Goal: Information Seeking & Learning: Learn about a topic

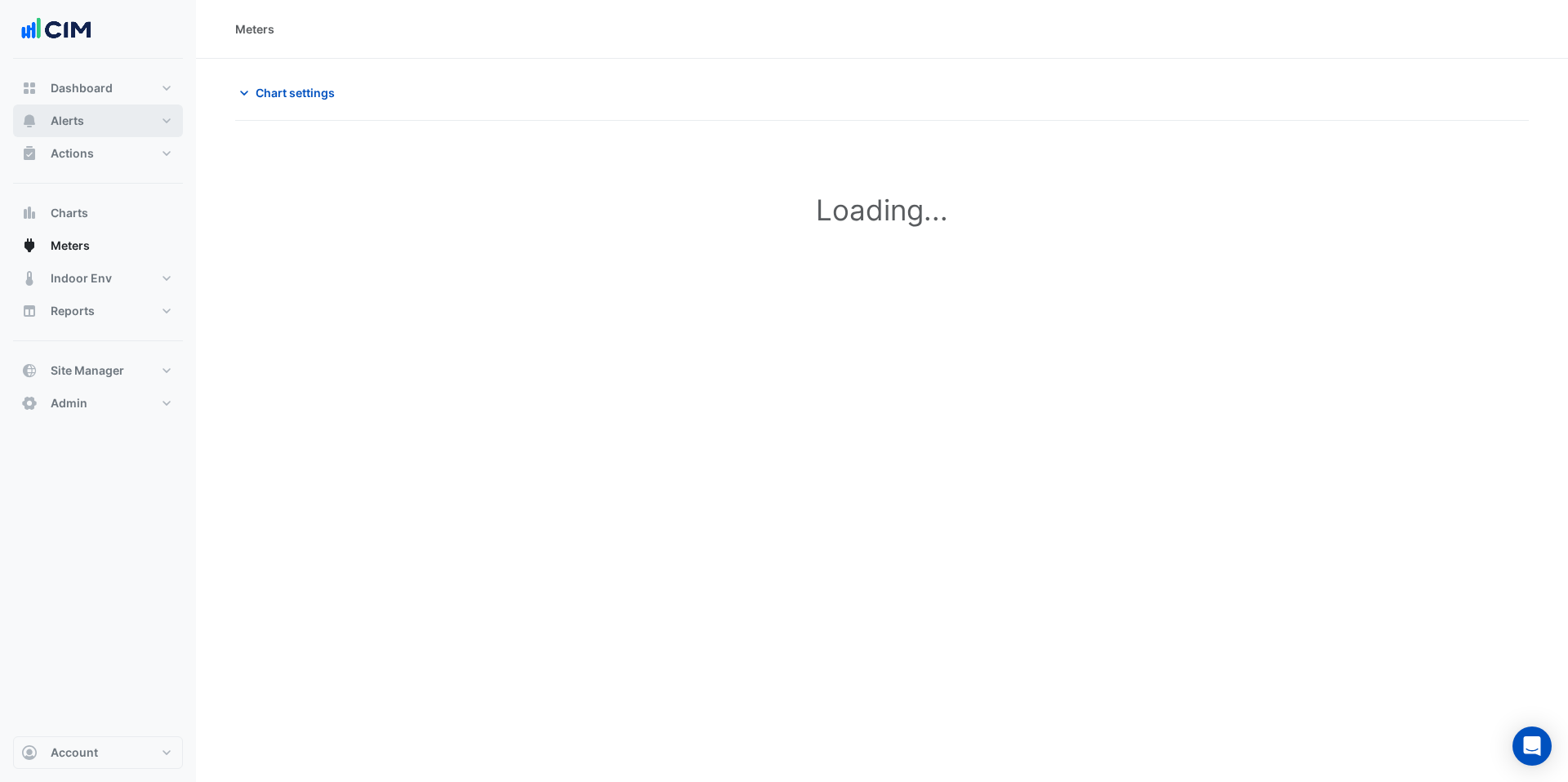
click at [91, 121] on button "Alerts" at bounding box center [97, 120] width 170 height 33
click at [82, 206] on link "Templates" at bounding box center [110, 218] width 146 height 33
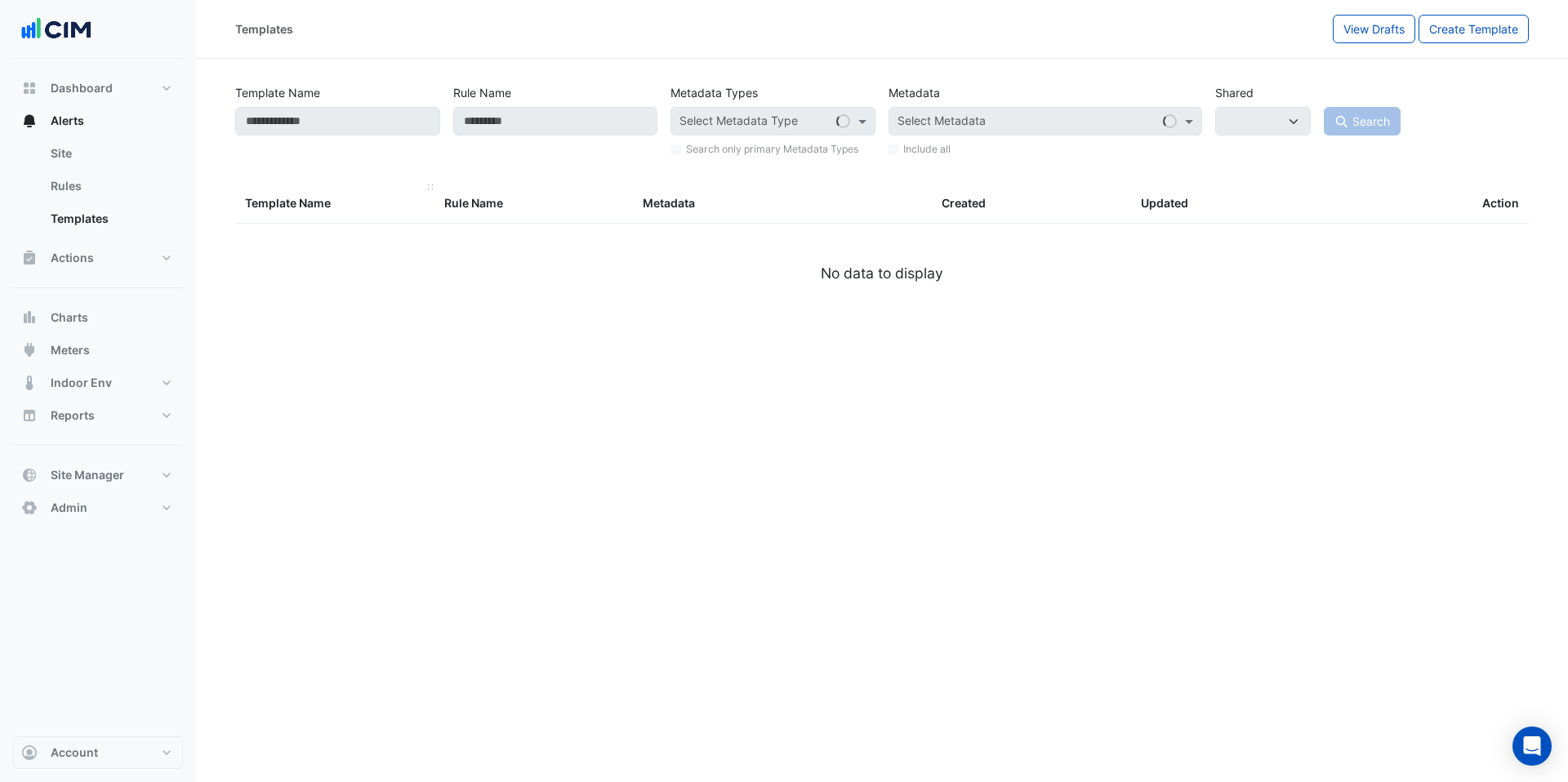
select select
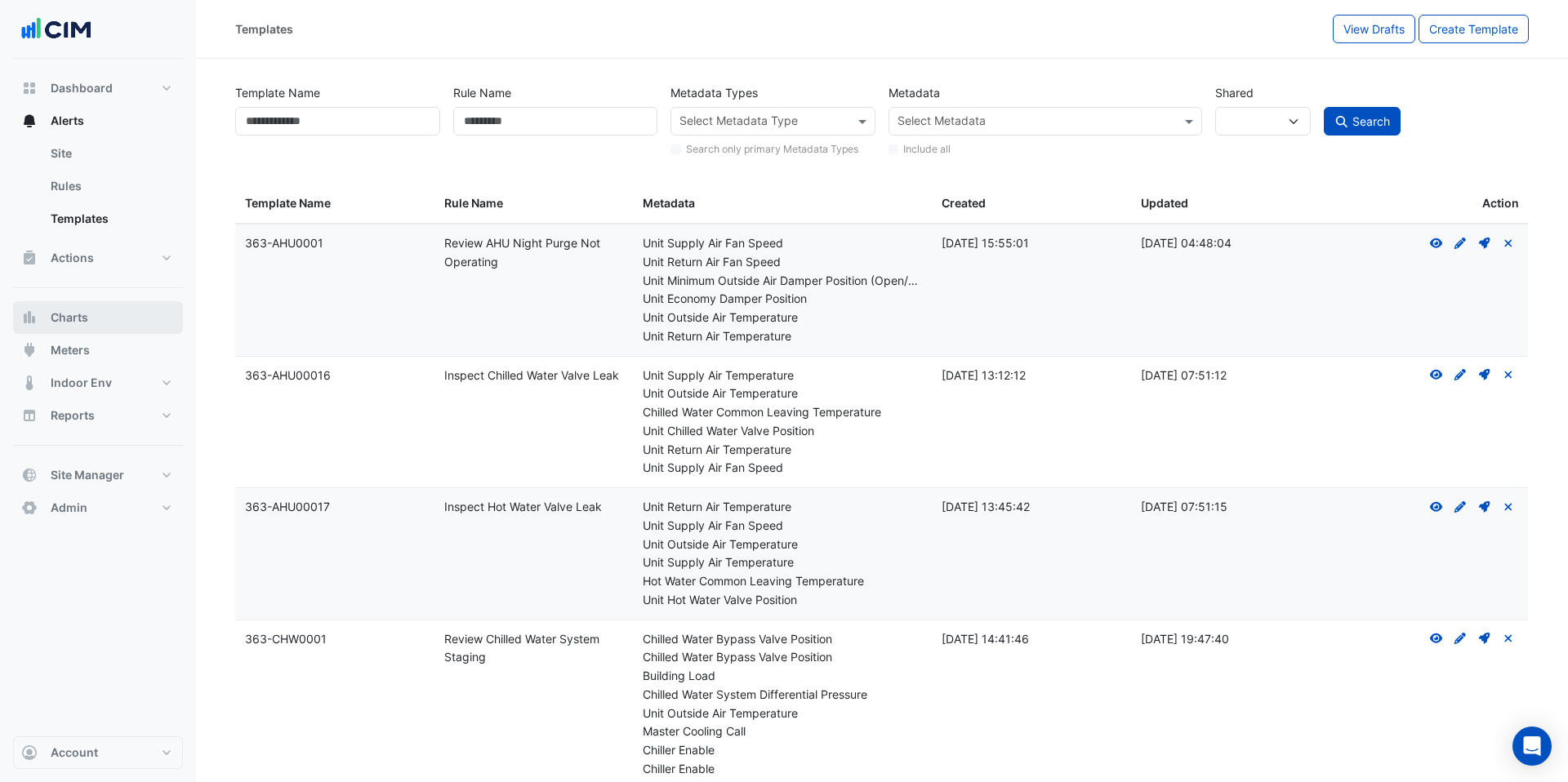
click at [76, 327] on button "Charts" at bounding box center [97, 317] width 170 height 33
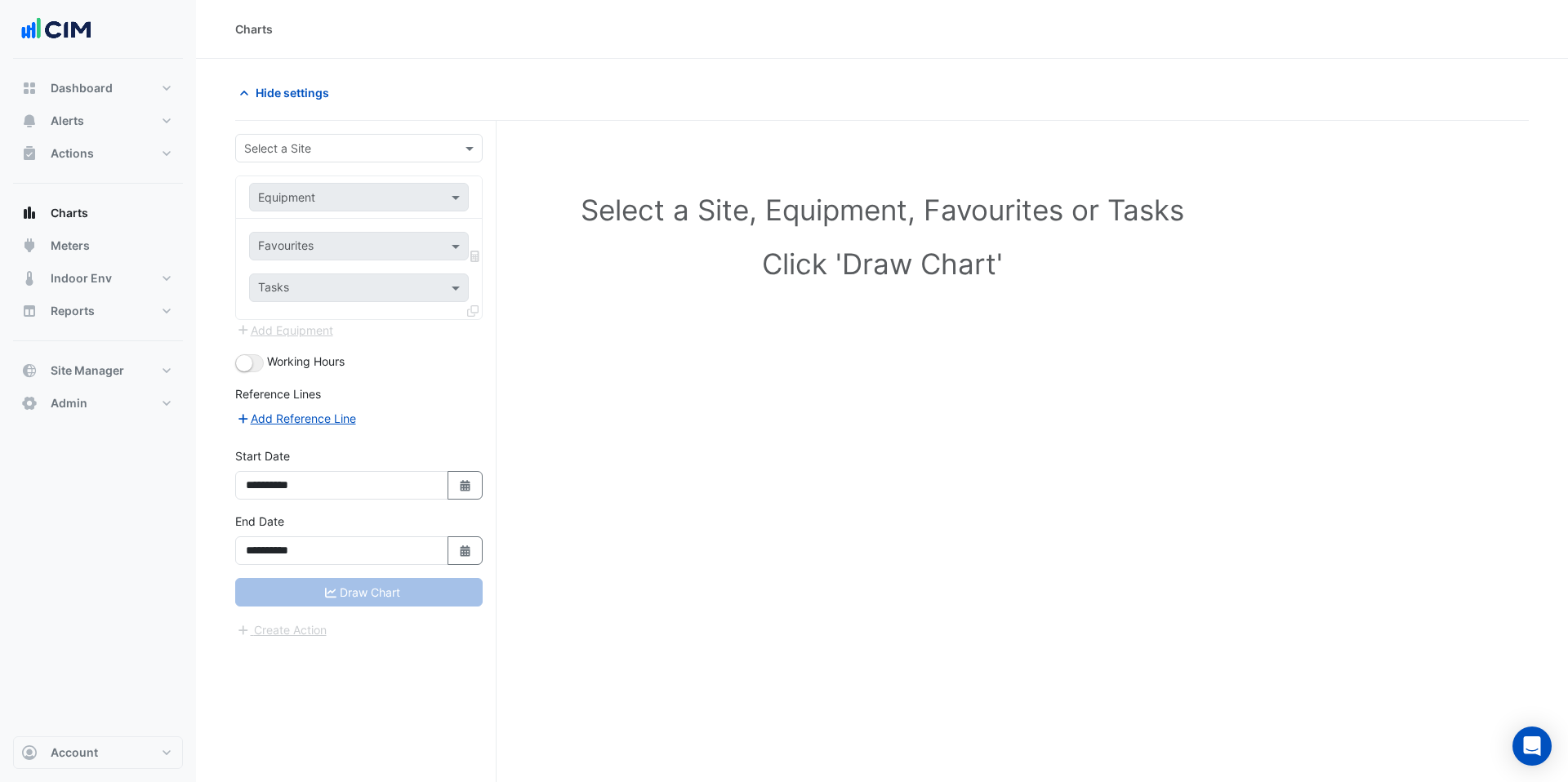
click at [384, 141] on input "text" at bounding box center [342, 149] width 196 height 17
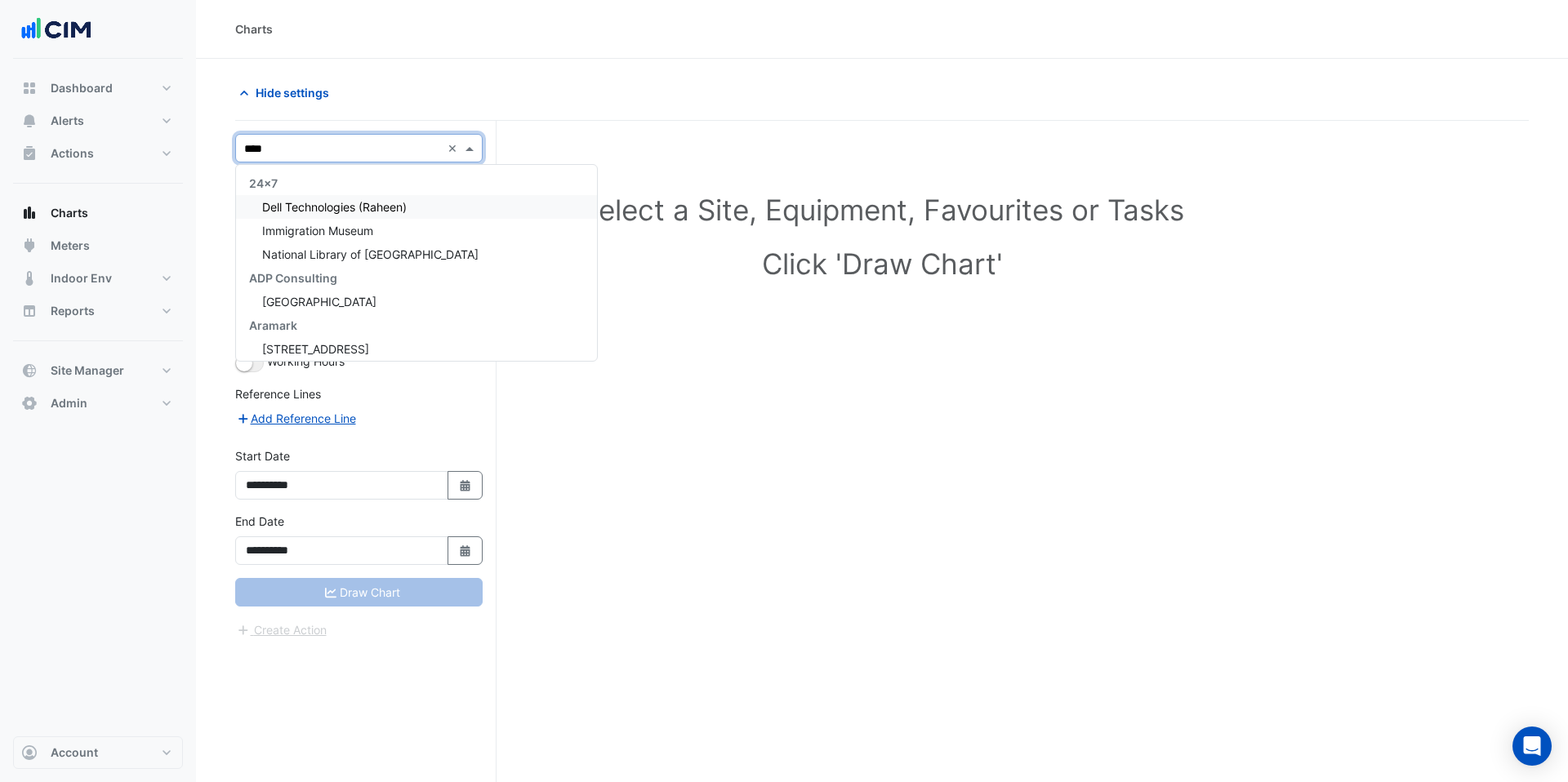
type input "*****"
click at [383, 194] on div "[GEOGRAPHIC_DATA]" at bounding box center [360, 184] width 248 height 24
click at [380, 201] on div "[GEOGRAPHIC_DATA]" at bounding box center [360, 207] width 248 height 24
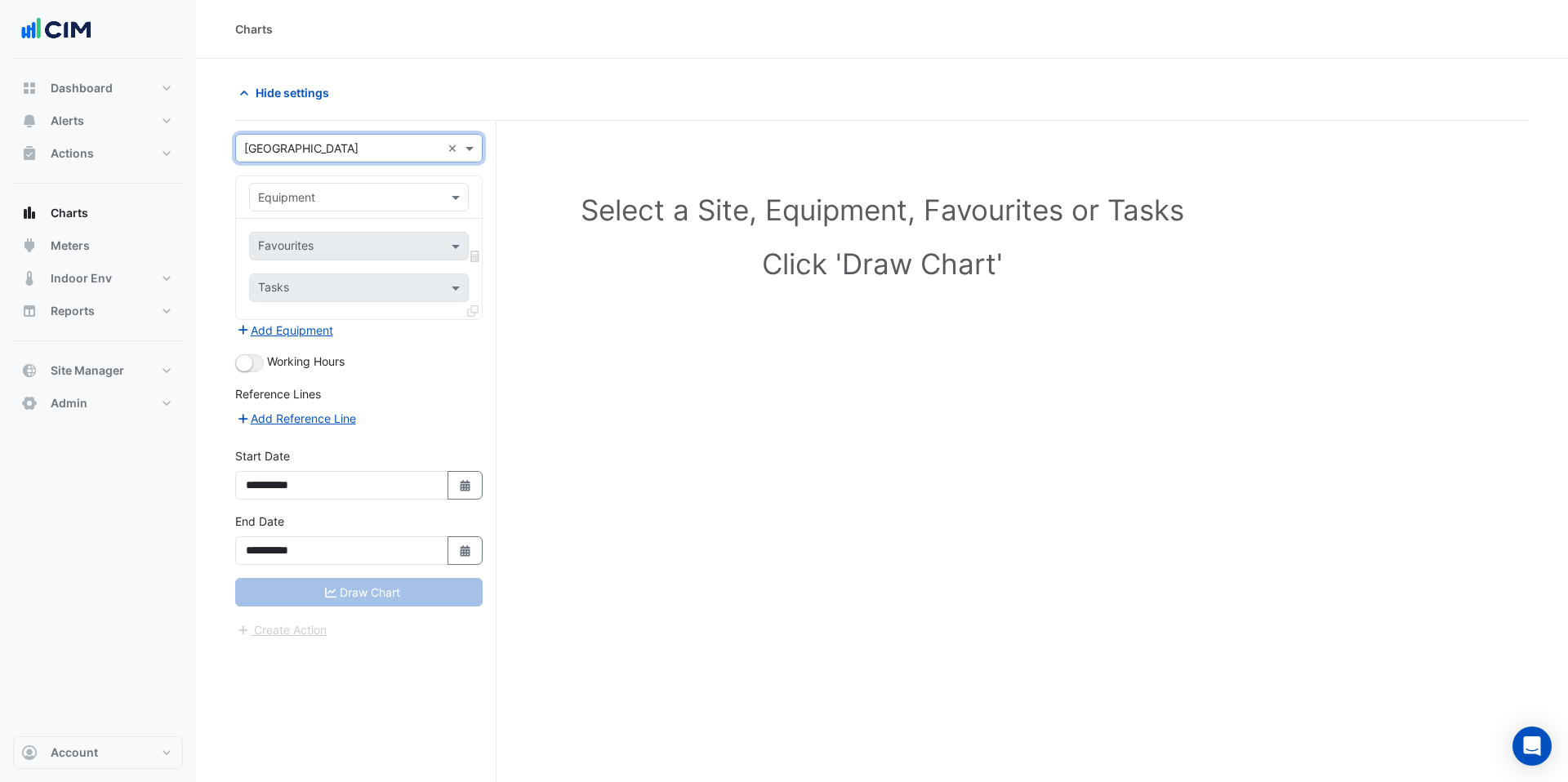
click at [380, 201] on input "text" at bounding box center [343, 198] width 169 height 17
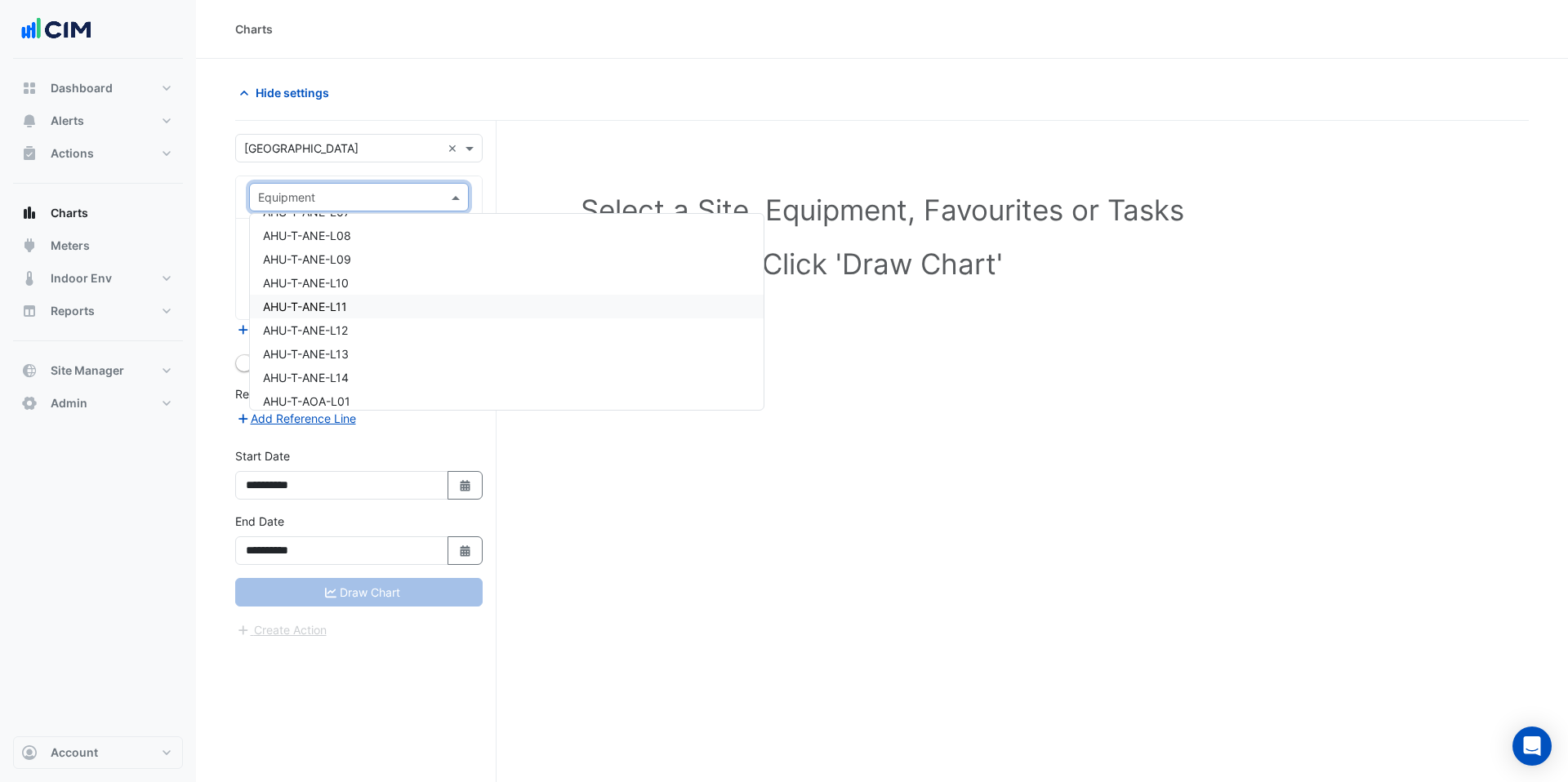
scroll to position [533, 0]
click at [439, 294] on div "AHU-T-ANE-L10" at bounding box center [506, 291] width 514 height 24
click at [456, 246] on span at bounding box center [458, 246] width 20 height 17
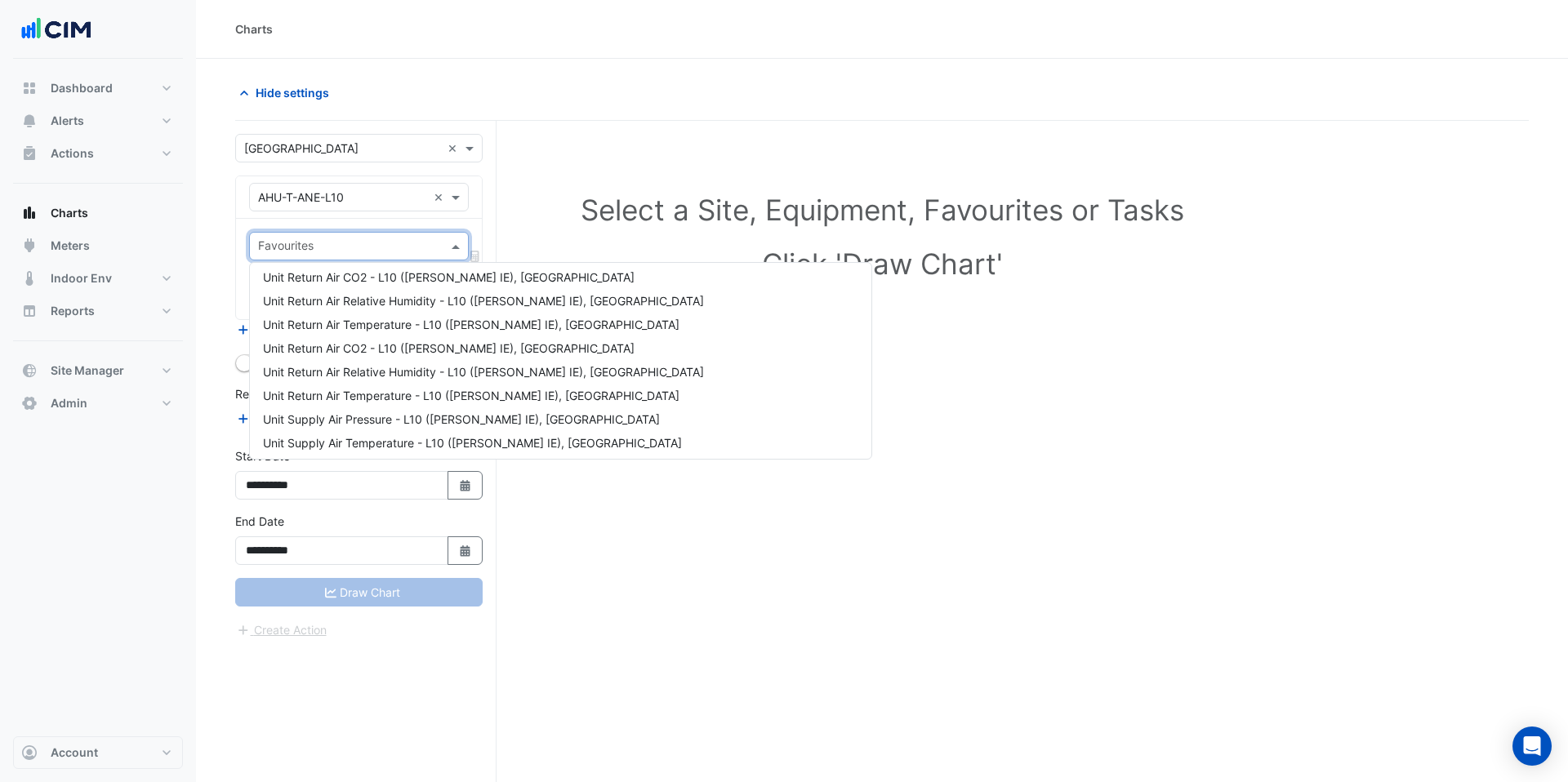
scroll to position [0, 0]
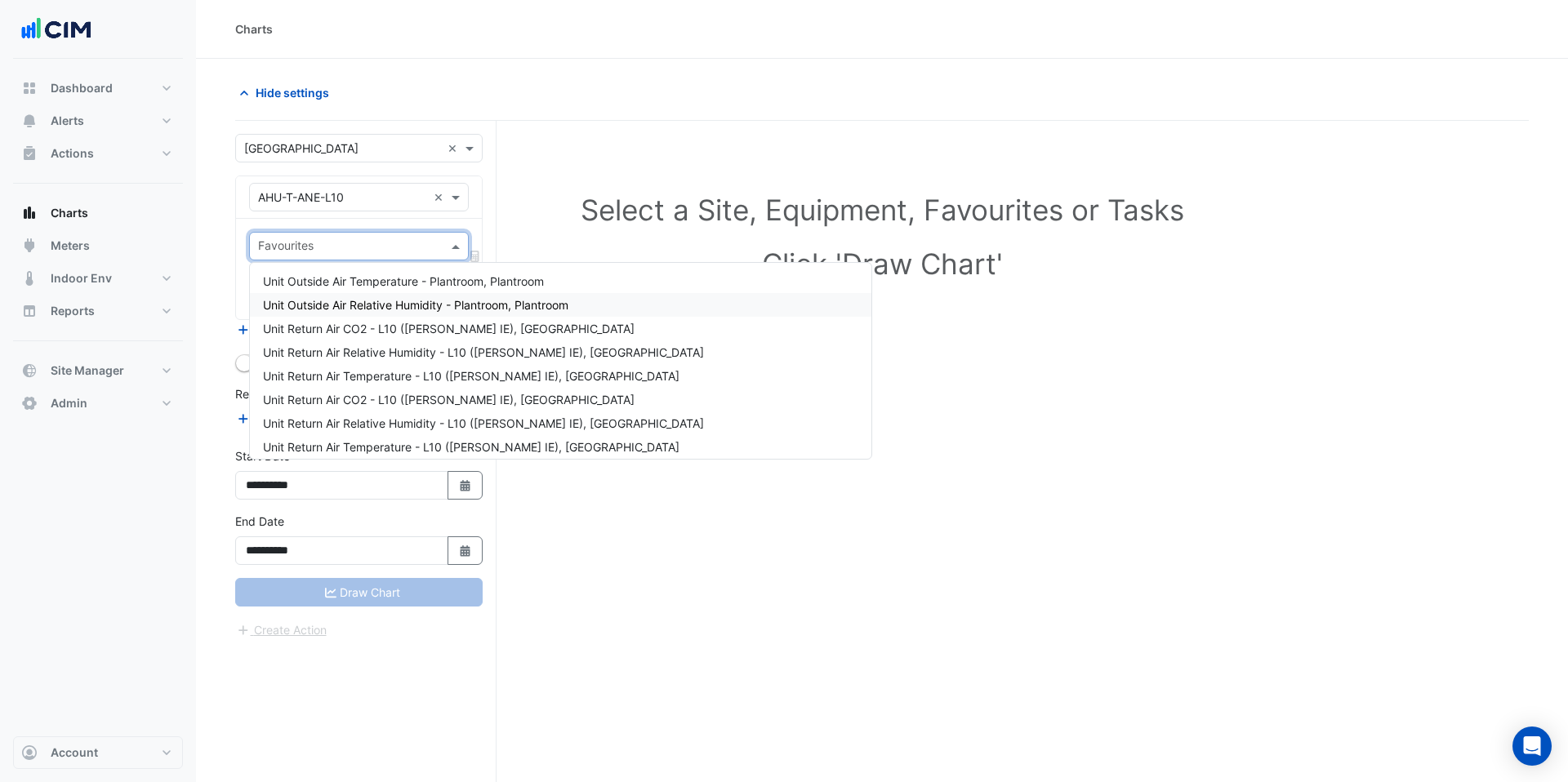
click at [436, 295] on div "Unit Outside Air Relative Humidity - Plantroom, Plantroom" at bounding box center [560, 305] width 621 height 24
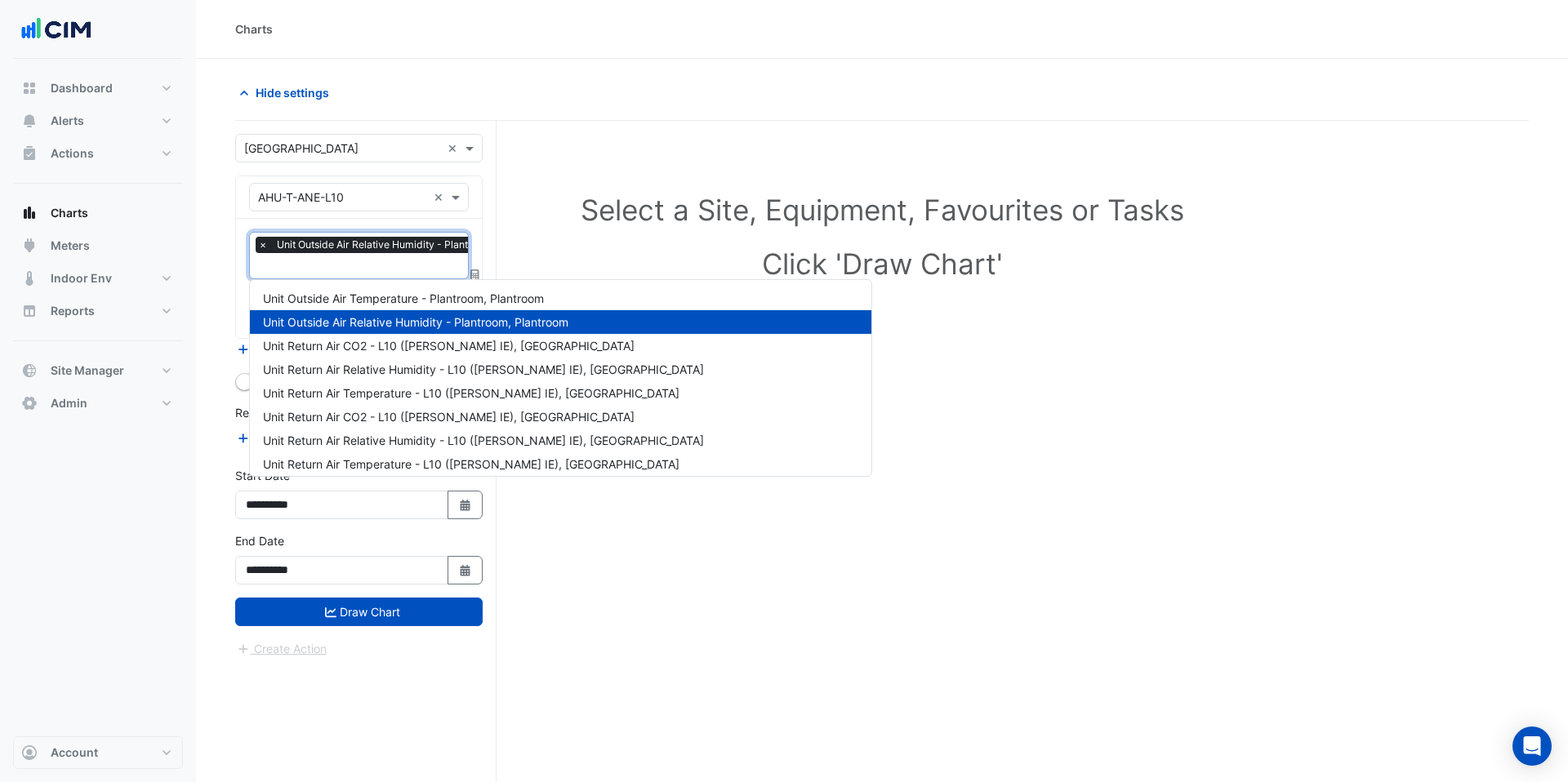
click at [406, 267] on input "text" at bounding box center [406, 267] width 295 height 17
click at [401, 367] on span "Unit Return Air Relative Humidity - L10 ([PERSON_NAME] IE), [GEOGRAPHIC_DATA]" at bounding box center [483, 369] width 441 height 14
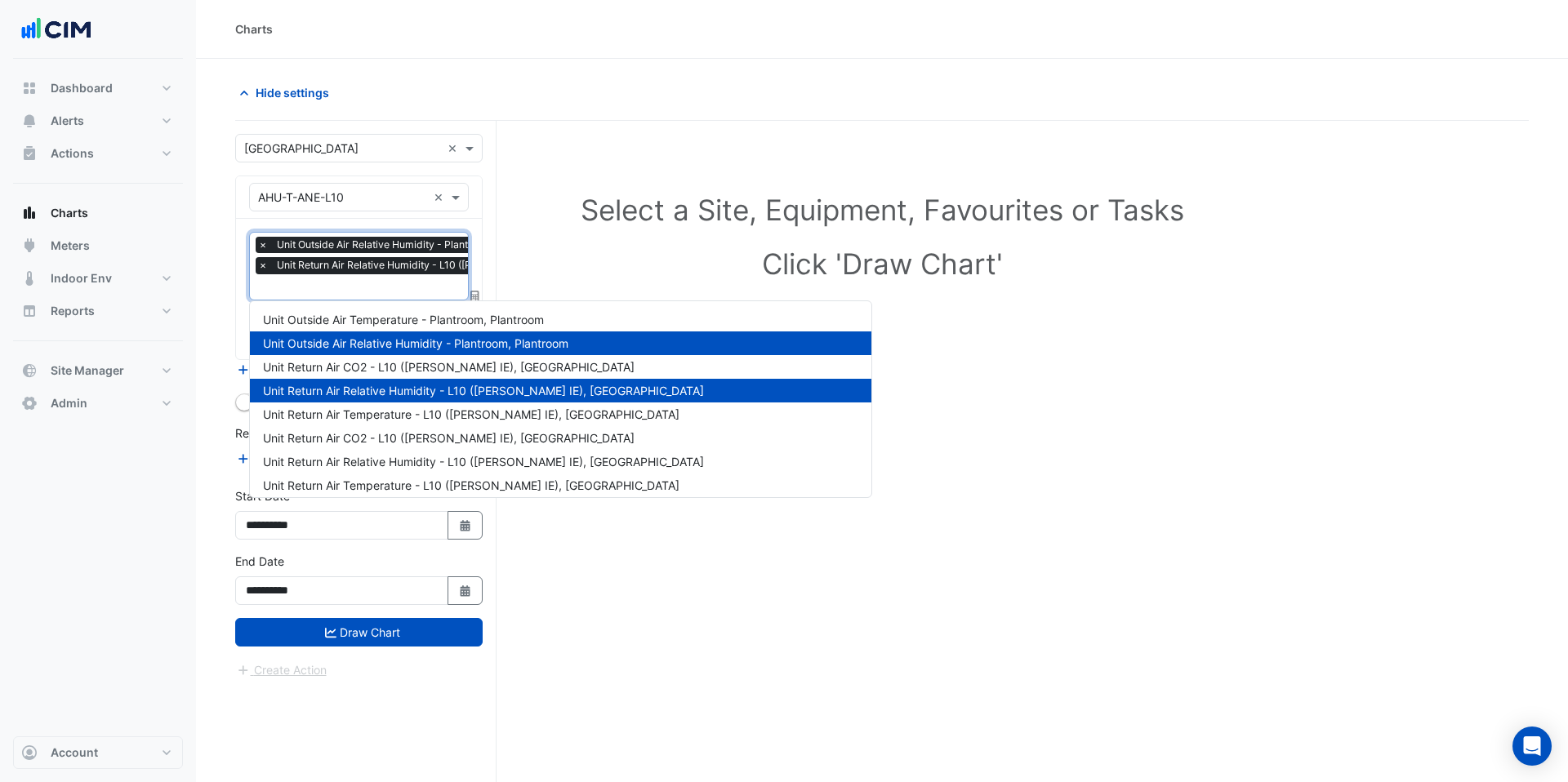
click at [393, 296] on div at bounding box center [462, 289] width 414 height 21
click at [392, 425] on div "Unit Return Air Temperature - L10 ([PERSON_NAME] IE), [GEOGRAPHIC_DATA]" at bounding box center [560, 414] width 621 height 24
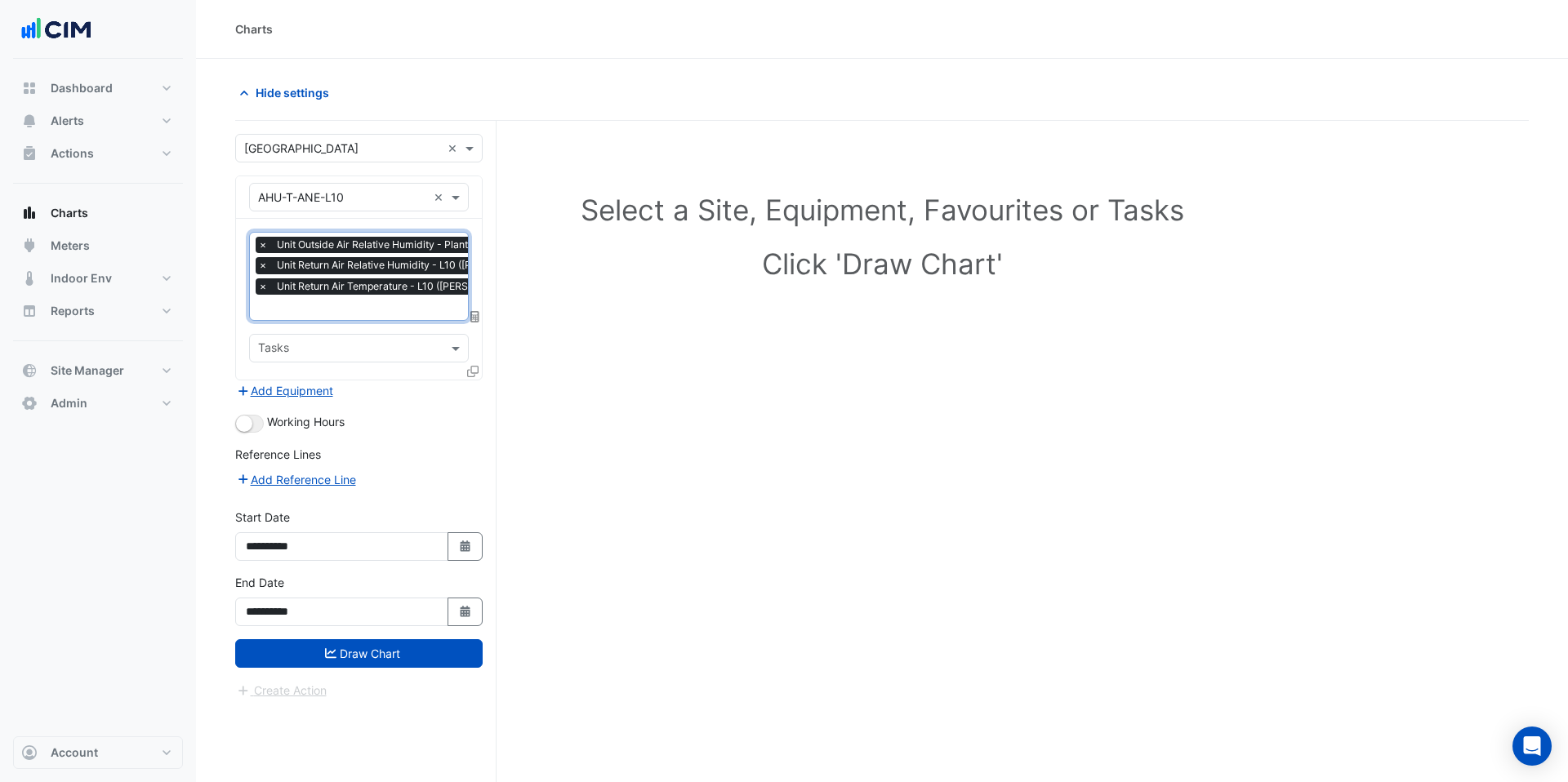
click at [392, 302] on input "text" at bounding box center [464, 309] width 411 height 17
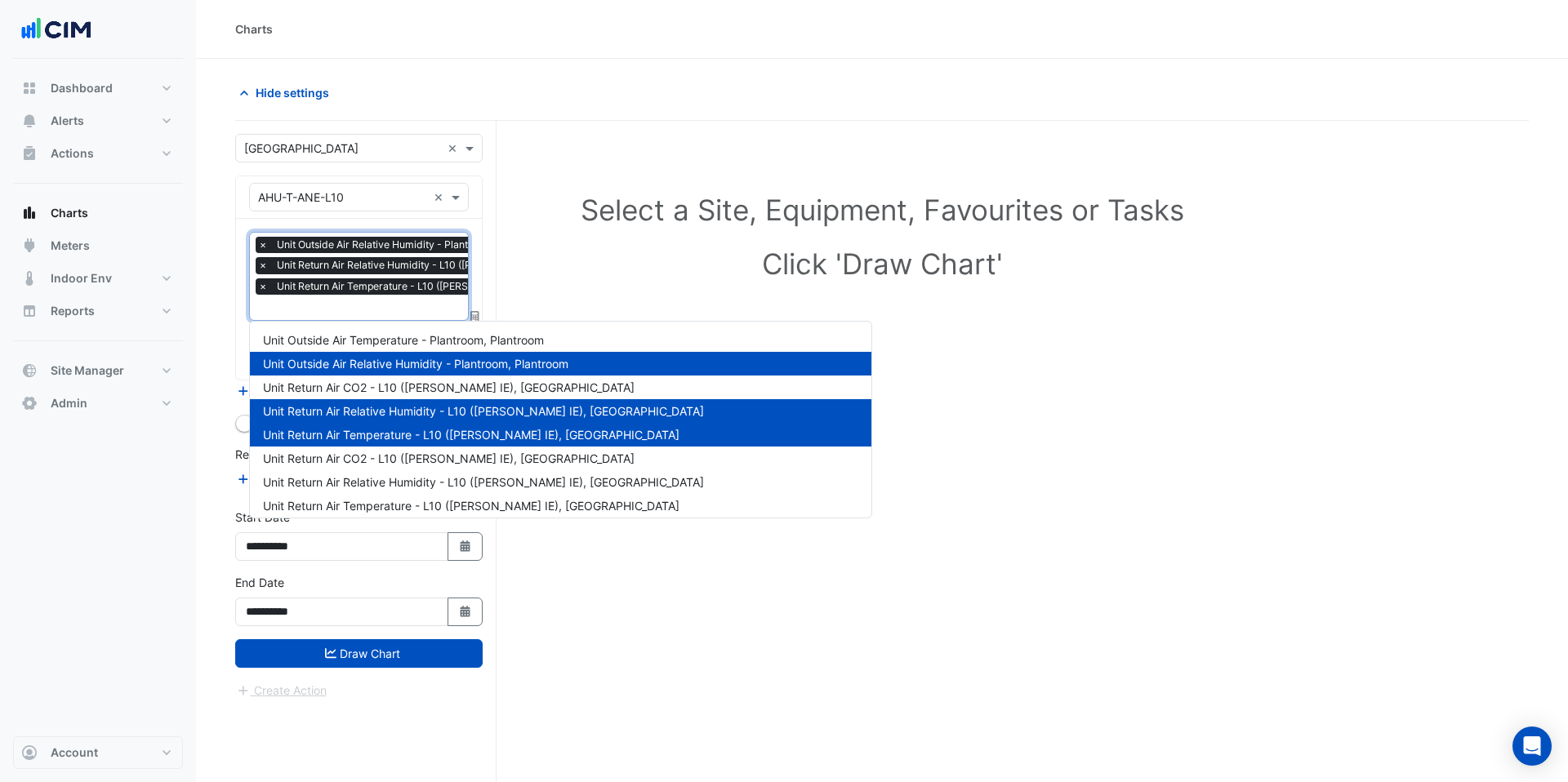
scroll to position [58, 0]
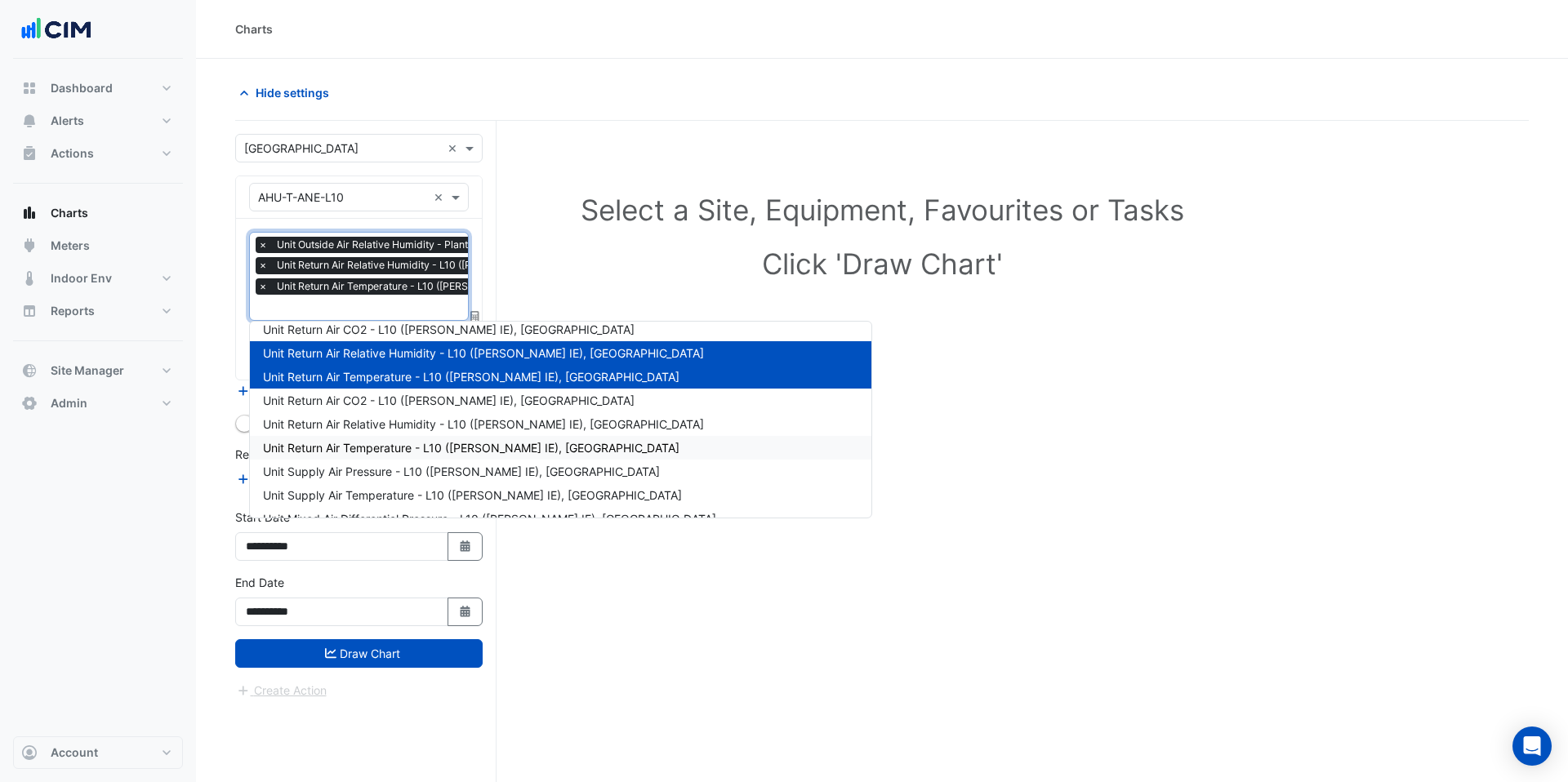
click at [386, 440] on div "Unit Return Air Temperature - L10 ([PERSON_NAME] IE), [GEOGRAPHIC_DATA]" at bounding box center [560, 448] width 621 height 24
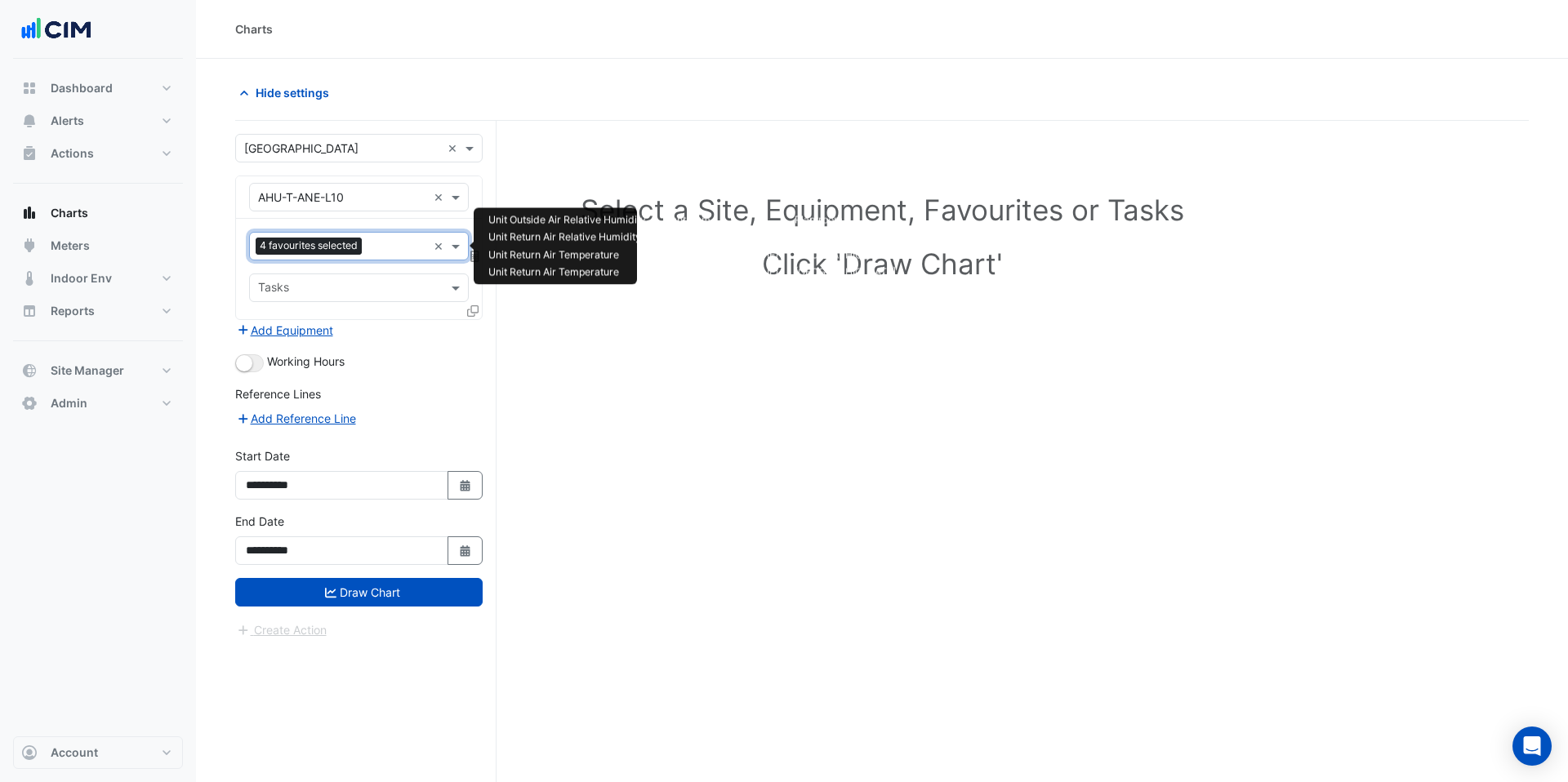
click at [376, 250] on input "text" at bounding box center [397, 248] width 58 height 17
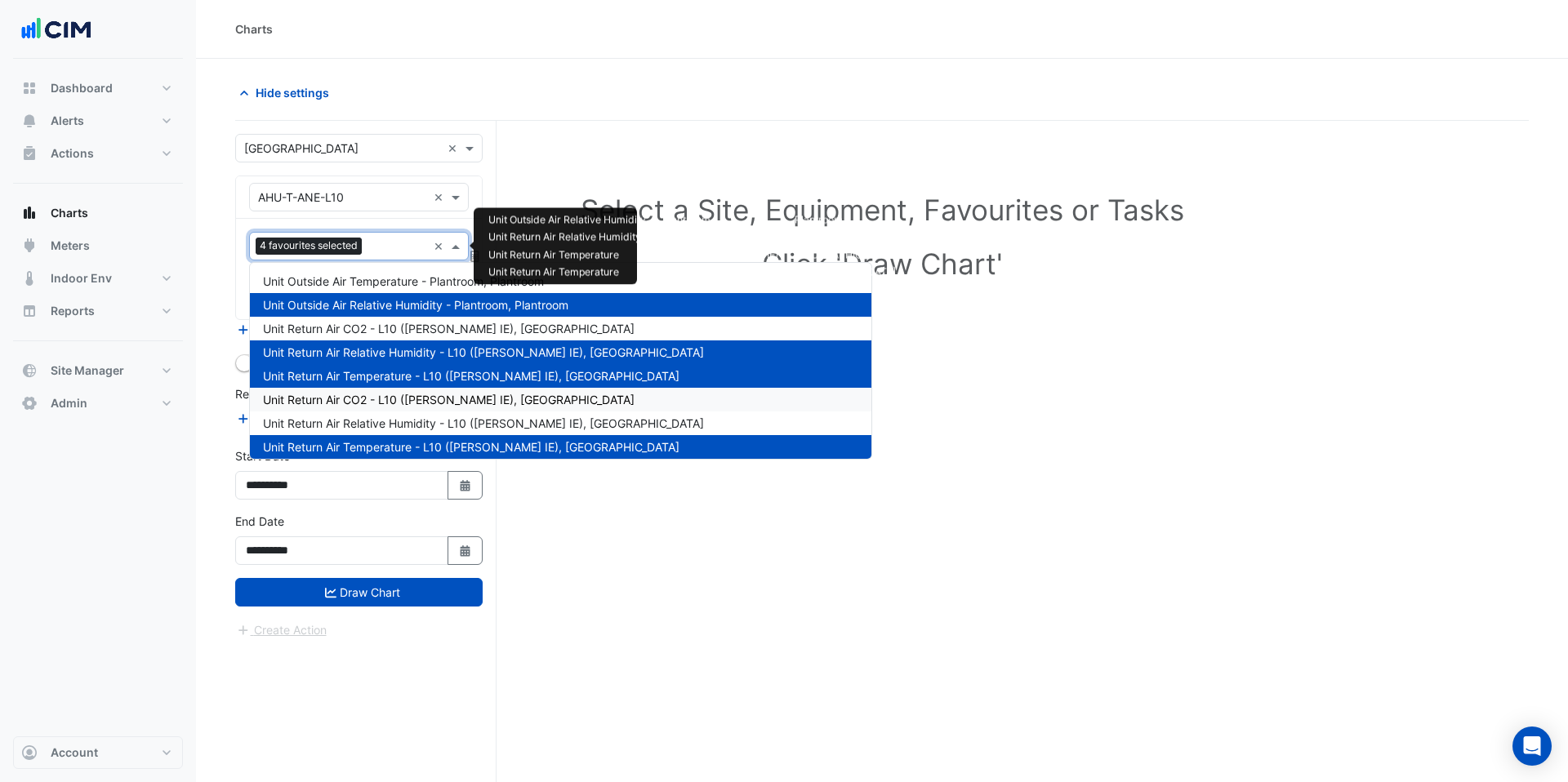
click at [385, 409] on div "Unit Return Air CO2 - L10 ([PERSON_NAME] IE), [GEOGRAPHIC_DATA]" at bounding box center [560, 399] width 621 height 24
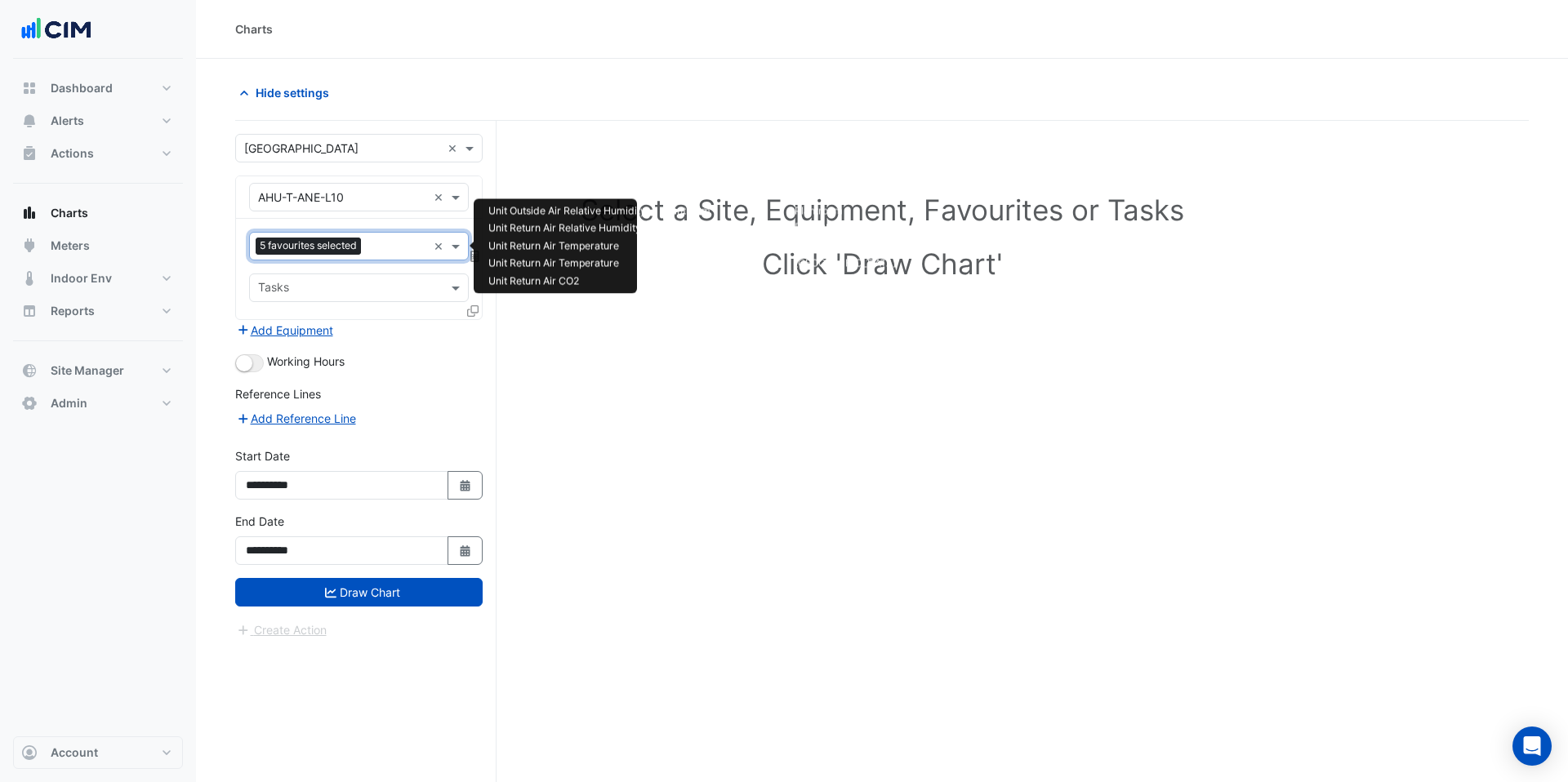
click at [377, 255] on input "text" at bounding box center [397, 248] width 59 height 17
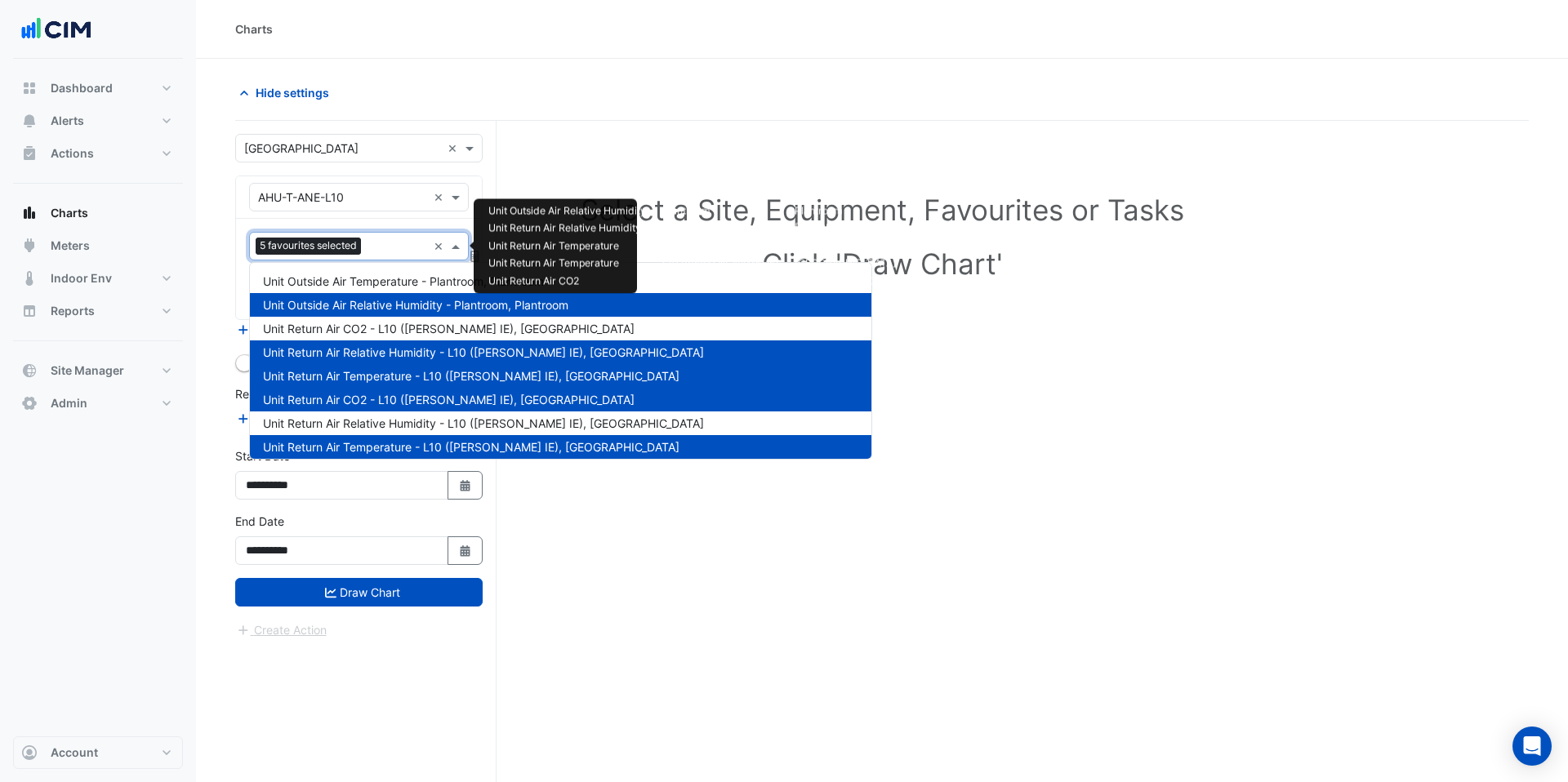
scroll to position [123, 0]
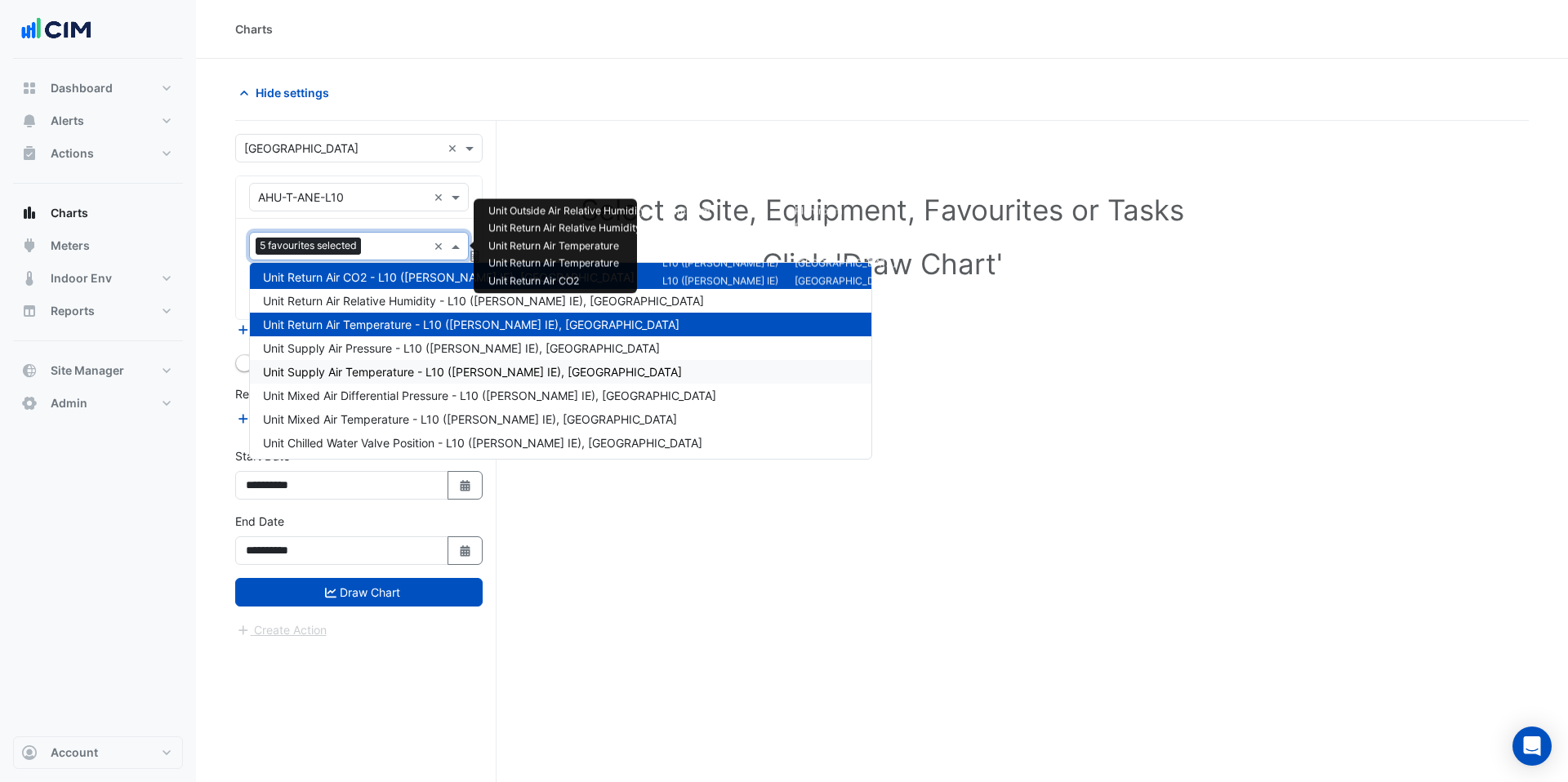
click at [399, 372] on span "Unit Supply Air Temperature - L10 ([PERSON_NAME] IE), [GEOGRAPHIC_DATA]" at bounding box center [472, 372] width 419 height 14
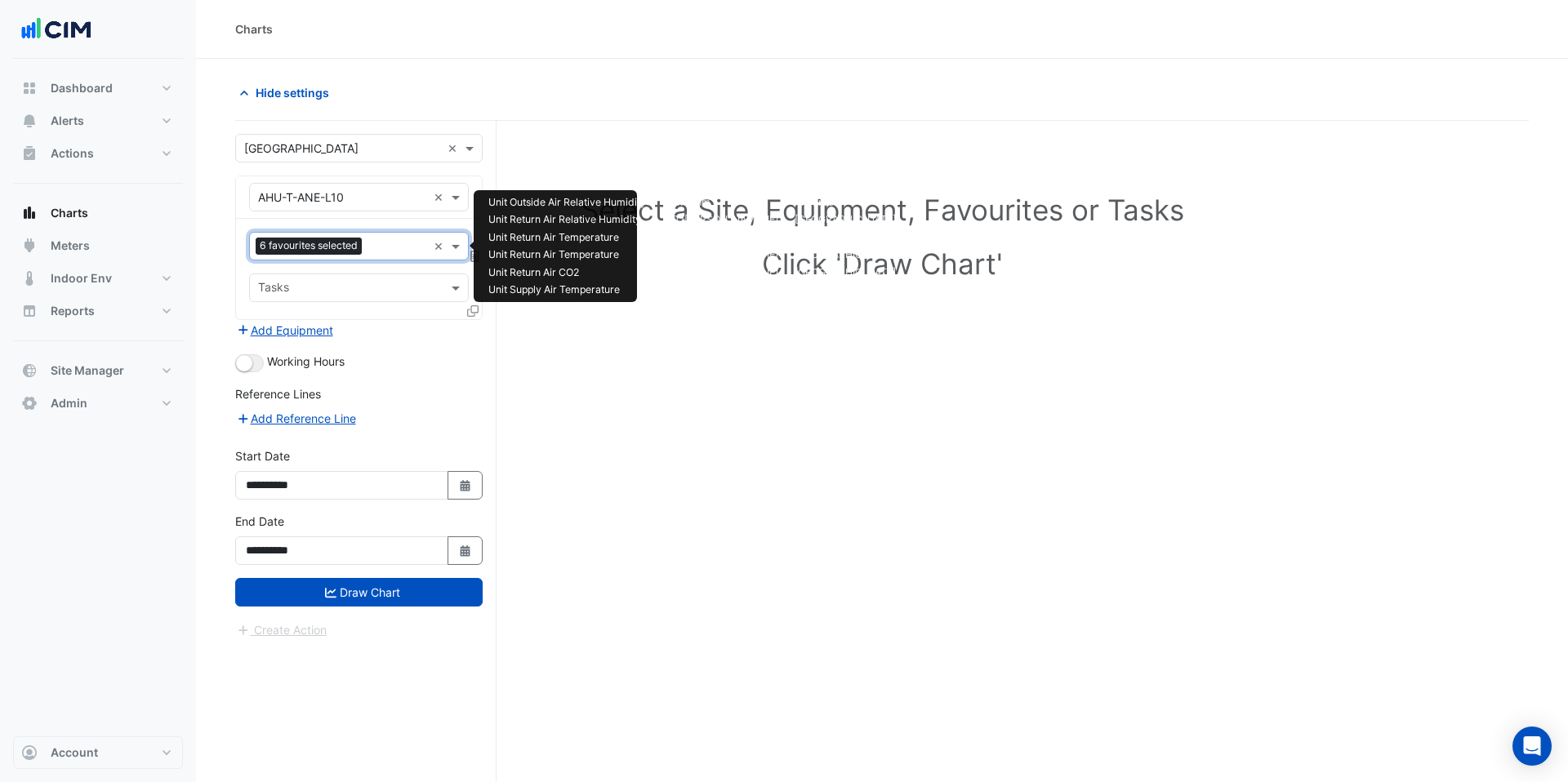
click at [395, 250] on input "text" at bounding box center [397, 248] width 58 height 17
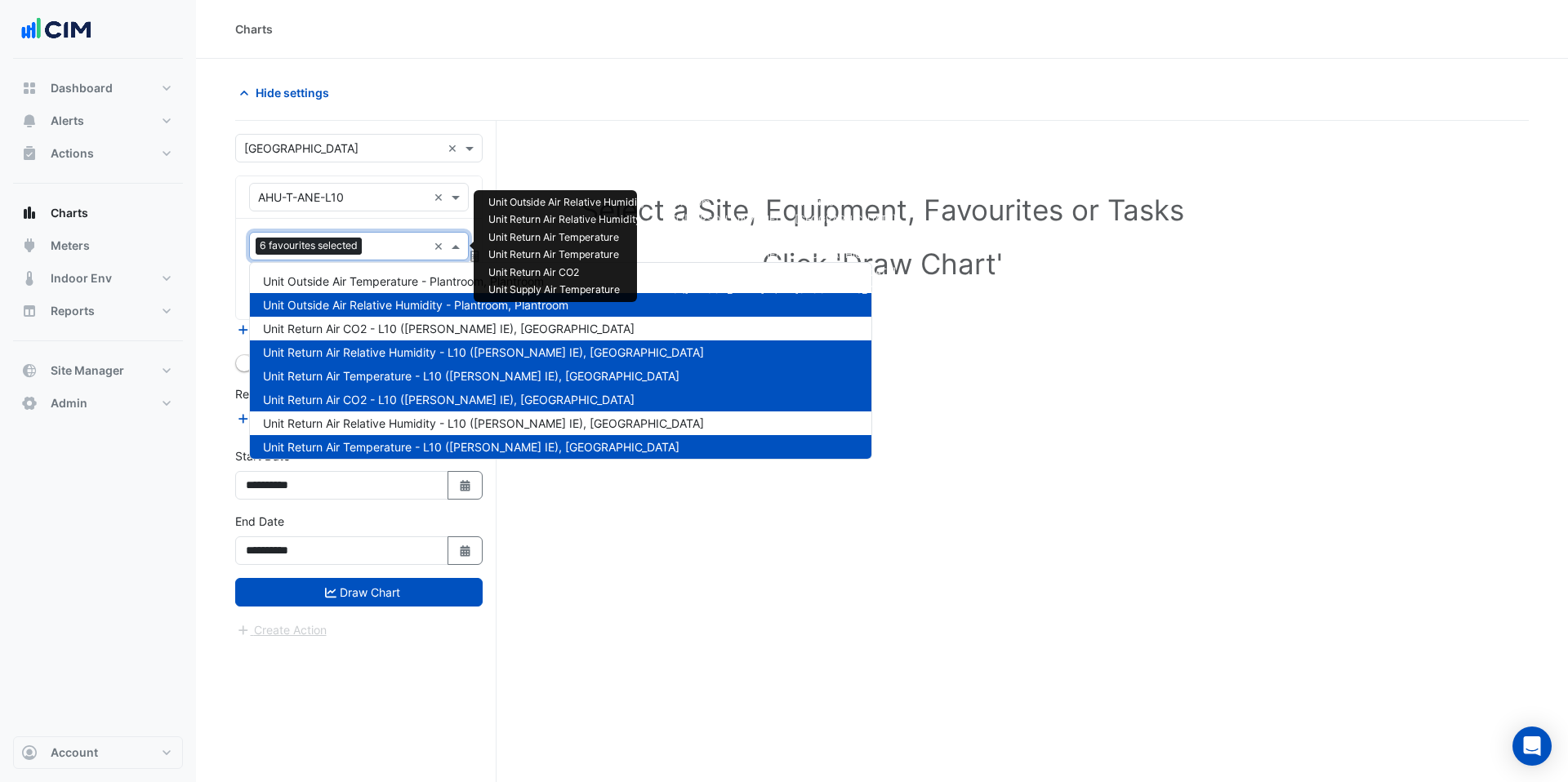
scroll to position [219, 0]
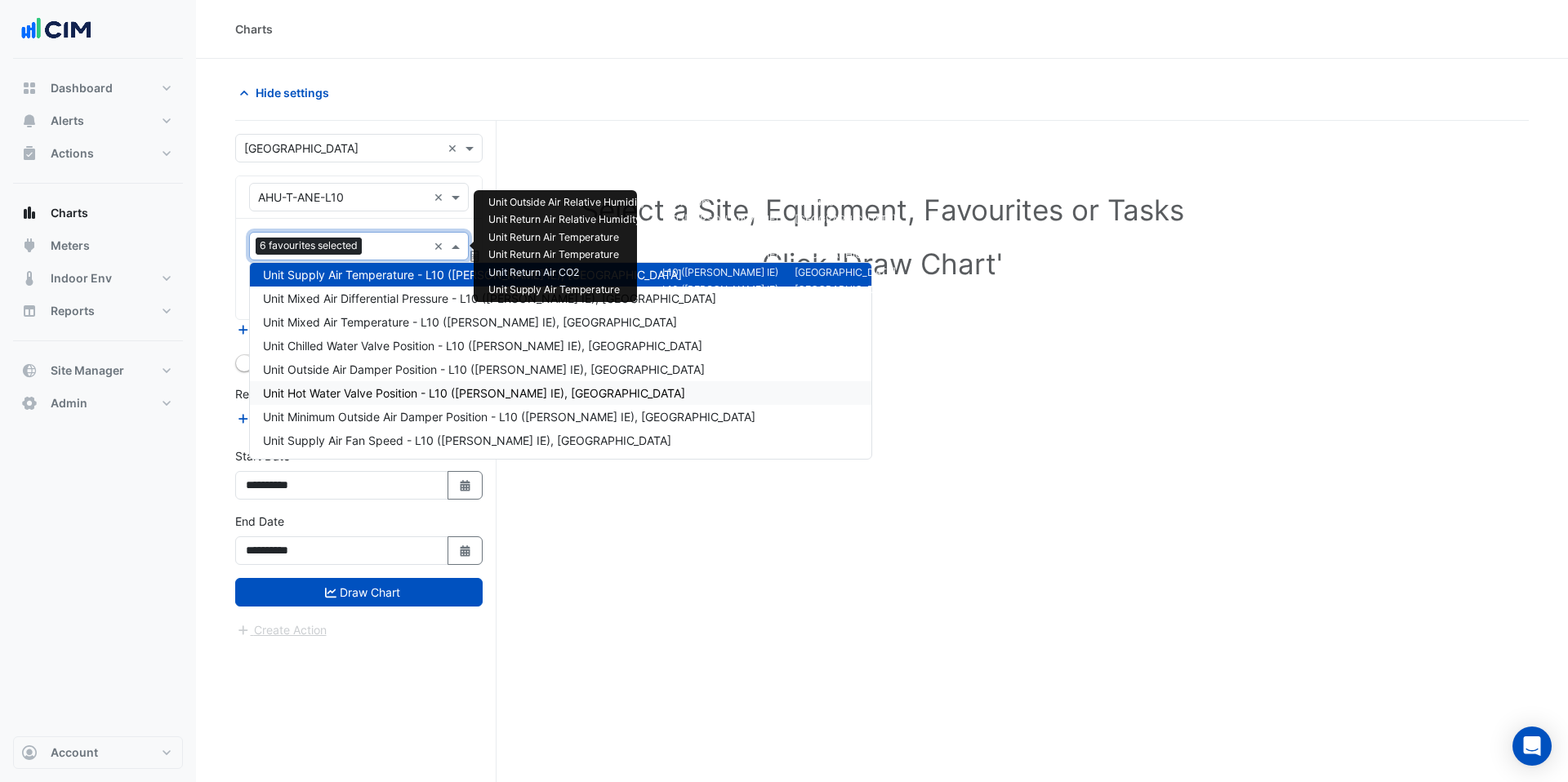
click at [391, 402] on div "Unit Hot Water Valve Position - L10 ([PERSON_NAME] IE), [GEOGRAPHIC_DATA]" at bounding box center [560, 393] width 621 height 24
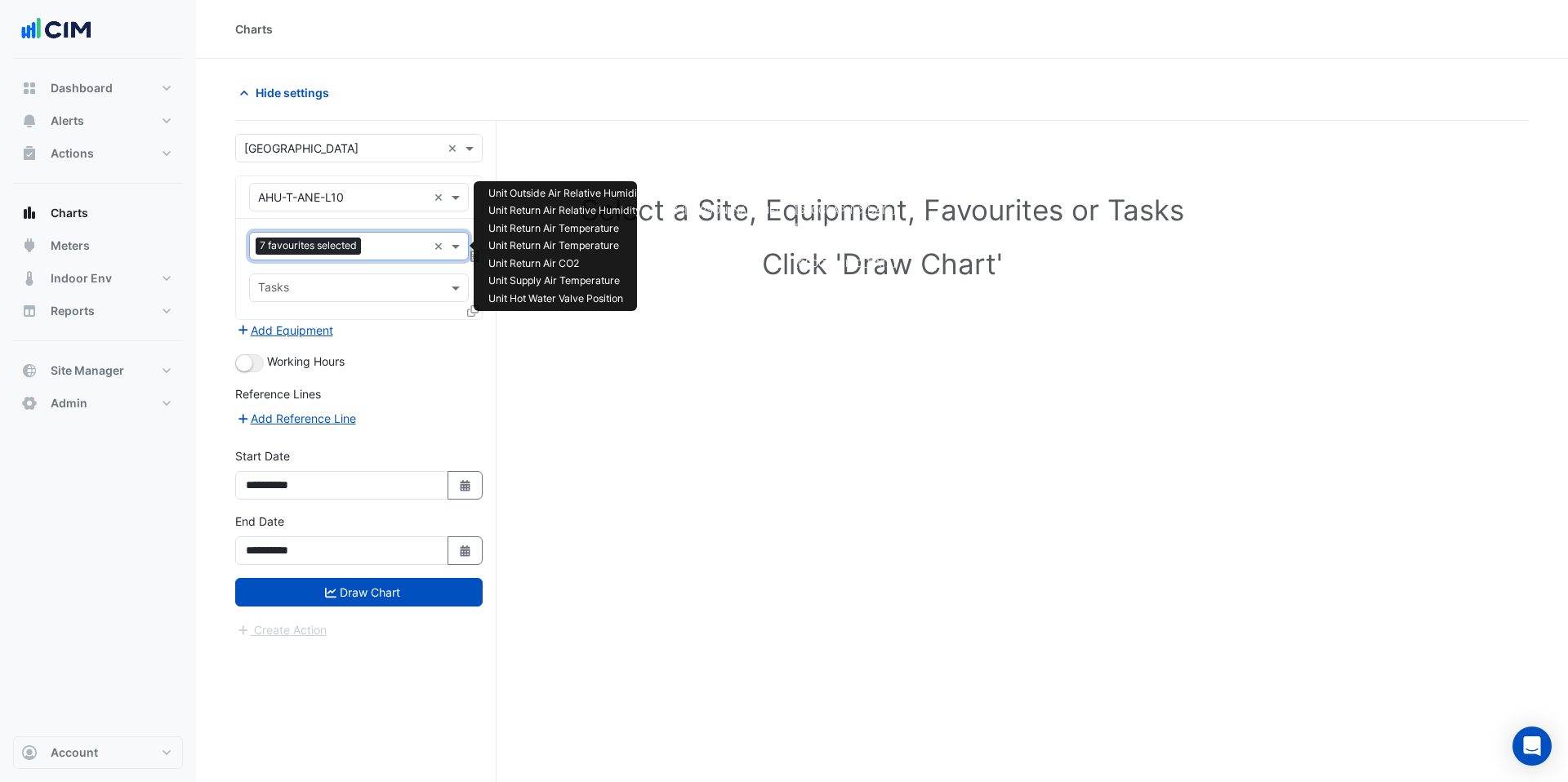
click at [379, 256] on div at bounding box center [395, 248] width 62 height 21
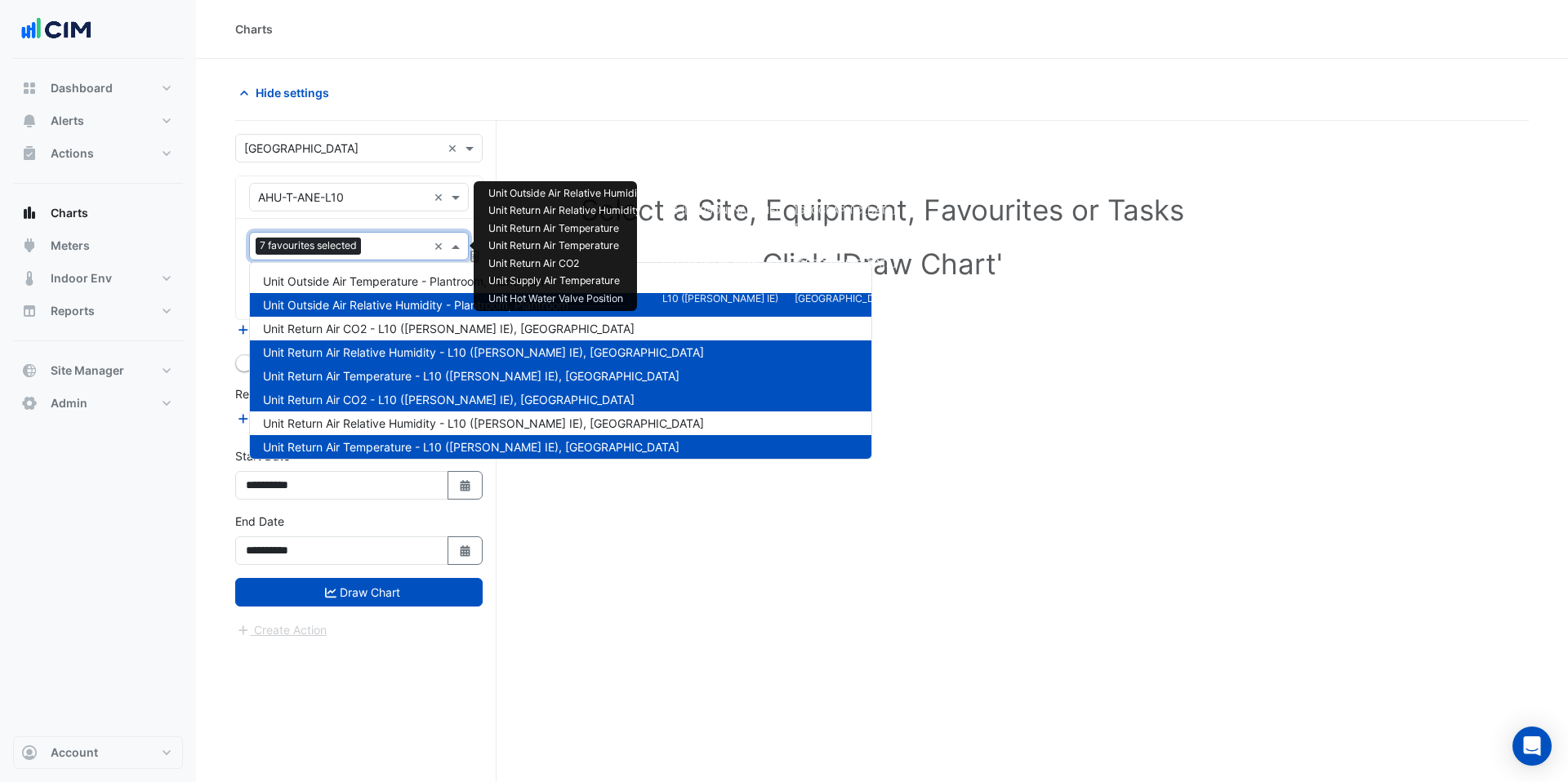
scroll to position [338, 0]
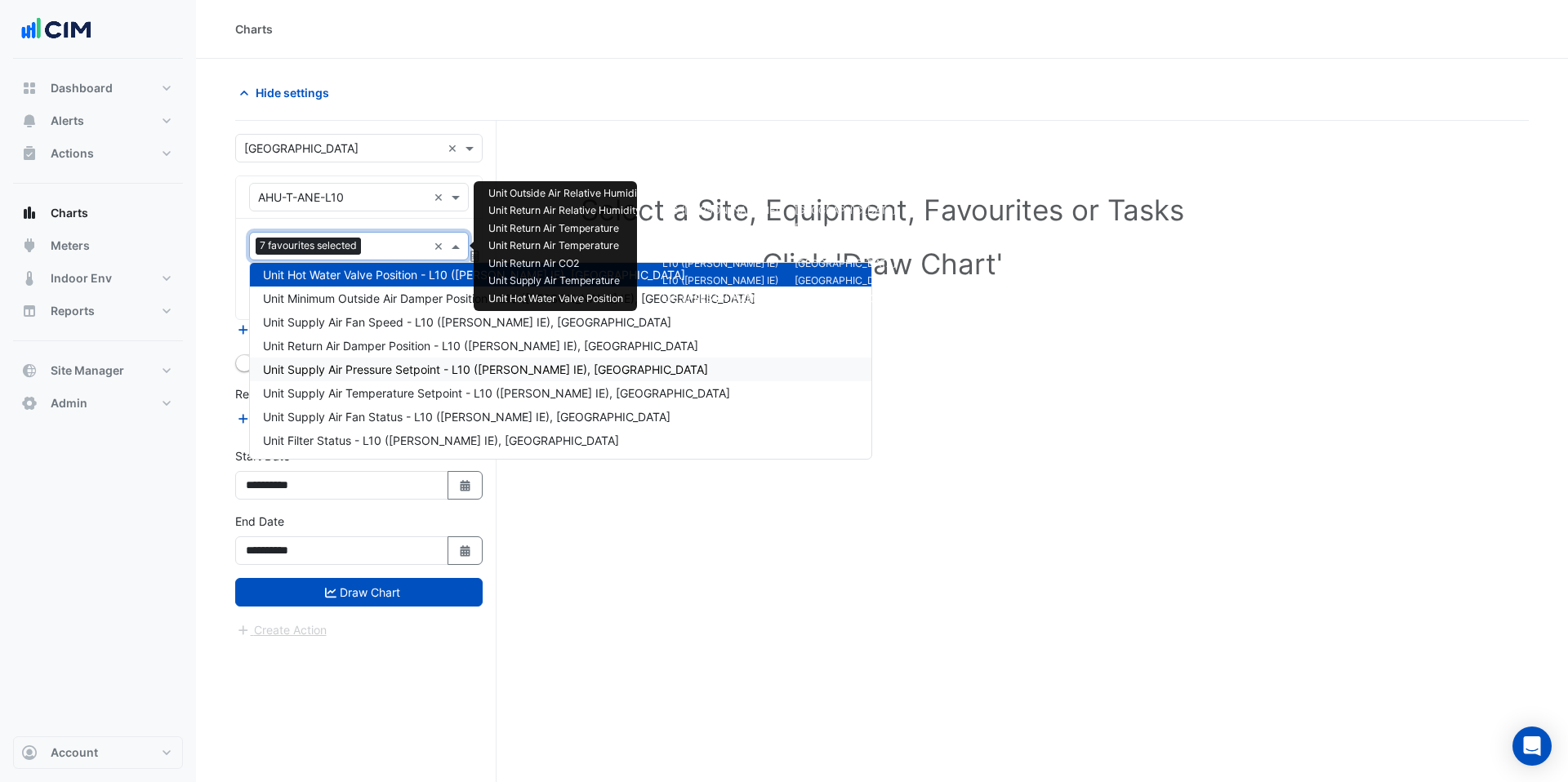
click at [373, 371] on span "Unit Supply Air Pressure Setpoint - L10 ([PERSON_NAME] IE), [GEOGRAPHIC_DATA]" at bounding box center [486, 369] width 445 height 14
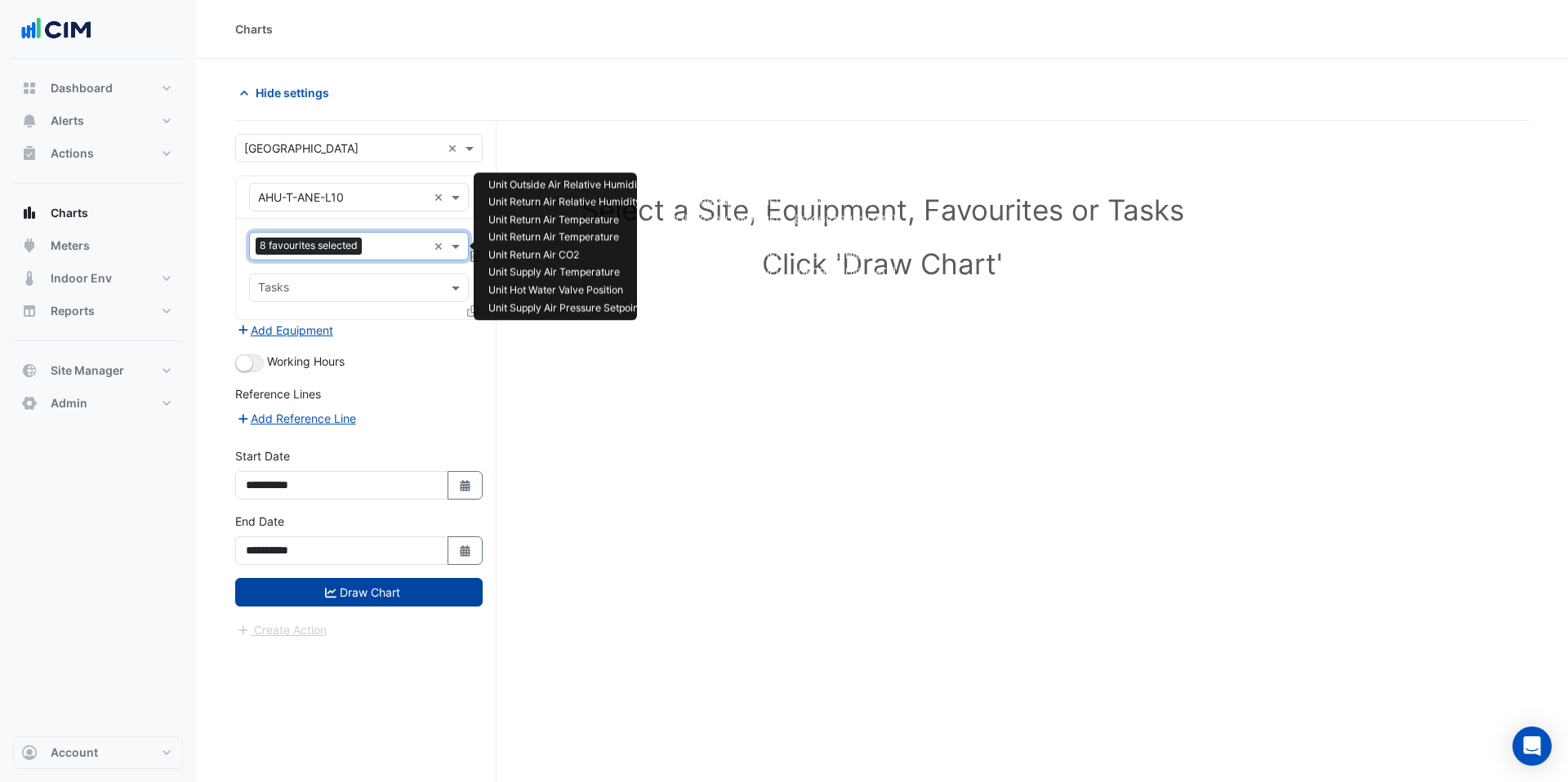
click at [341, 589] on button "Draw Chart" at bounding box center [359, 592] width 247 height 29
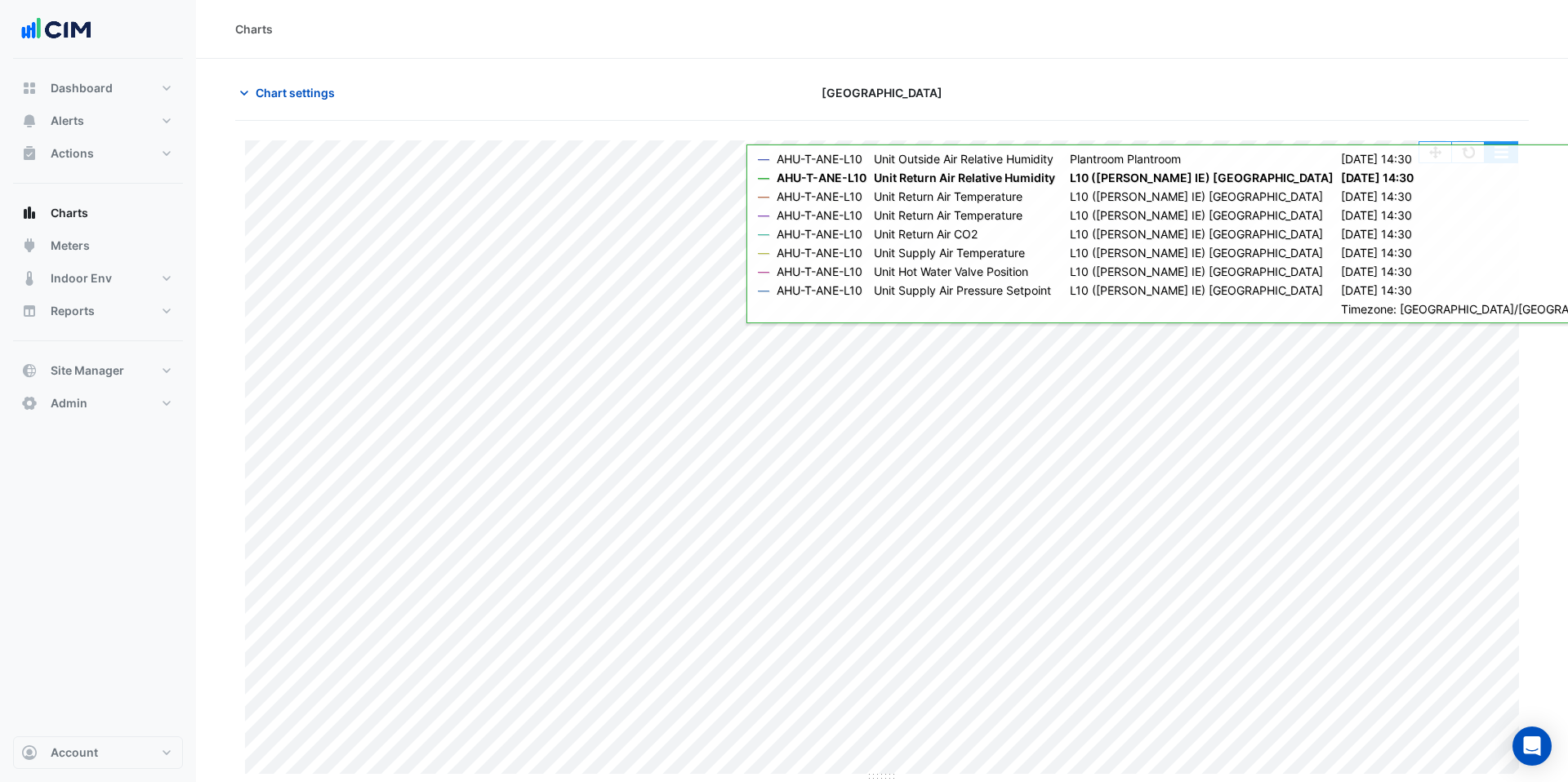
click at [1500, 156] on button "button" at bounding box center [1500, 152] width 33 height 20
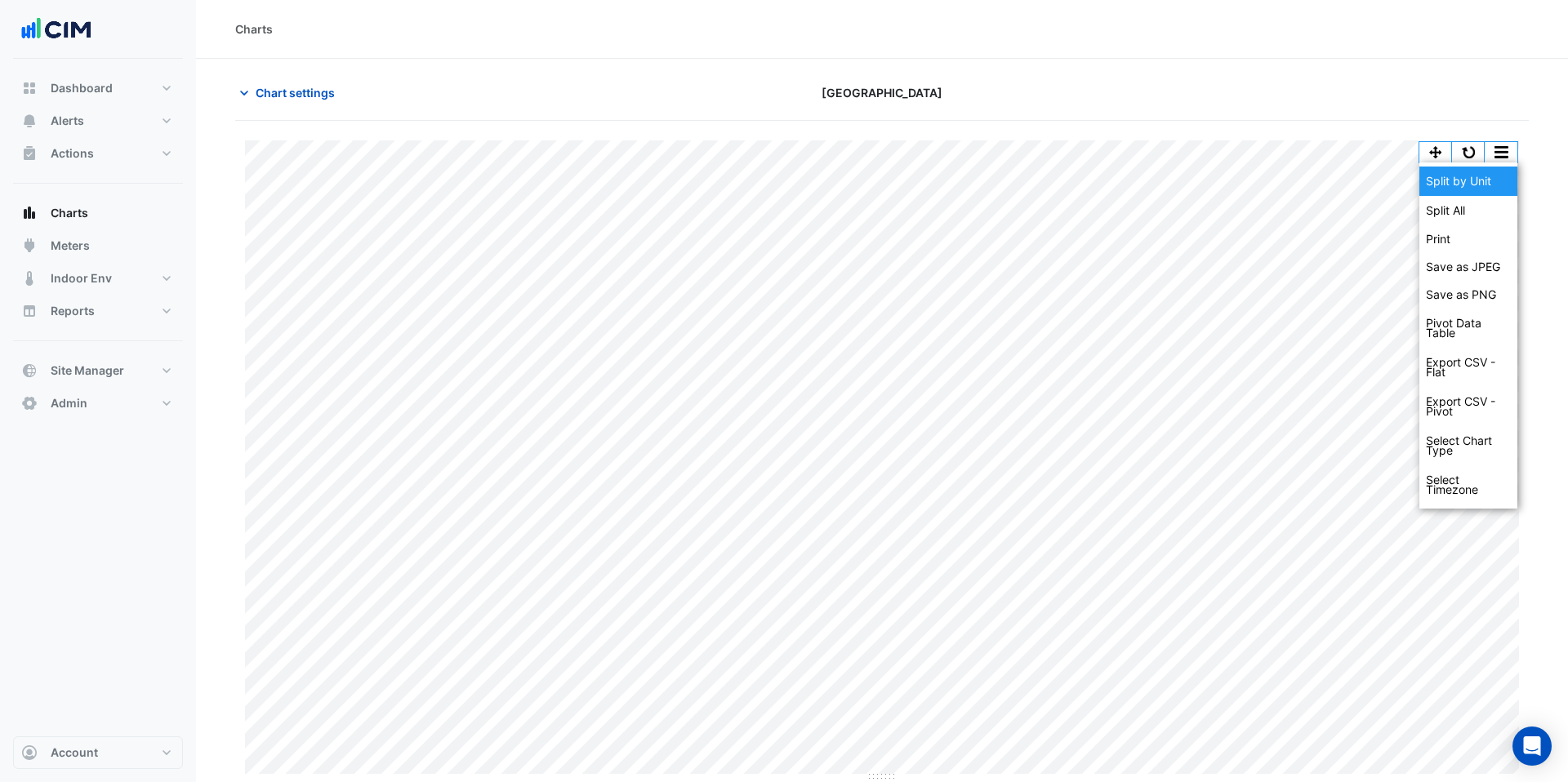
click at [1480, 185] on div "Split by Unit" at bounding box center [1468, 181] width 98 height 30
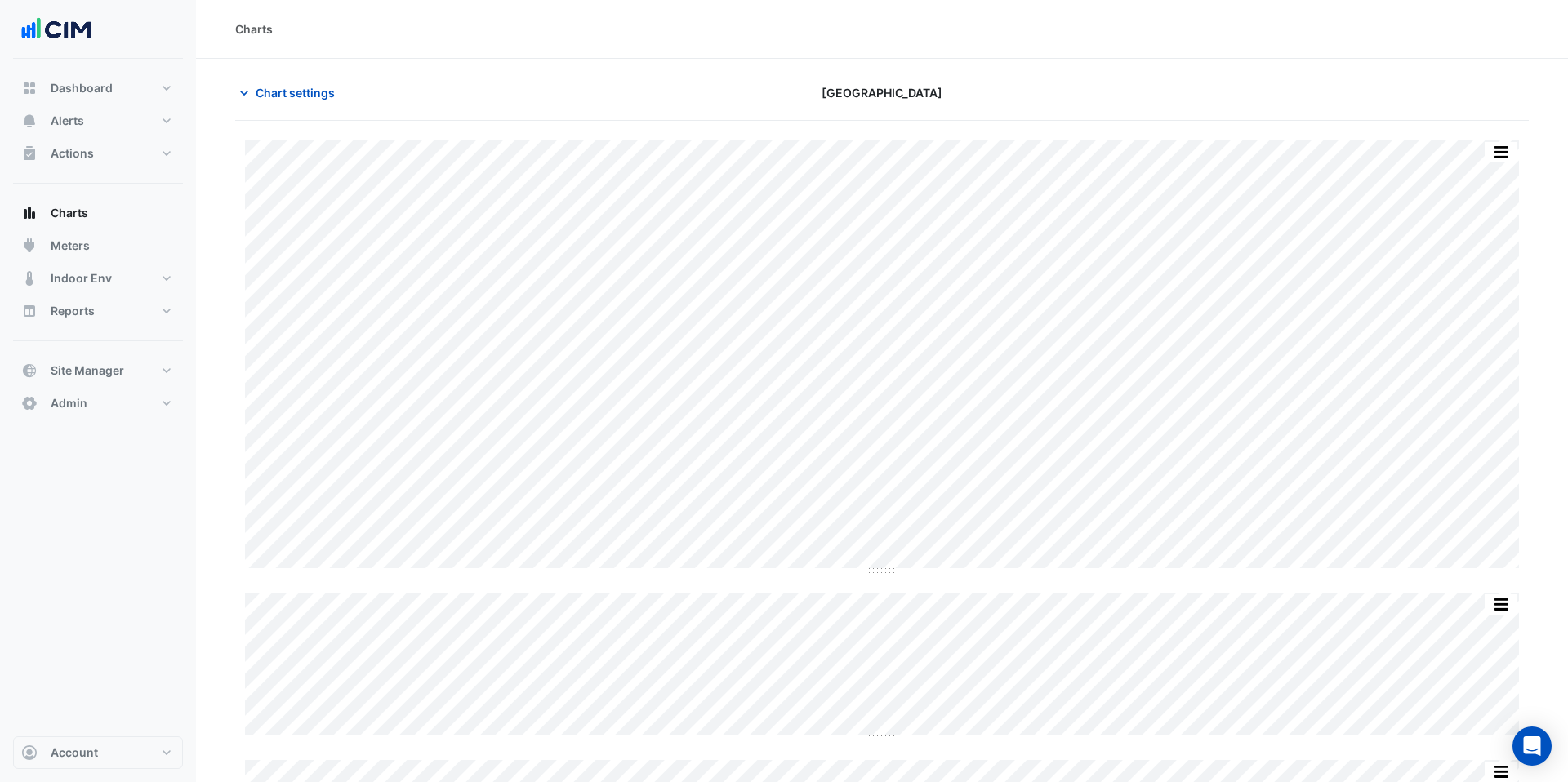
scroll to position [129, 0]
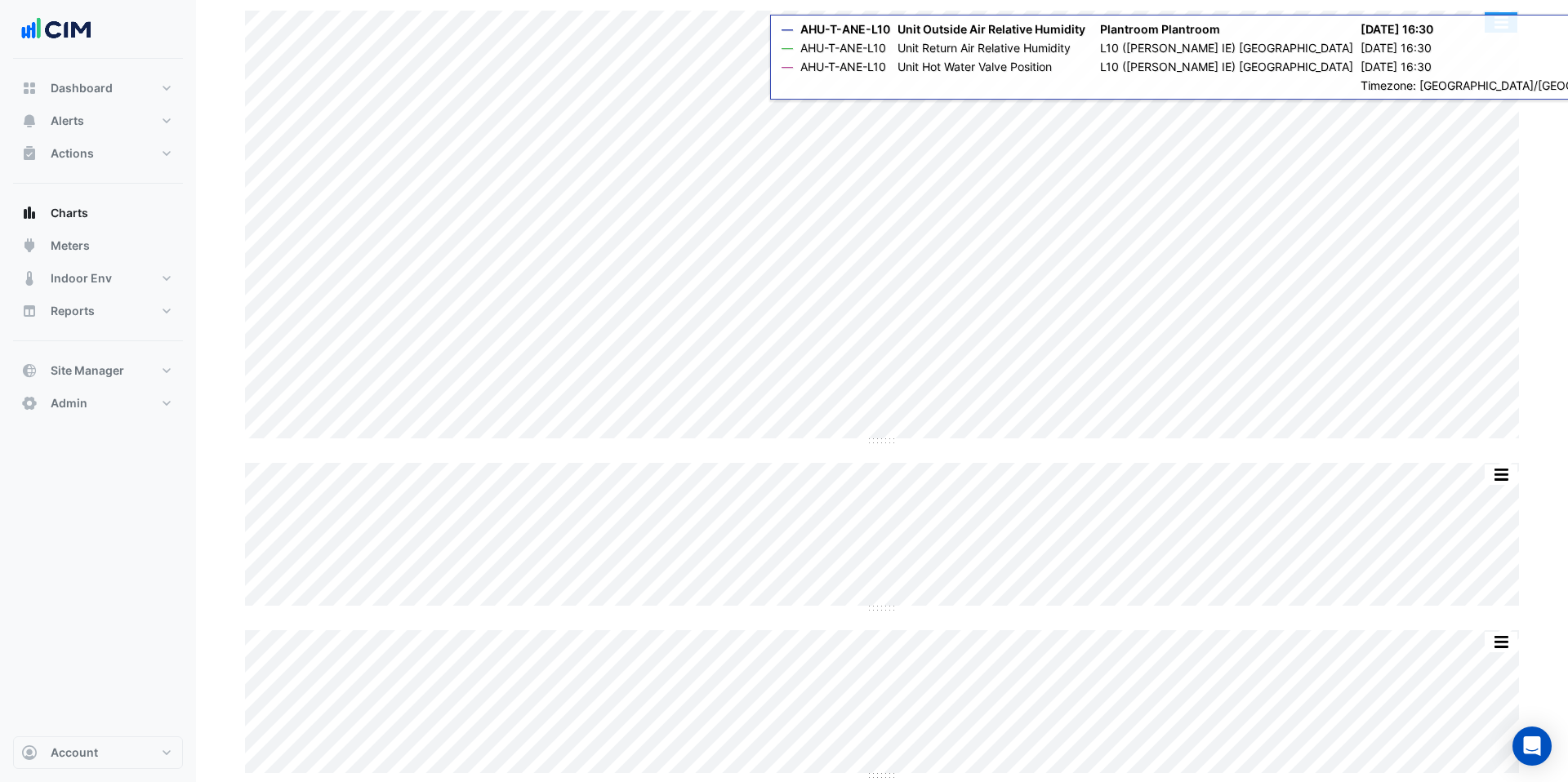
click at [1505, 30] on button "button" at bounding box center [1500, 22] width 33 height 20
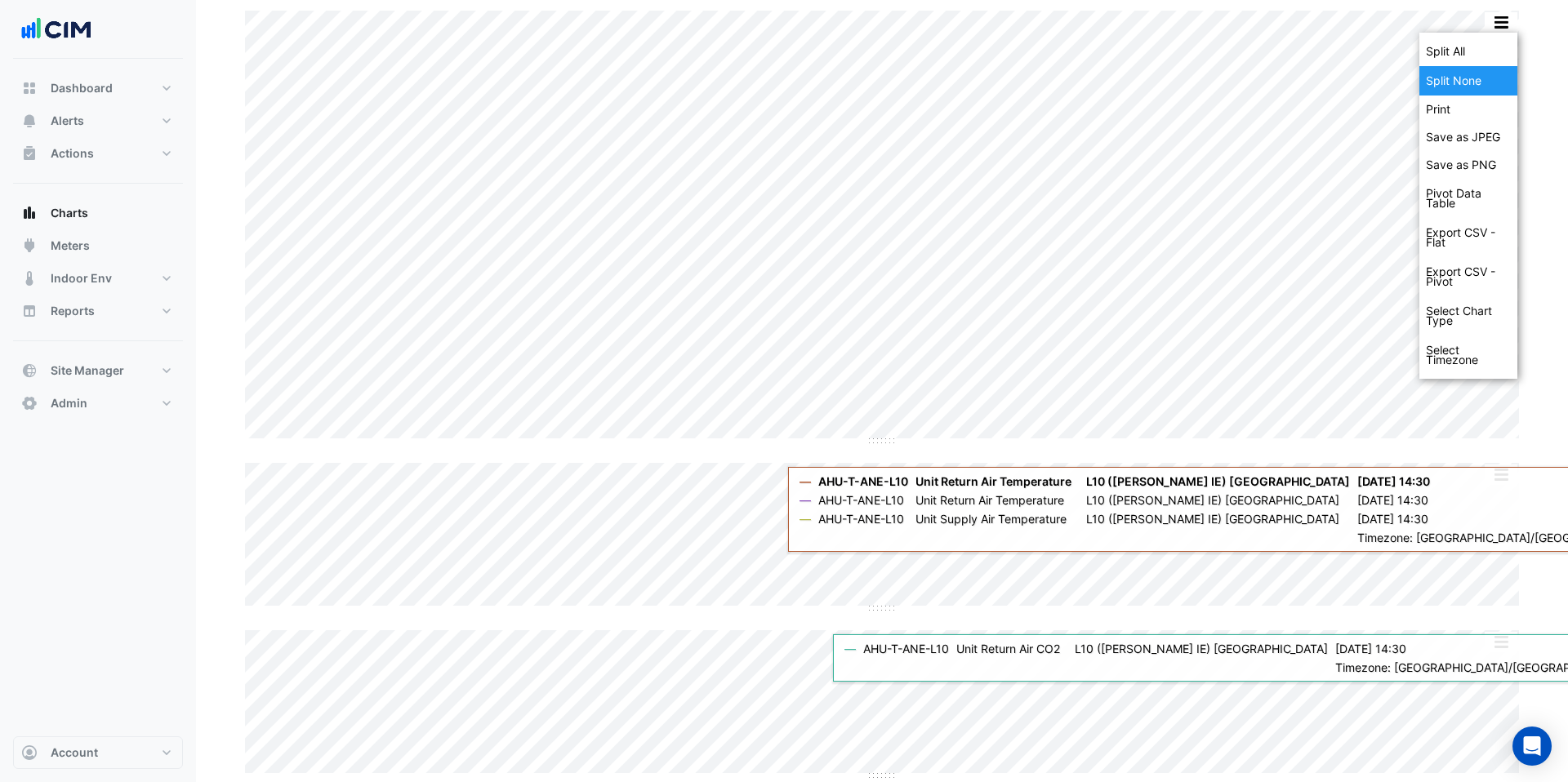
click at [1479, 72] on div "Split None" at bounding box center [1468, 80] width 98 height 30
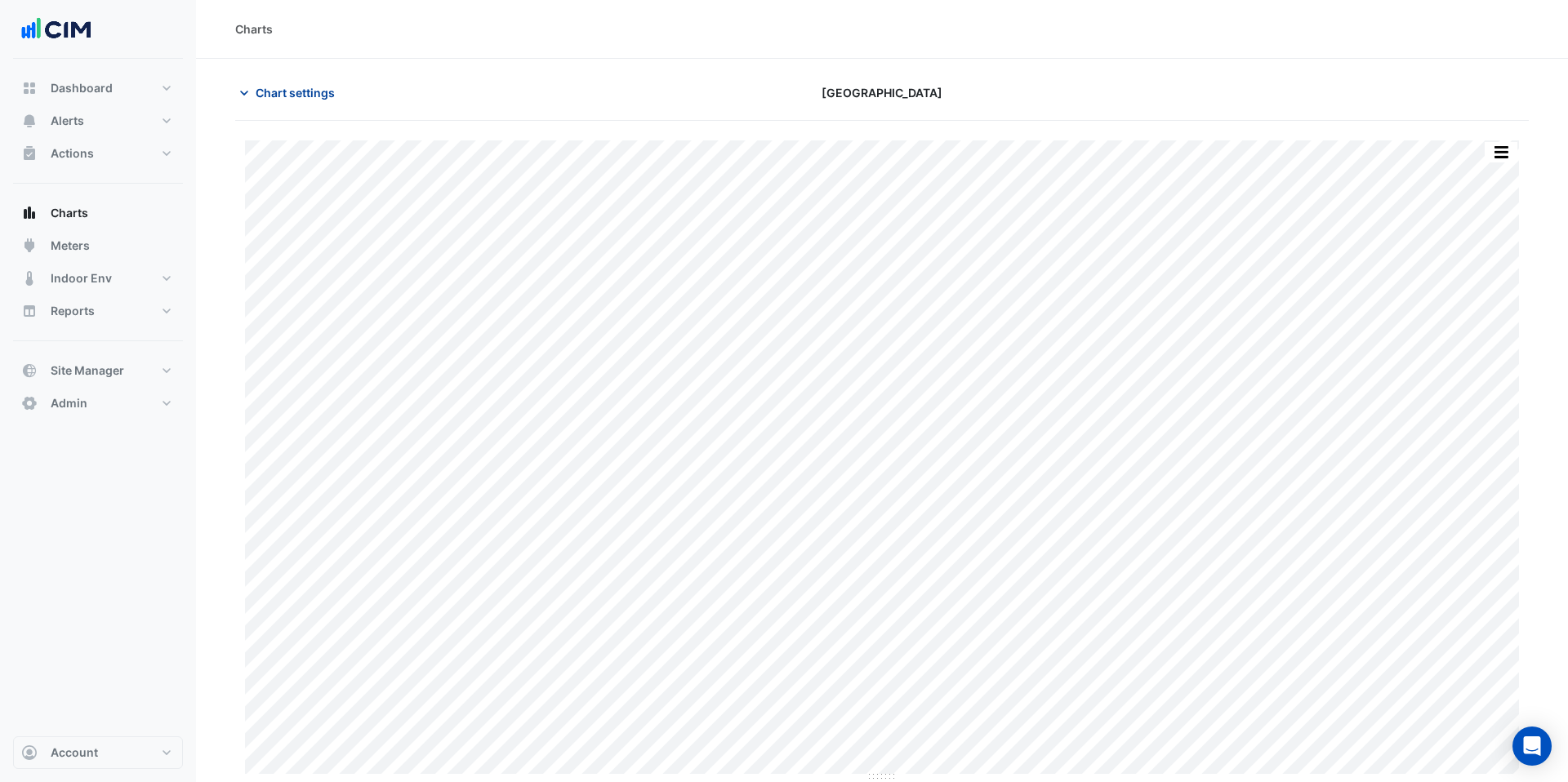
click at [315, 92] on span "Chart settings" at bounding box center [295, 92] width 80 height 17
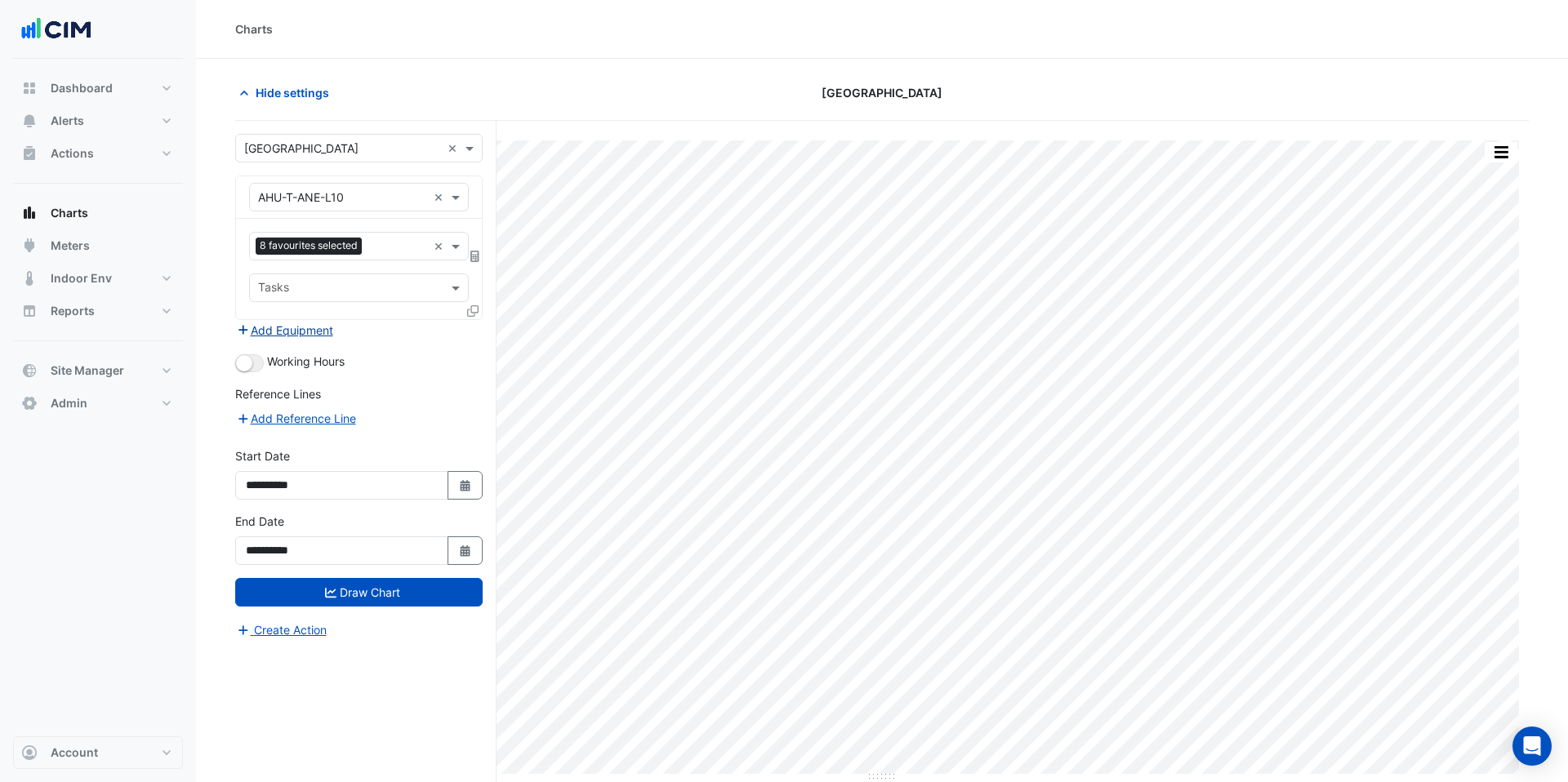
click at [309, 330] on button "Add Equipment" at bounding box center [284, 330] width 99 height 19
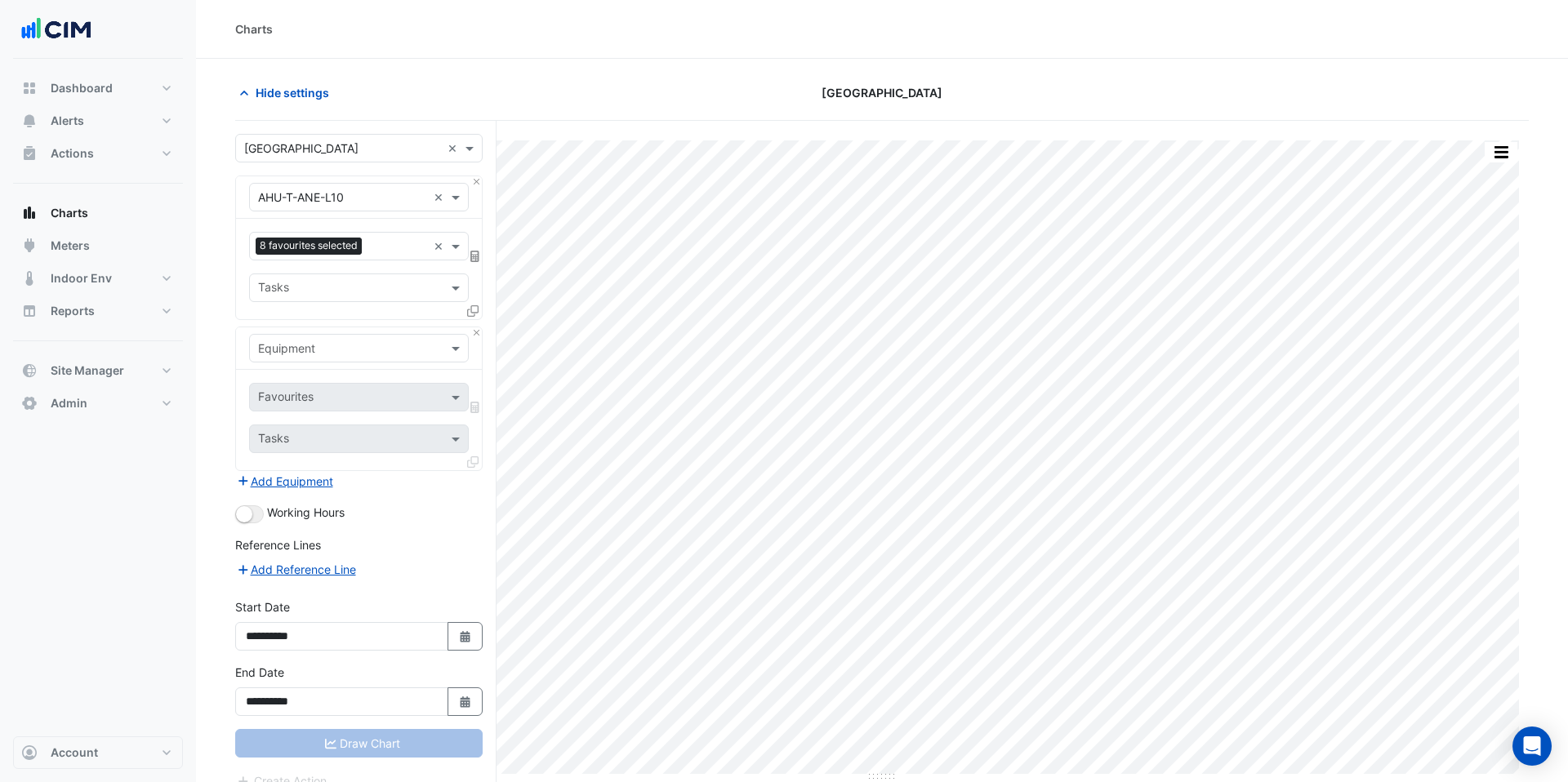
click at [308, 343] on input "text" at bounding box center [343, 349] width 169 height 17
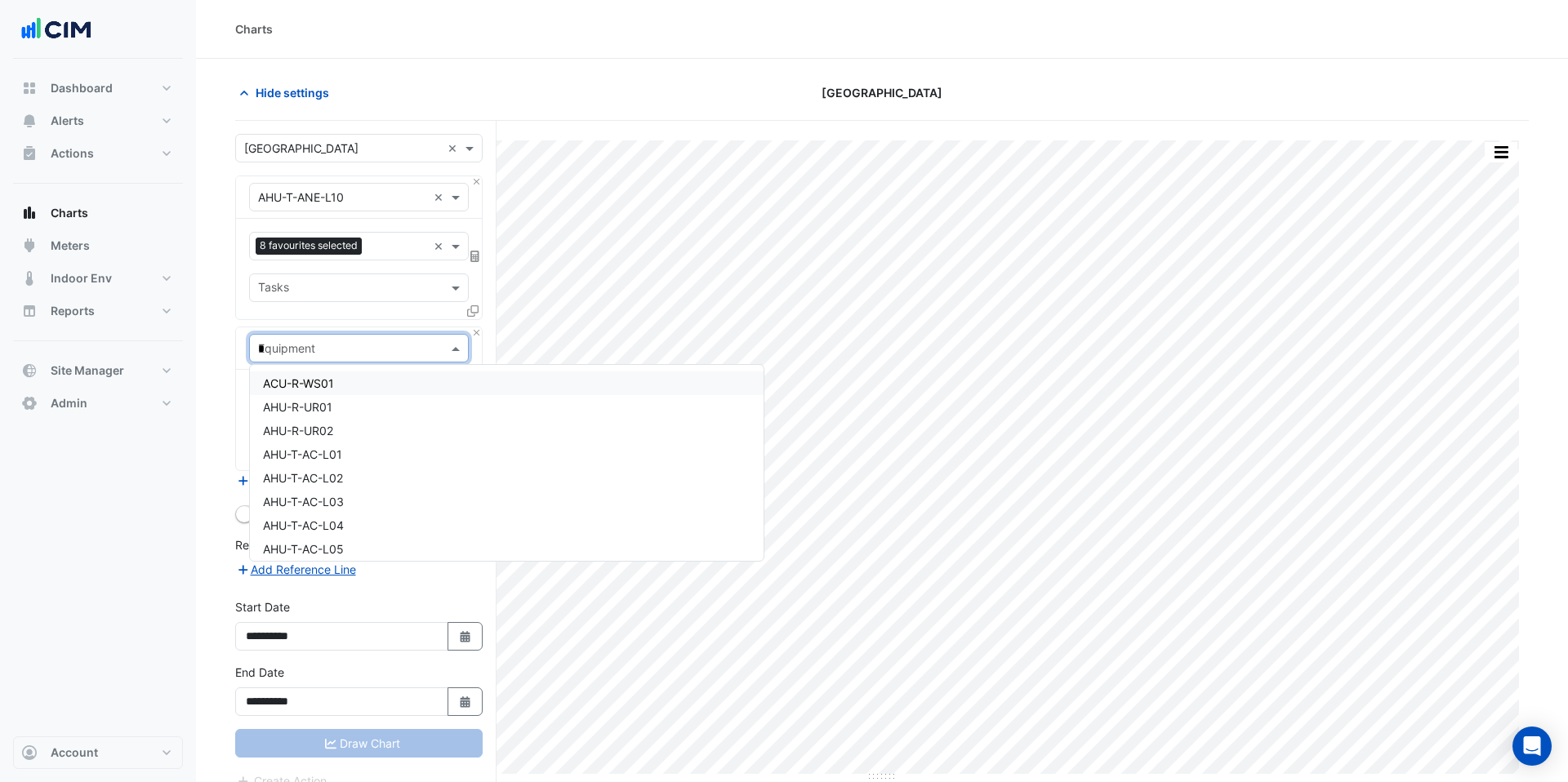
type input "**"
click at [310, 381] on span "CH-CIN-01" at bounding box center [293, 383] width 59 height 14
click at [450, 397] on span at bounding box center [458, 397] width 20 height 17
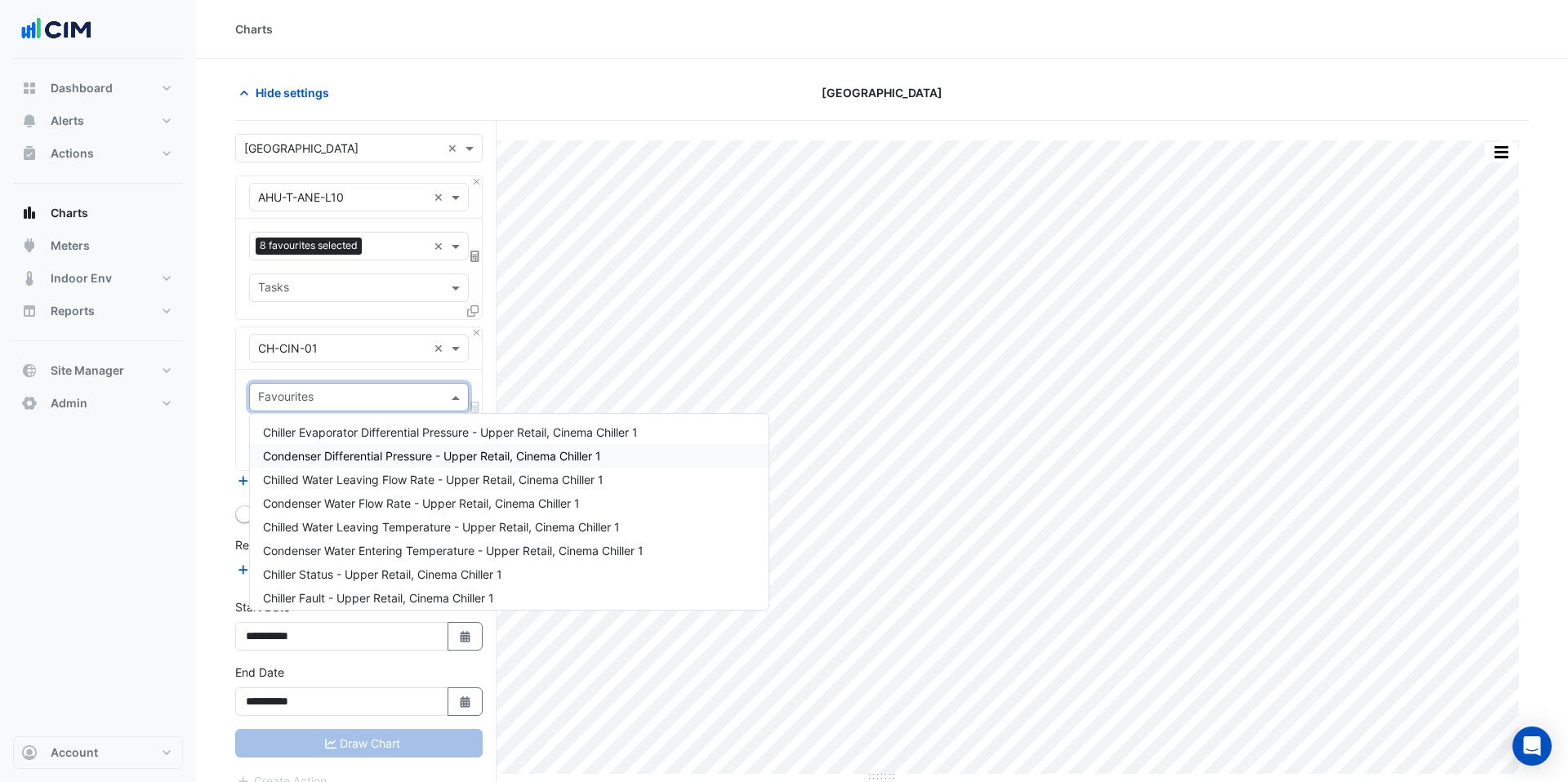
click at [417, 460] on span "Condenser Differential Pressure - Upper Retail, Cinema Chiller 1" at bounding box center [432, 455] width 338 height 14
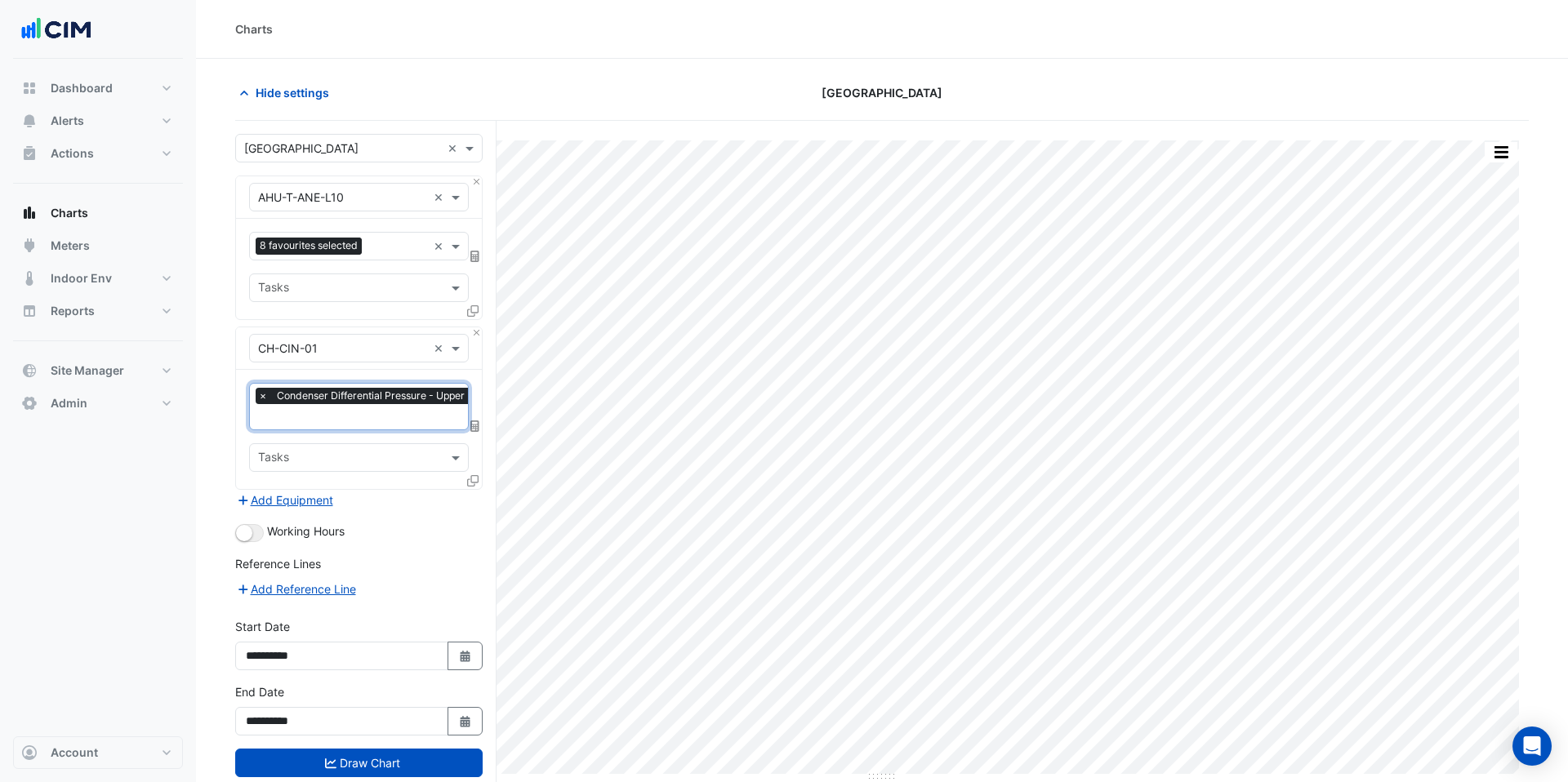
click at [396, 423] on input "text" at bounding box center [420, 418] width 324 height 17
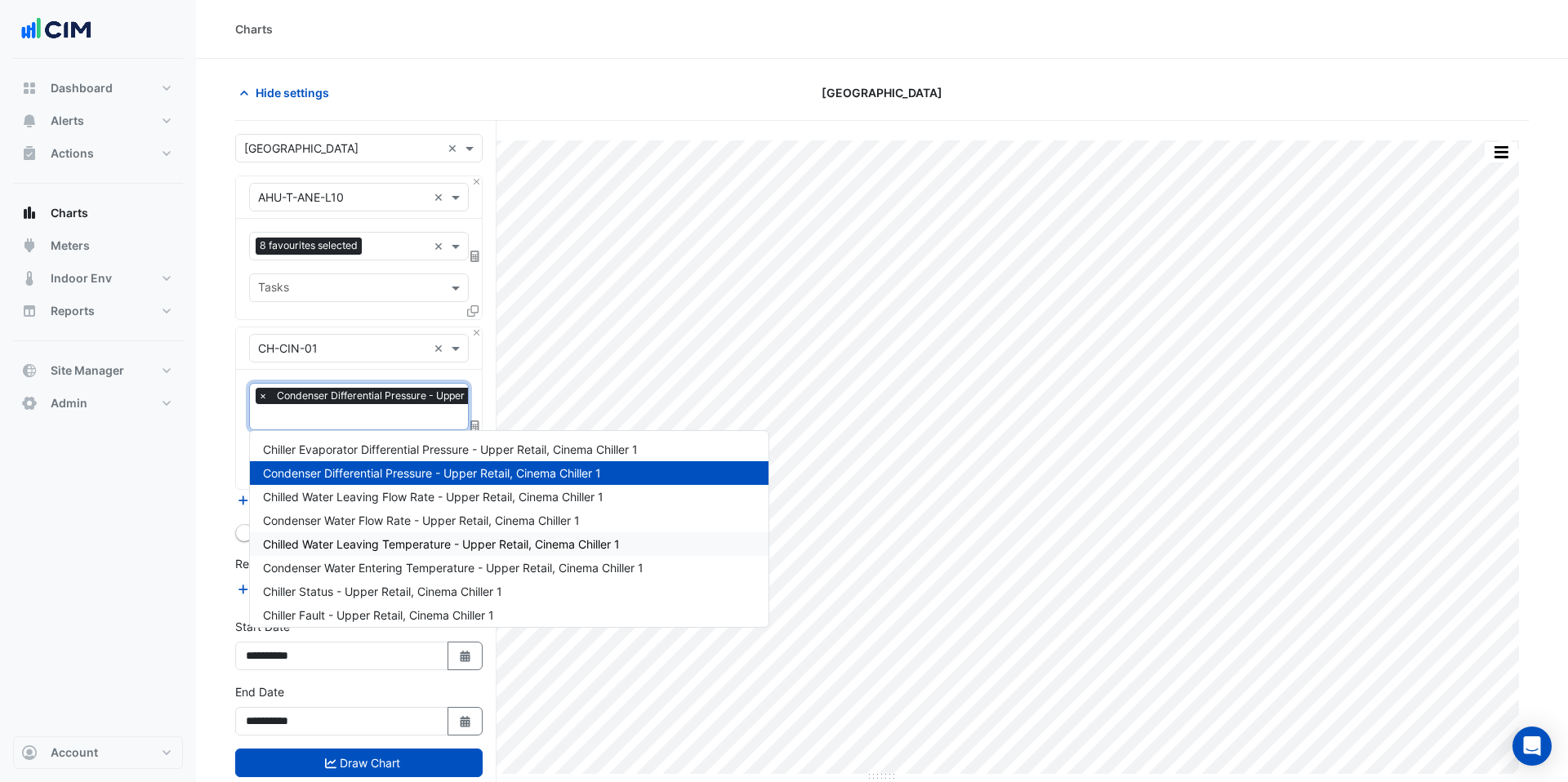
click at [384, 547] on span "Chilled Water Leaving Temperature - Upper Retail, Cinema Chiller 1" at bounding box center [441, 544] width 356 height 14
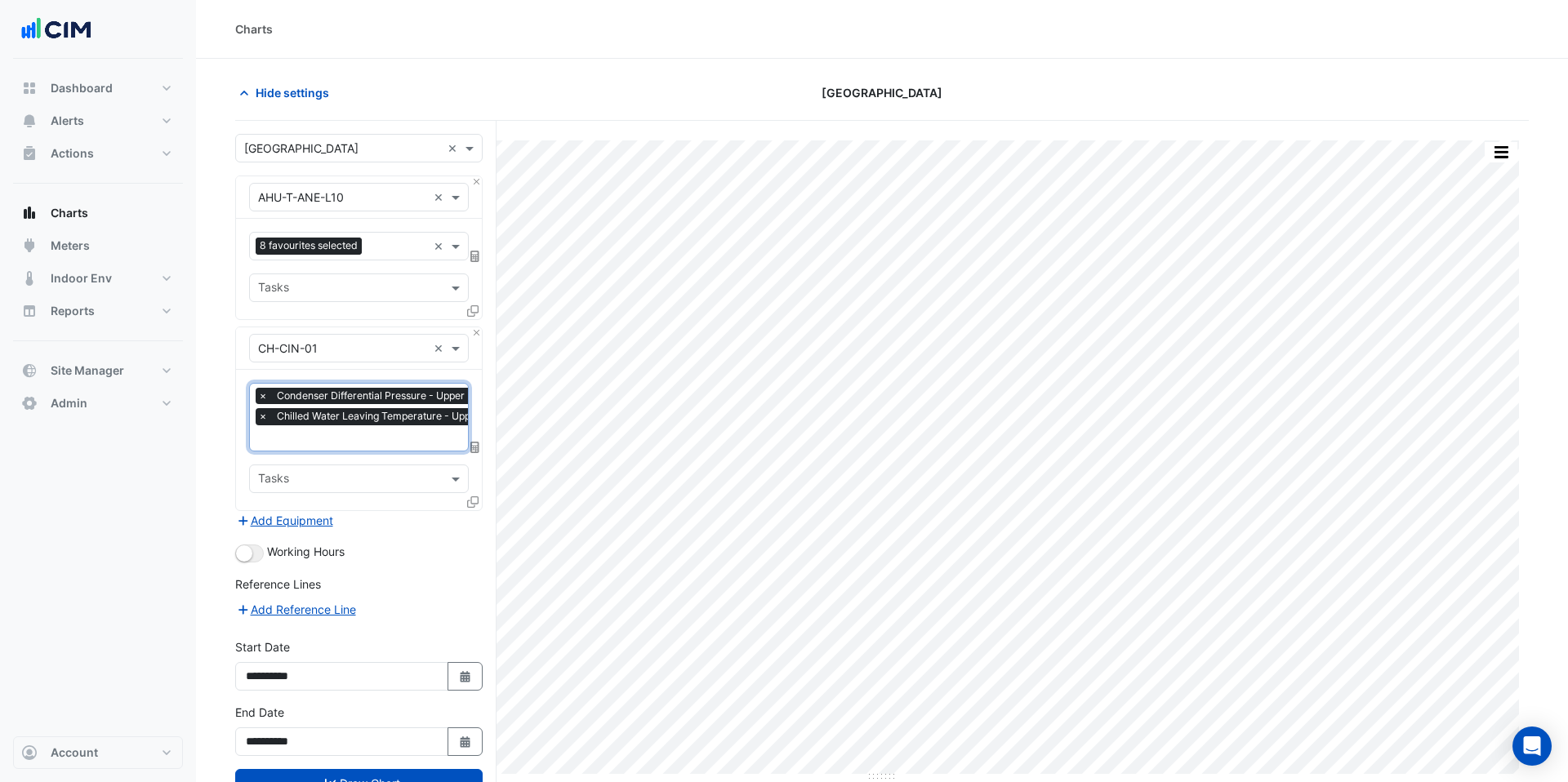
click at [372, 437] on input "text" at bounding box center [428, 439] width 340 height 17
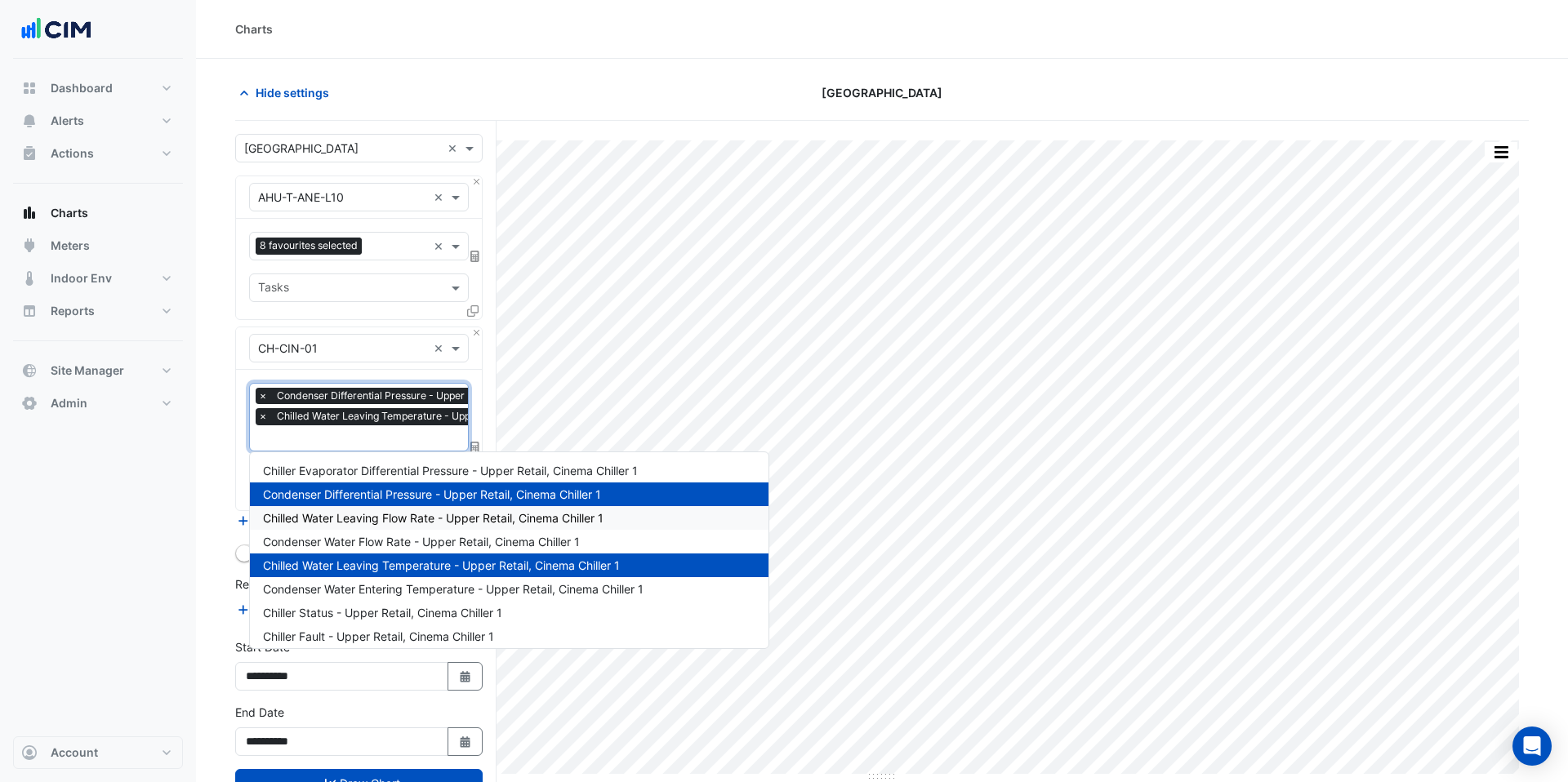
click at [373, 528] on div "Chilled Water Leaving Flow Rate - Upper Retail, Cinema Chiller 1" at bounding box center [509, 518] width 518 height 24
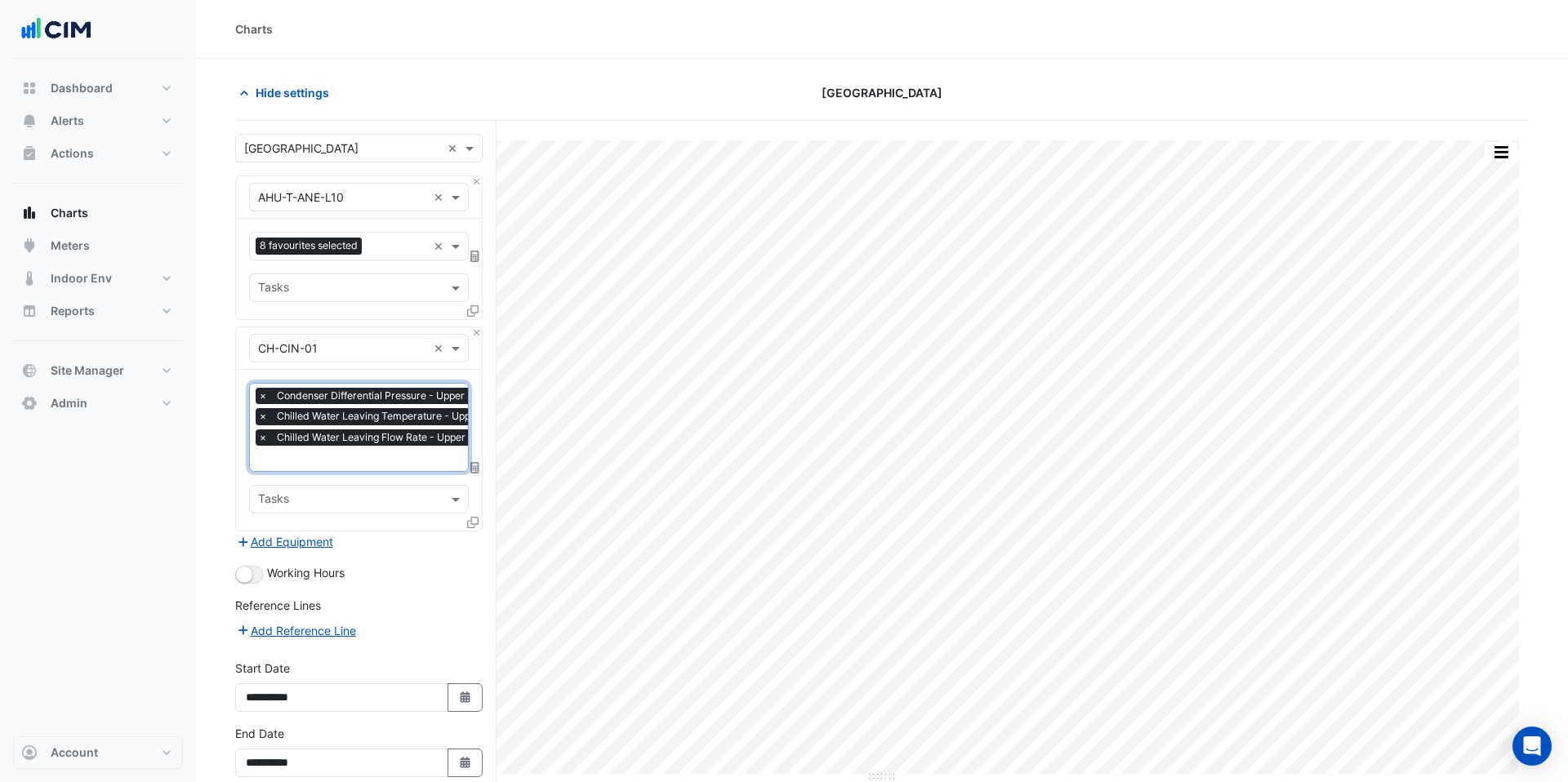
click at [373, 459] on input "text" at bounding box center [428, 460] width 340 height 17
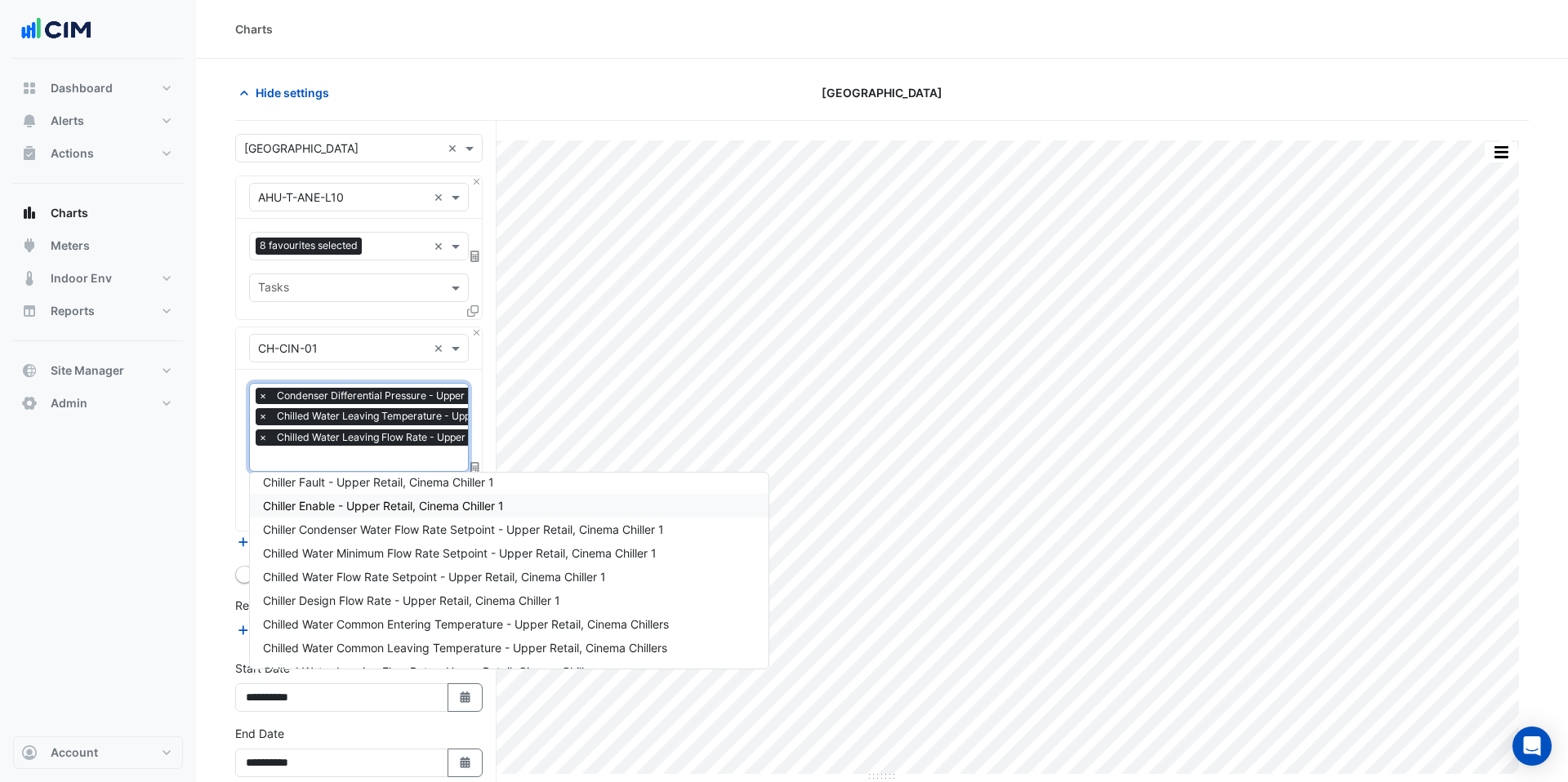
scroll to position [177, 0]
click at [395, 594] on span "Chiller Design Flow Rate - Upper Retail, Cinema Chiller 1" at bounding box center [411, 598] width 297 height 14
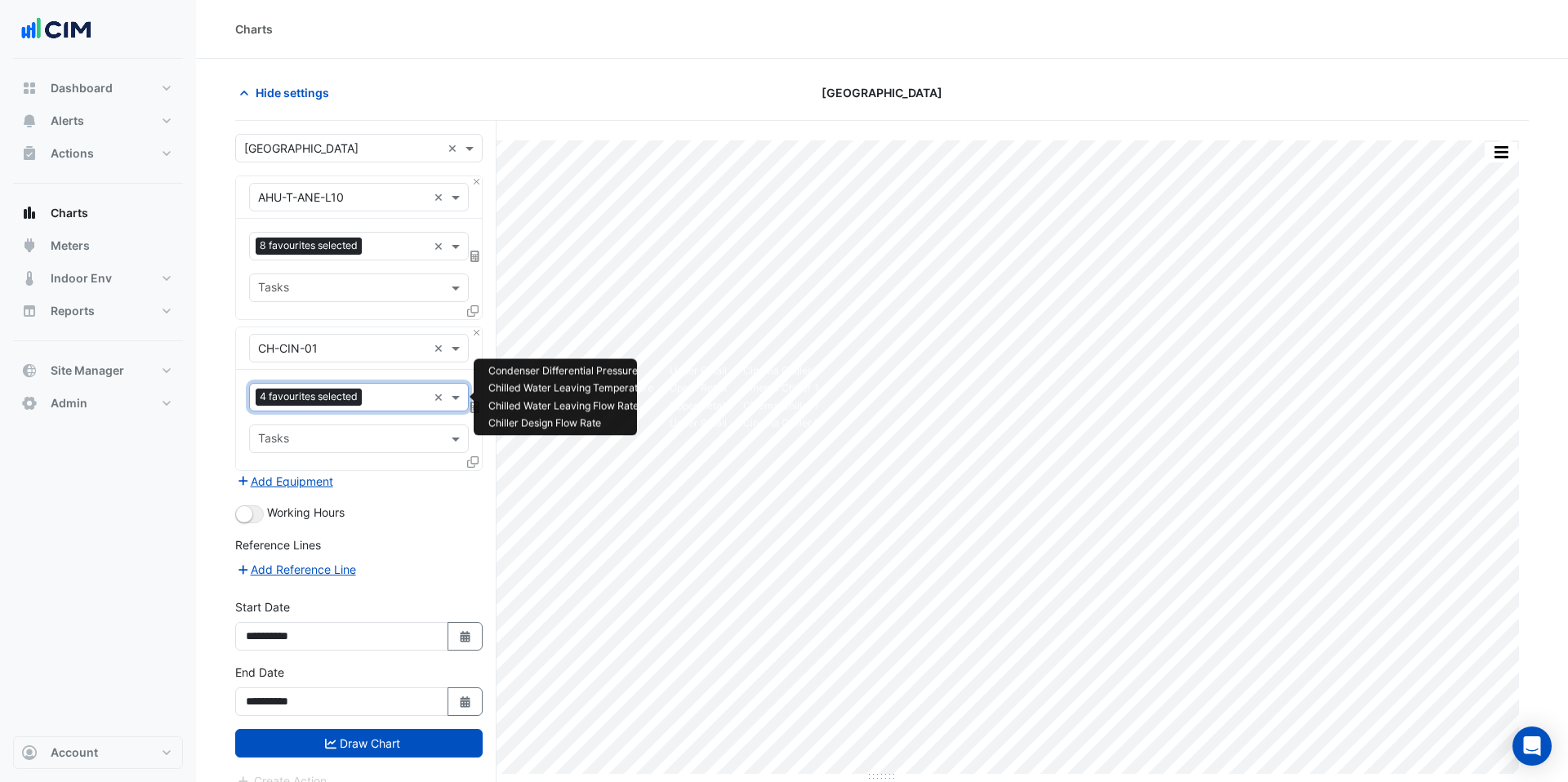
click at [390, 397] on input "text" at bounding box center [397, 399] width 58 height 17
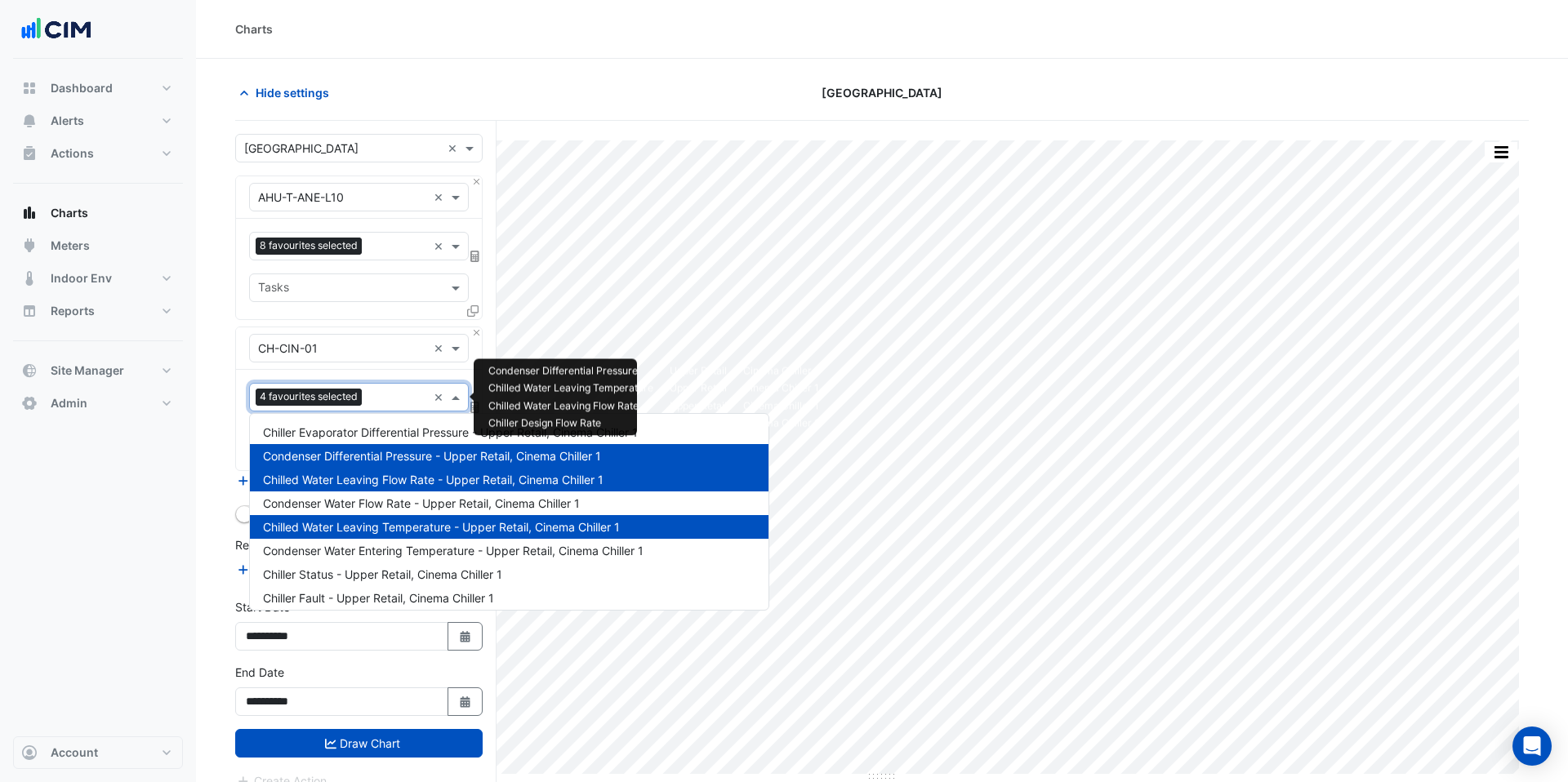
scroll to position [290, 0]
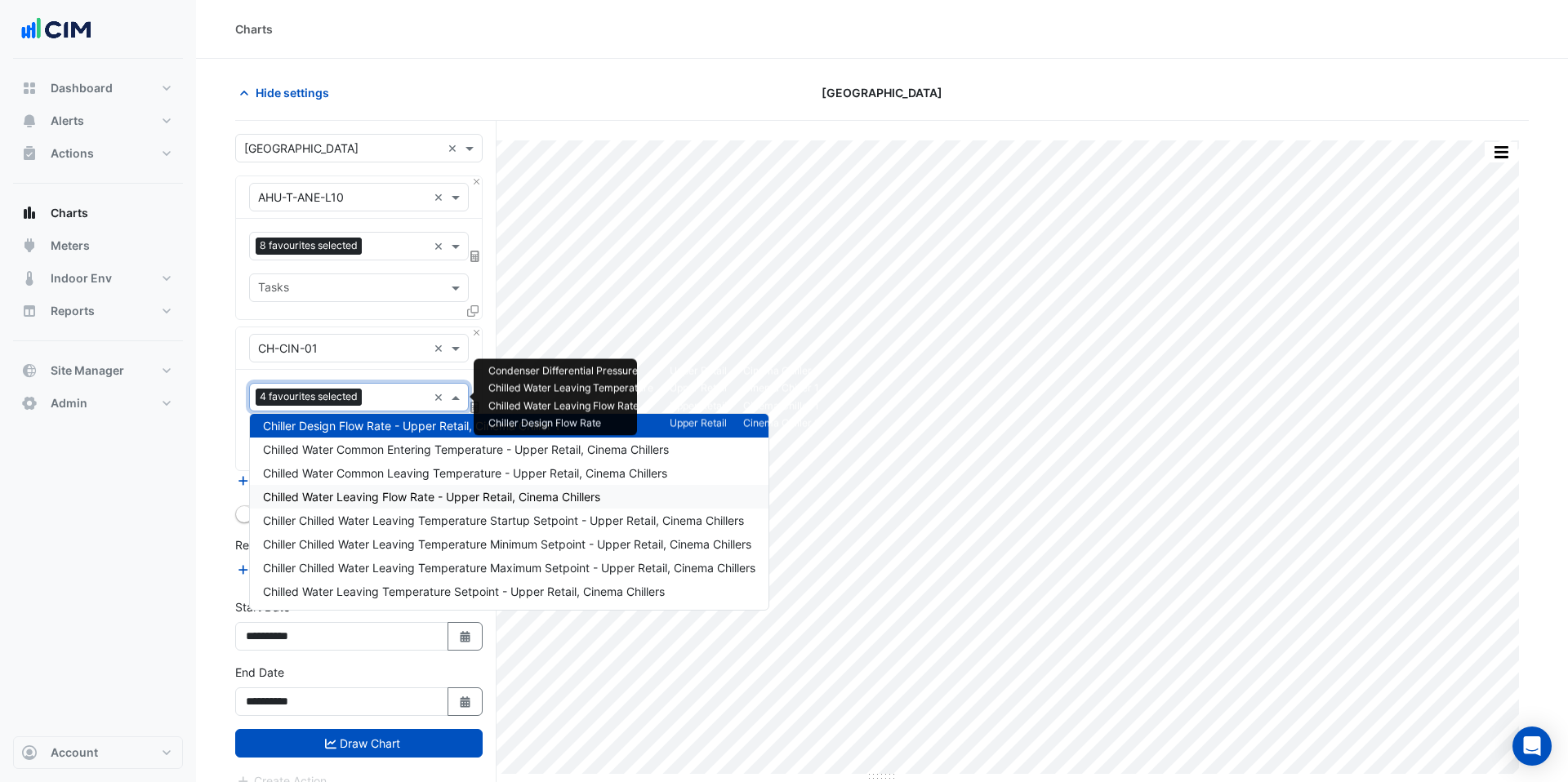
click at [390, 497] on span "Chilled Water Leaving Flow Rate - Upper Retail, Cinema Chillers" at bounding box center [432, 497] width 337 height 14
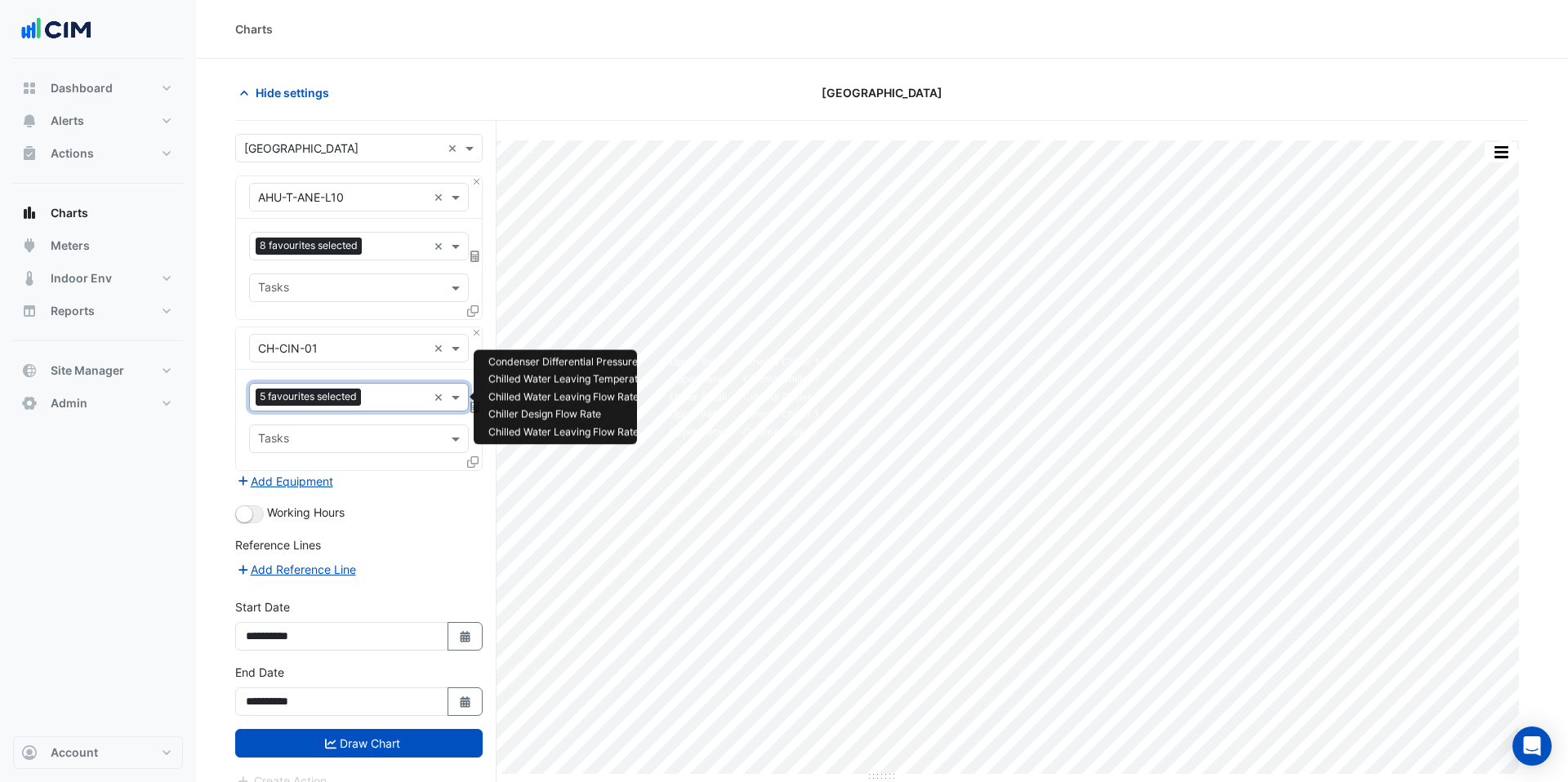
click at [381, 386] on div "Favourites 5 favourites selected" at bounding box center [338, 397] width 177 height 25
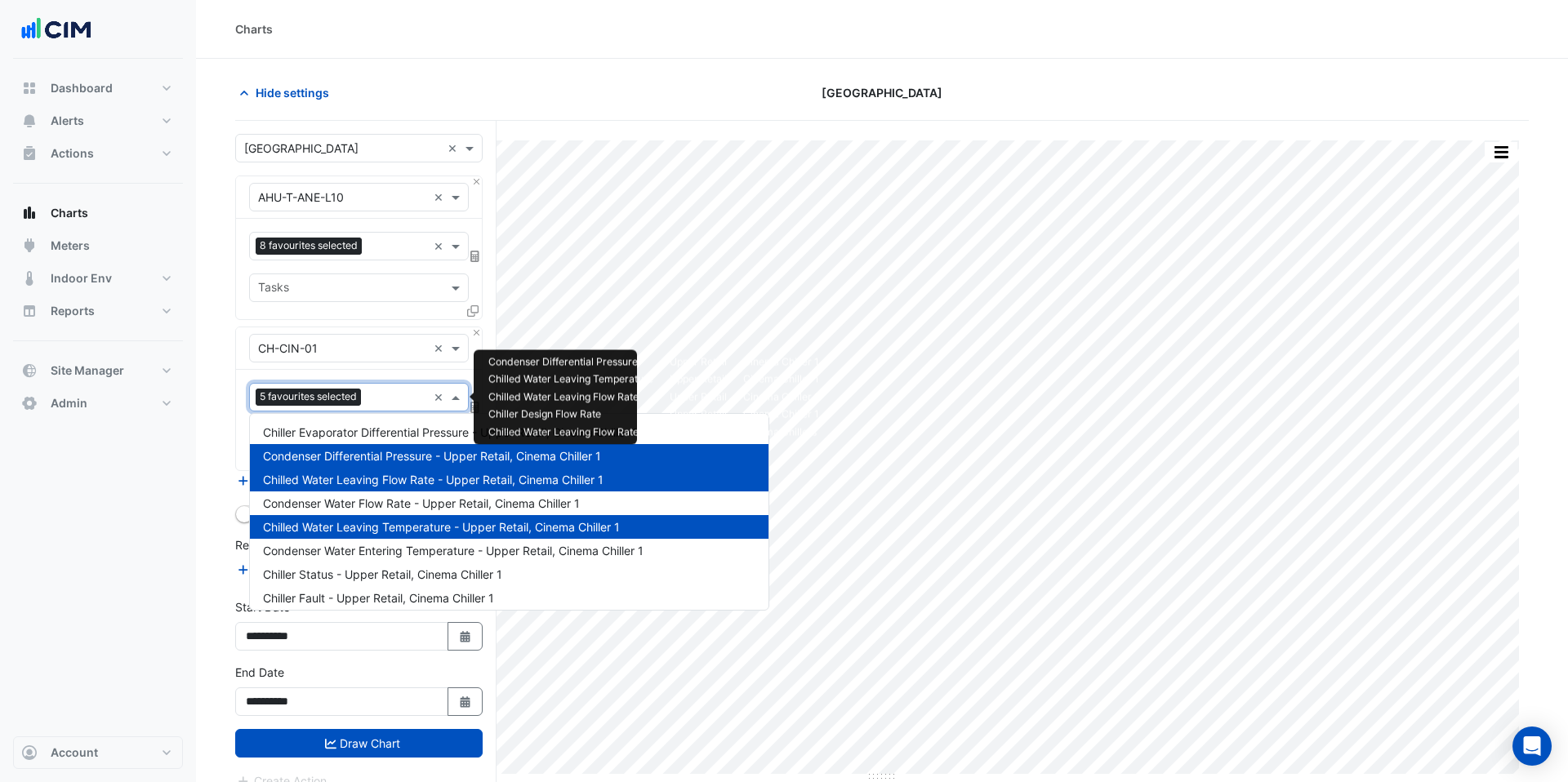
scroll to position [361, 0]
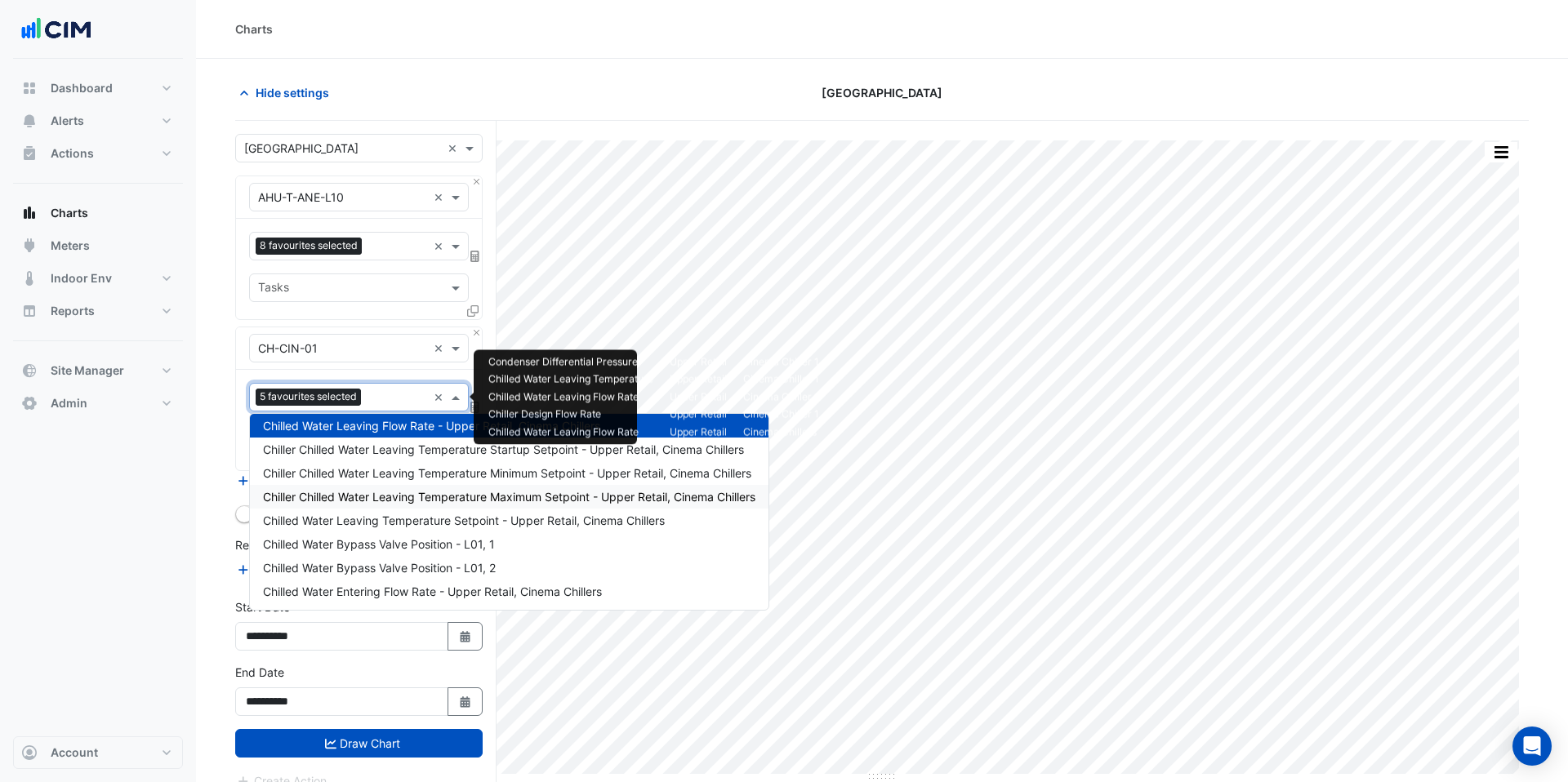
click at [403, 486] on div "Chiller Chilled Water Leaving Temperature Maximum Setpoint - Upper Retail, Cine…" at bounding box center [509, 497] width 518 height 24
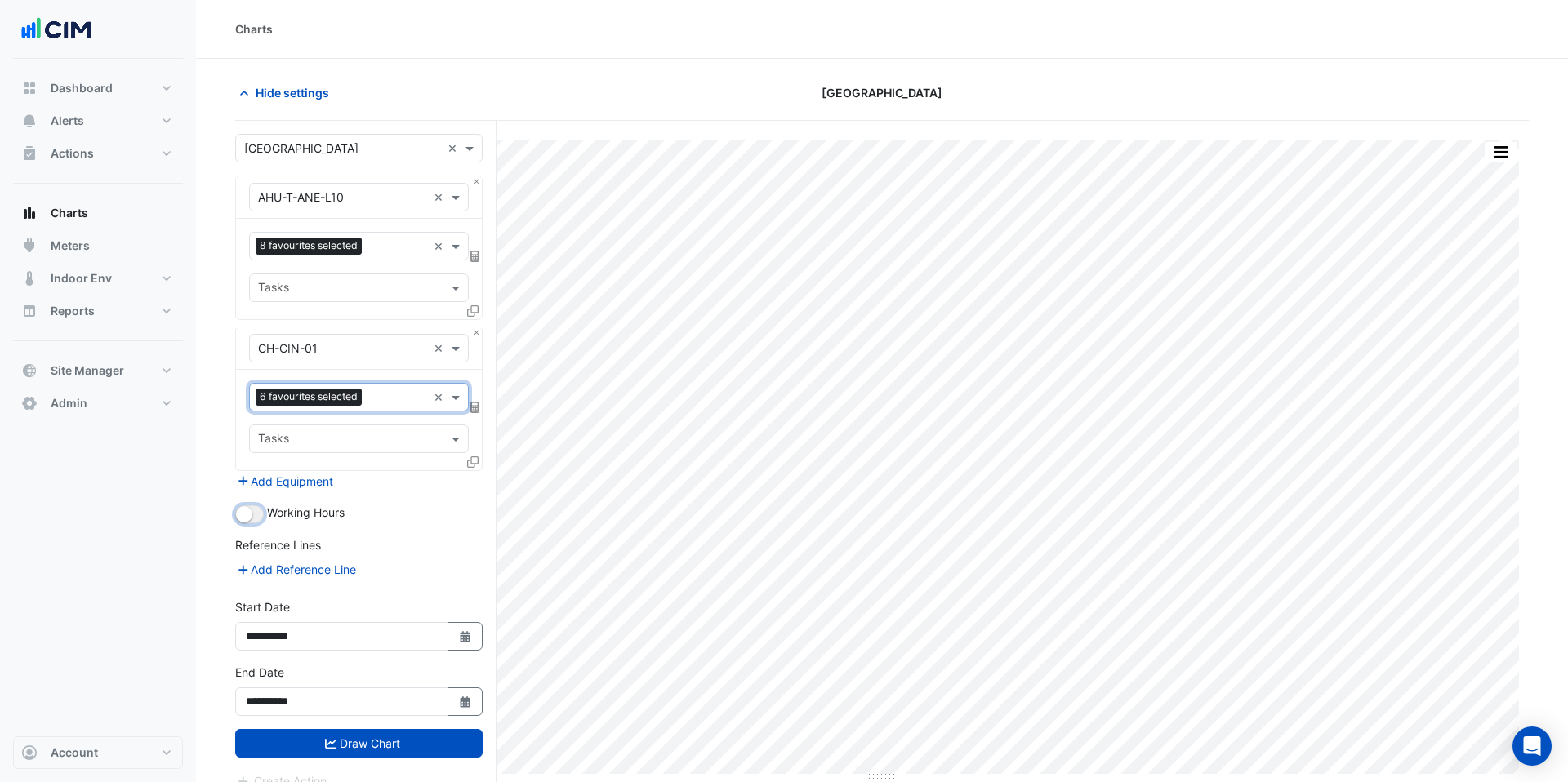
click at [262, 515] on button "button" at bounding box center [250, 514] width 29 height 18
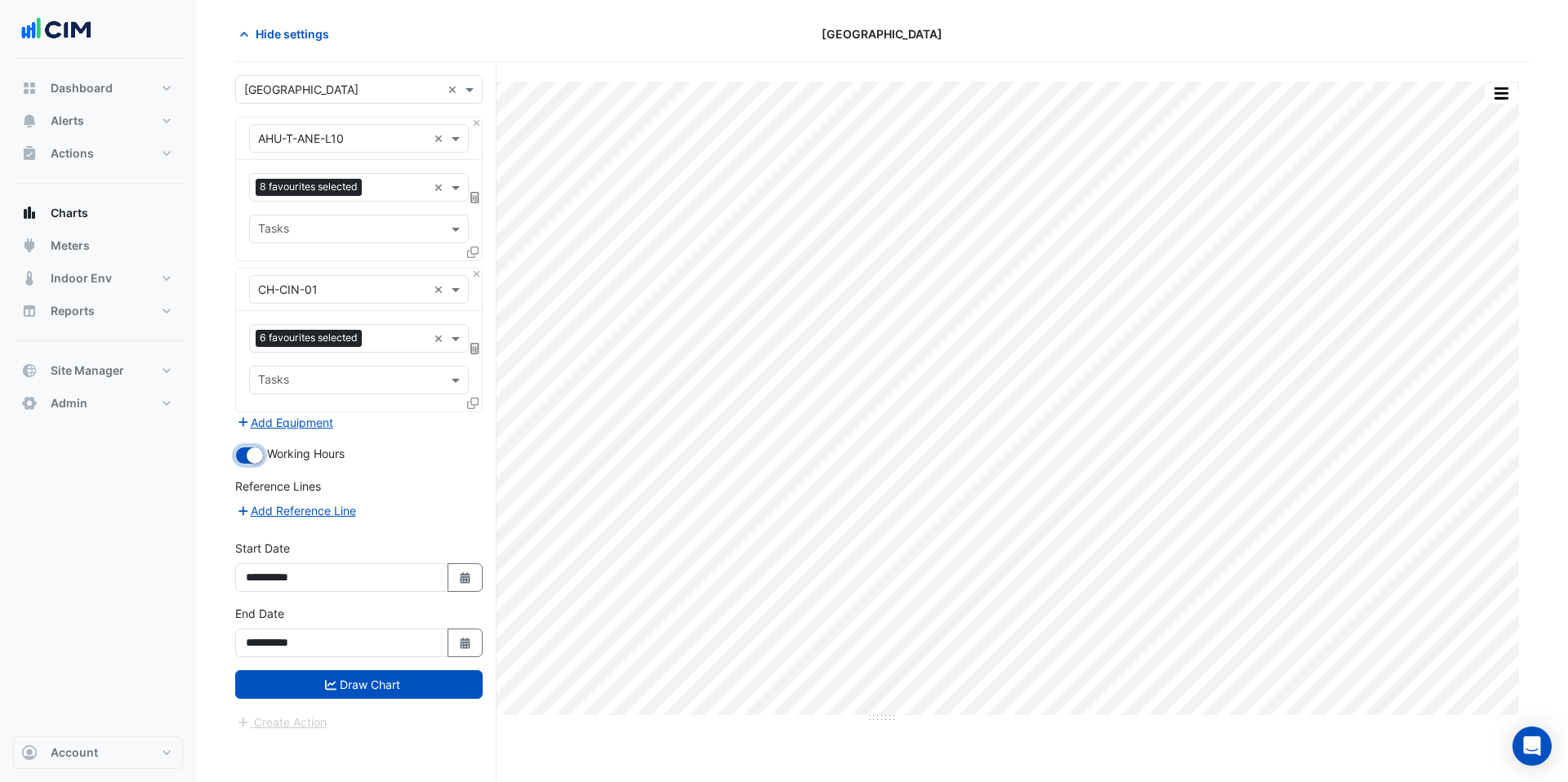
scroll to position [62, 0]
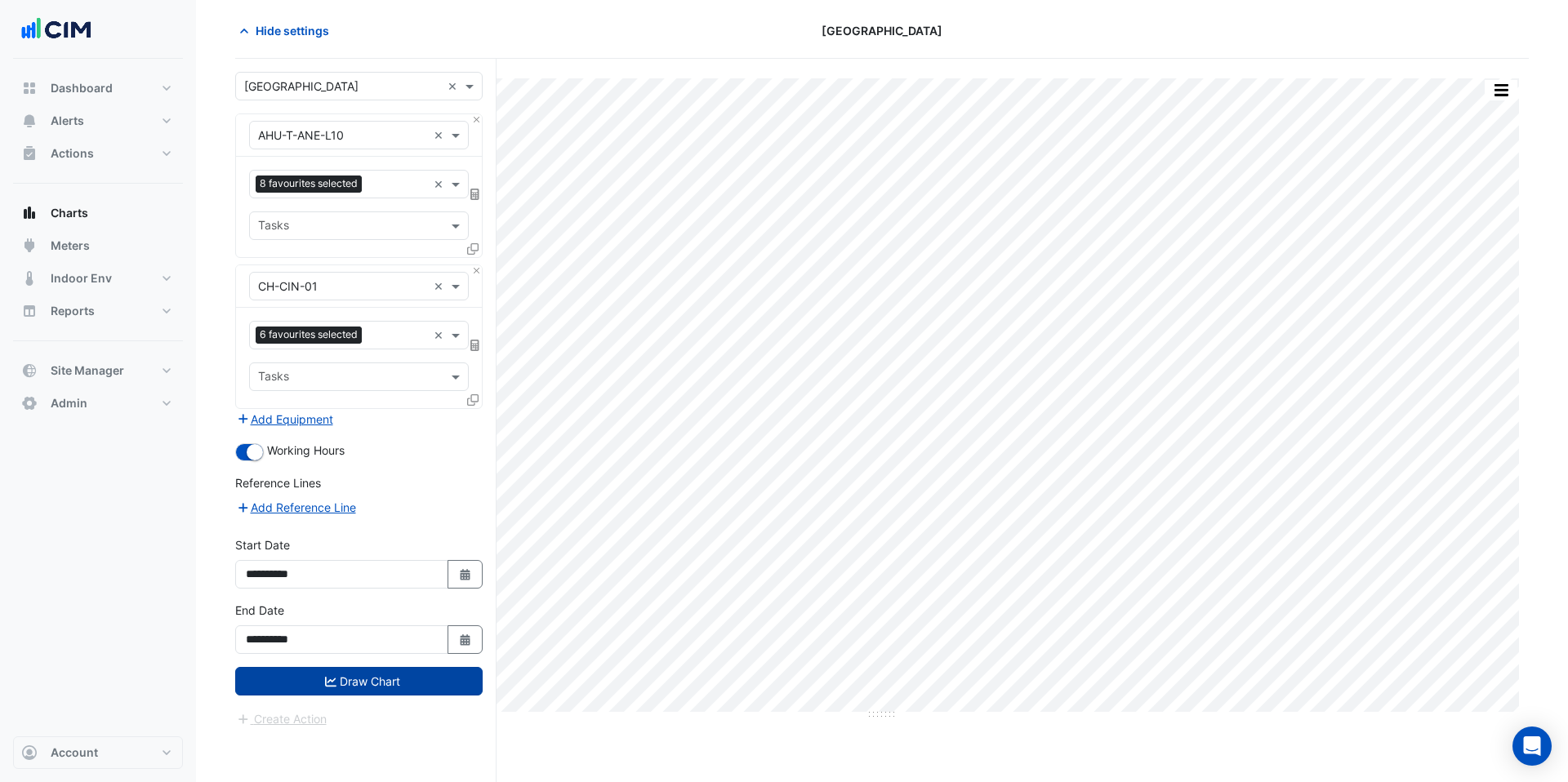
click at [383, 690] on button "Draw Chart" at bounding box center [359, 681] width 247 height 29
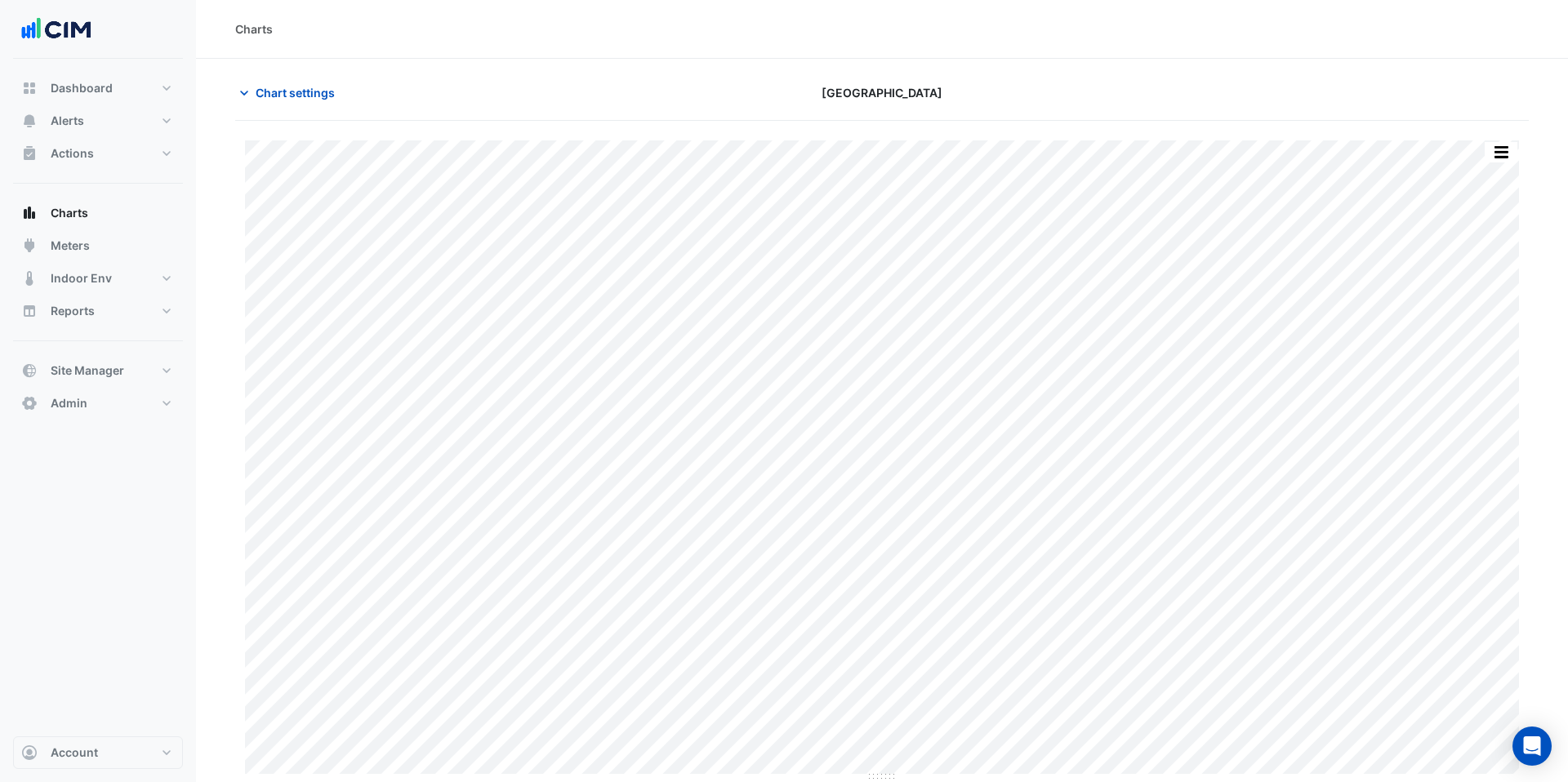
click at [173, 60] on div "Dashboard Portfolio Ratings Performance Alerts Site Rules Templates Actions Sit…" at bounding box center [97, 397] width 170 height 678
click at [92, 116] on button "Alerts" at bounding box center [97, 120] width 170 height 33
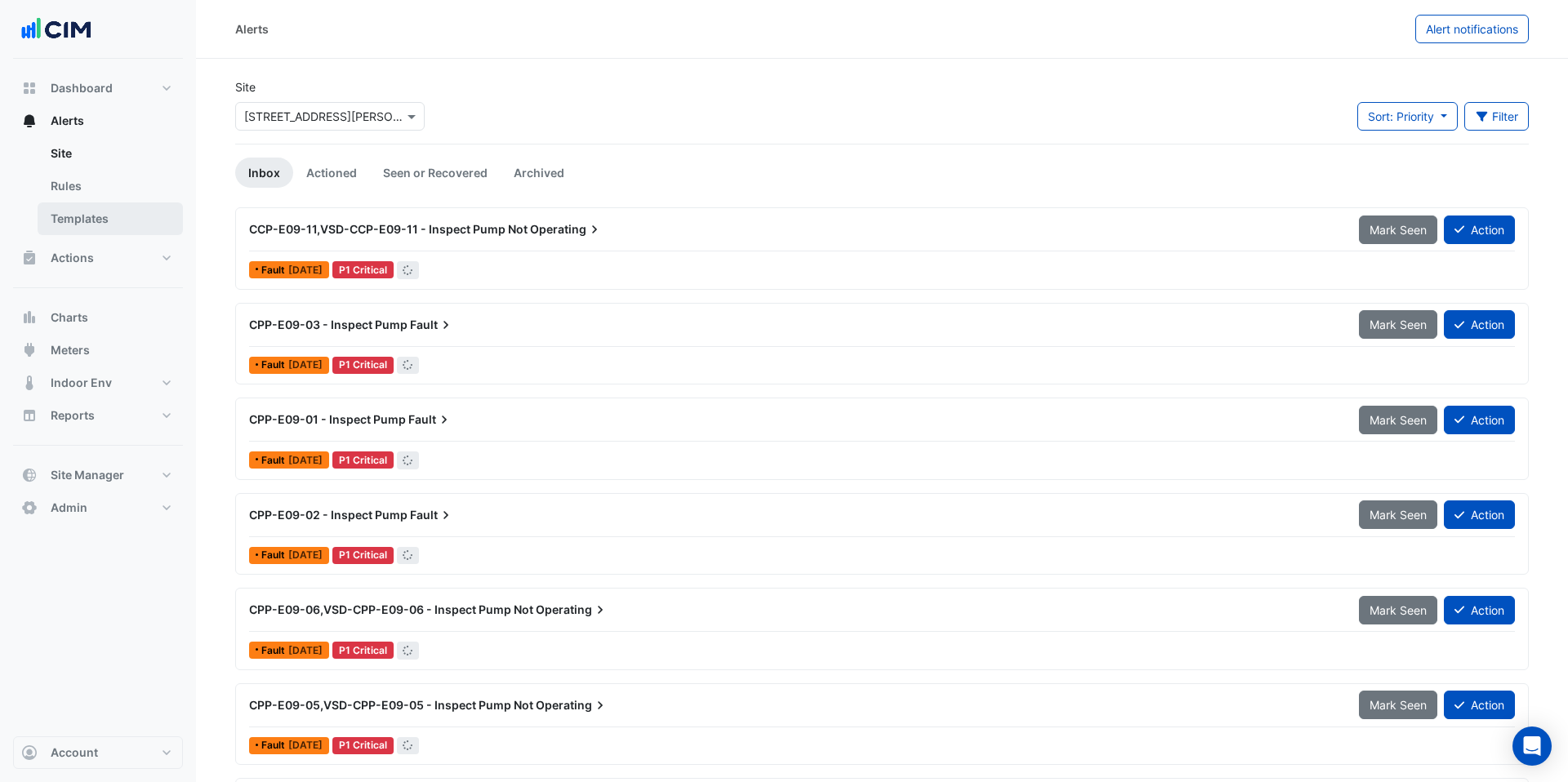
click at [130, 218] on link "Templates" at bounding box center [110, 218] width 146 height 33
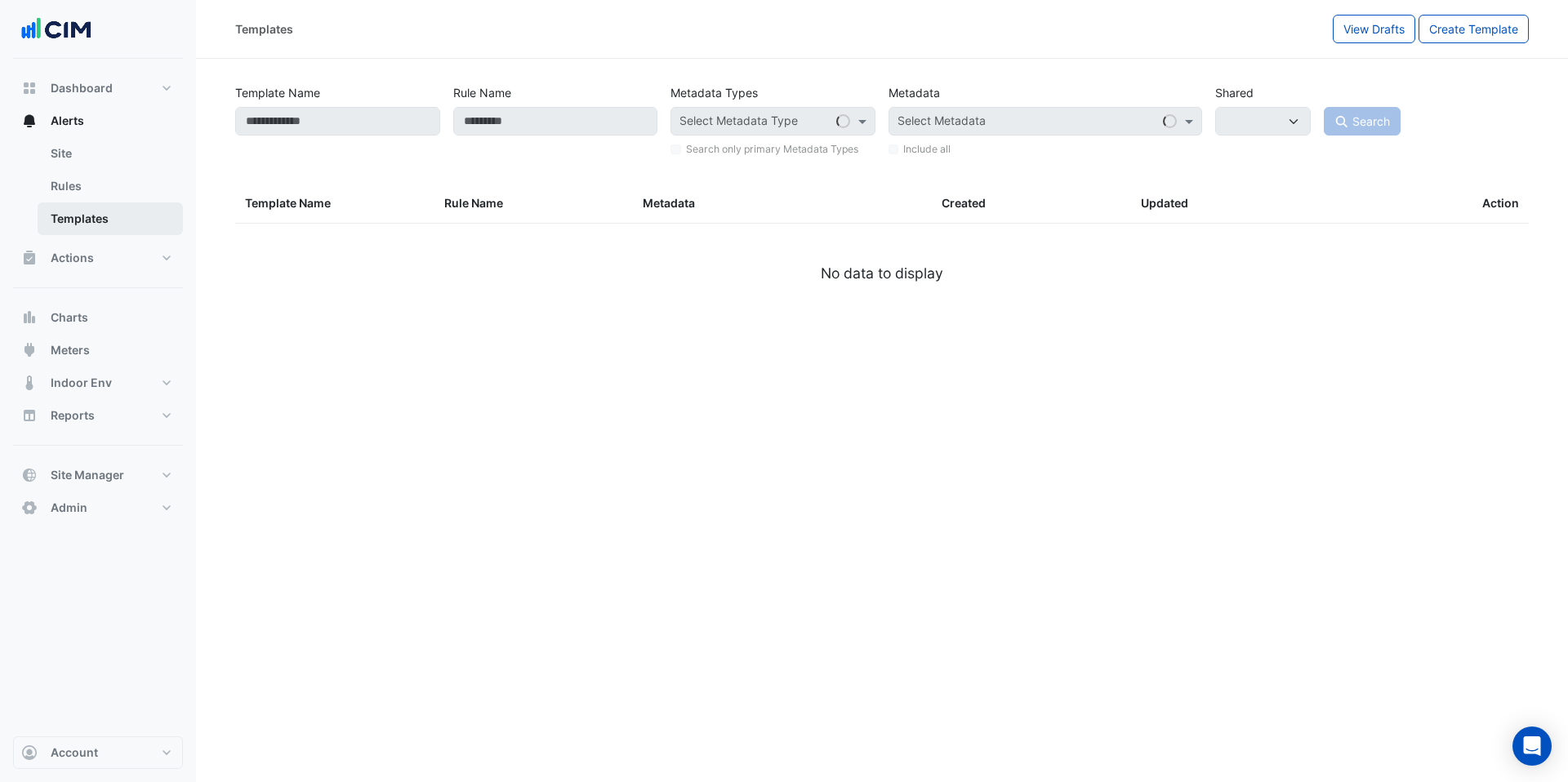
select select
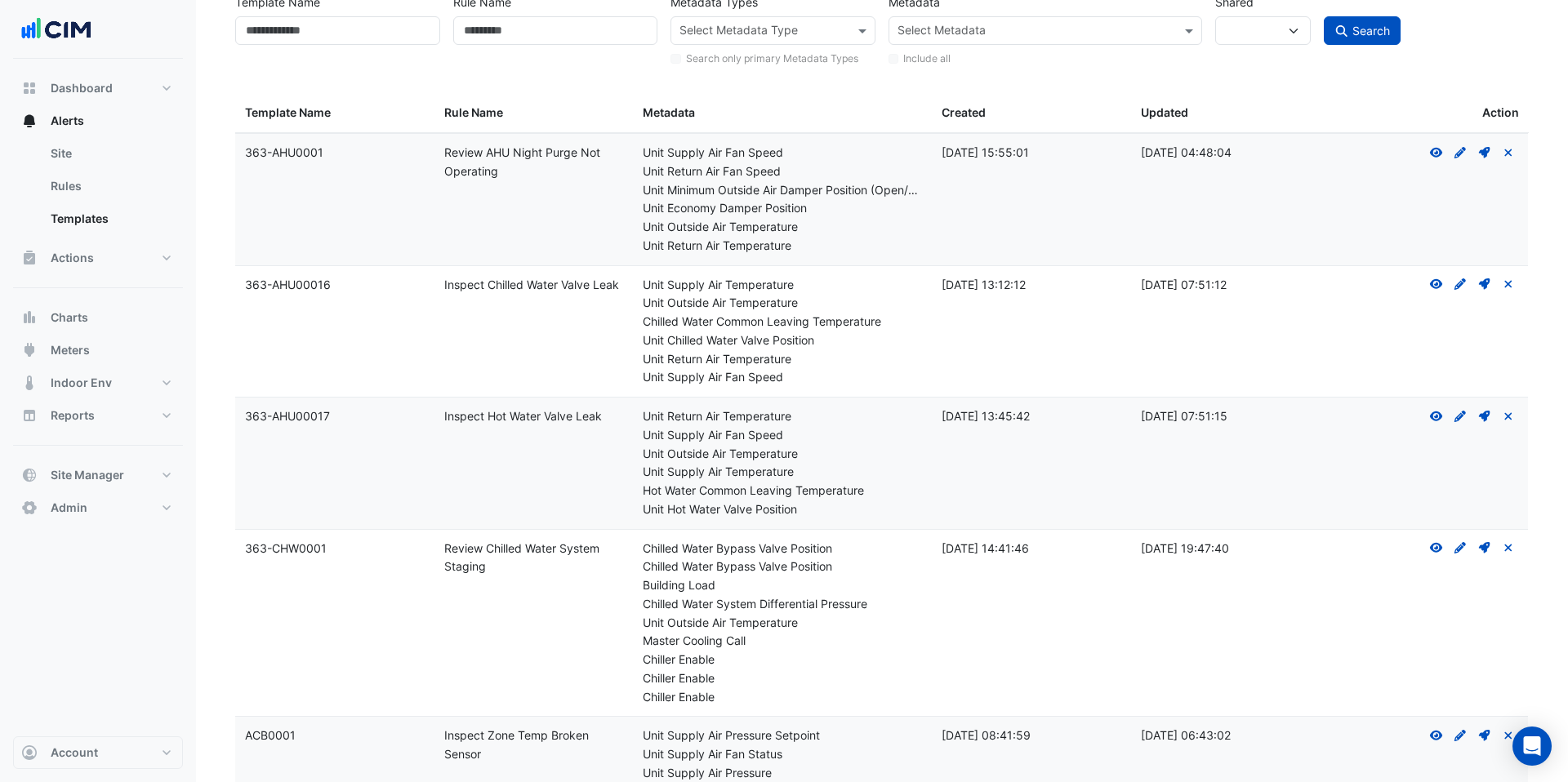
scroll to position [124, 0]
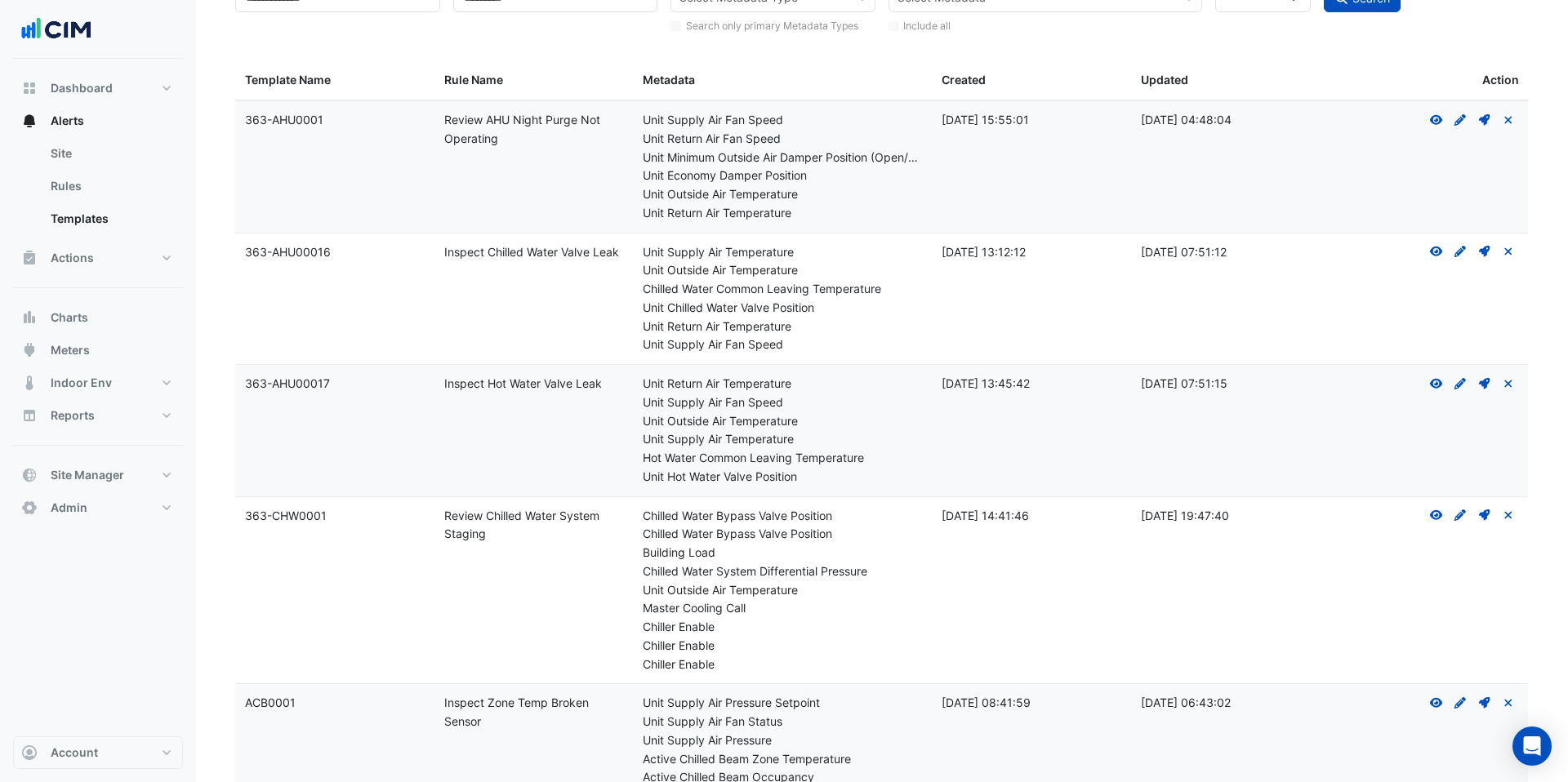
drag, startPoint x: 611, startPoint y: 249, endPoint x: 443, endPoint y: 247, distance: 168.0
click at [443, 247] on datatable-body-cell "Rule Name: Inspect Chilled Water Valve Leak" at bounding box center [533, 299] width 199 height 131
click at [505, 245] on div "Rule Name: Inspect Chilled Water Valve Leak" at bounding box center [534, 252] width 179 height 19
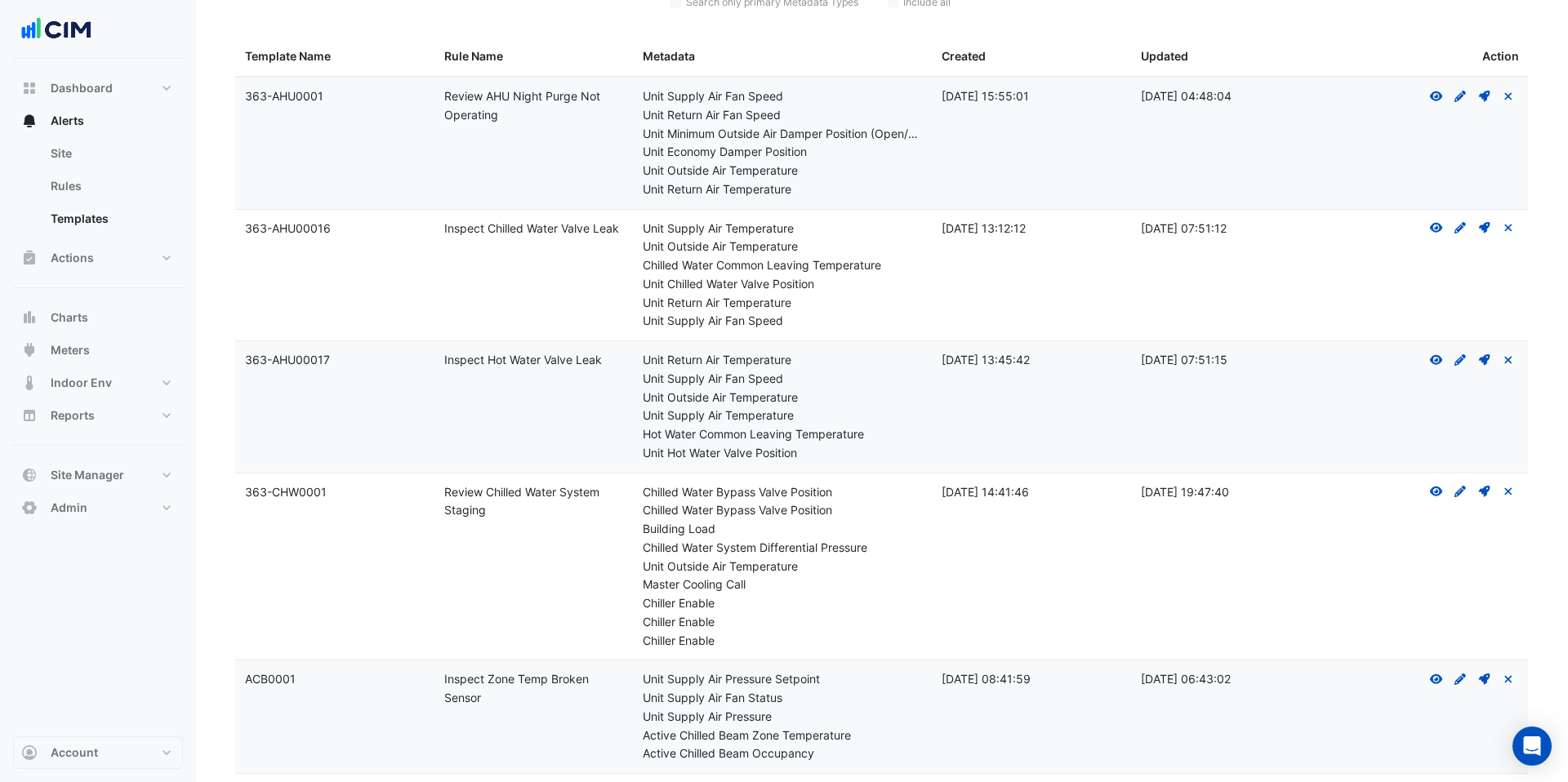
scroll to position [149, 0]
drag, startPoint x: 455, startPoint y: 225, endPoint x: 638, endPoint y: 220, distance: 183.1
click at [638, 220] on div "Template Name: 363-AHU00016 Rule Name: Inspect Chilled Water Valve Leak Metadat…" at bounding box center [882, 273] width 1294 height 131
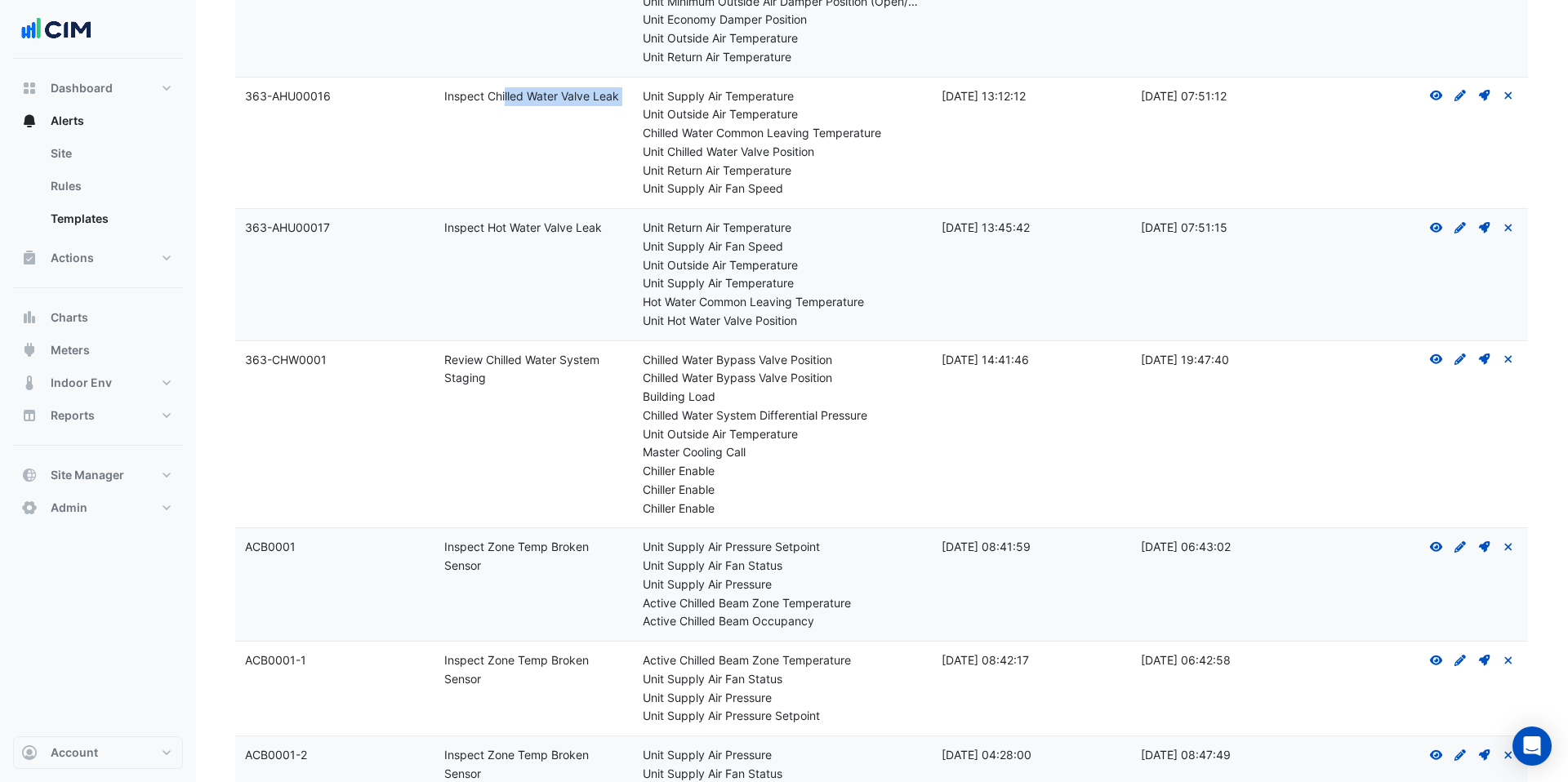
scroll to position [350, 0]
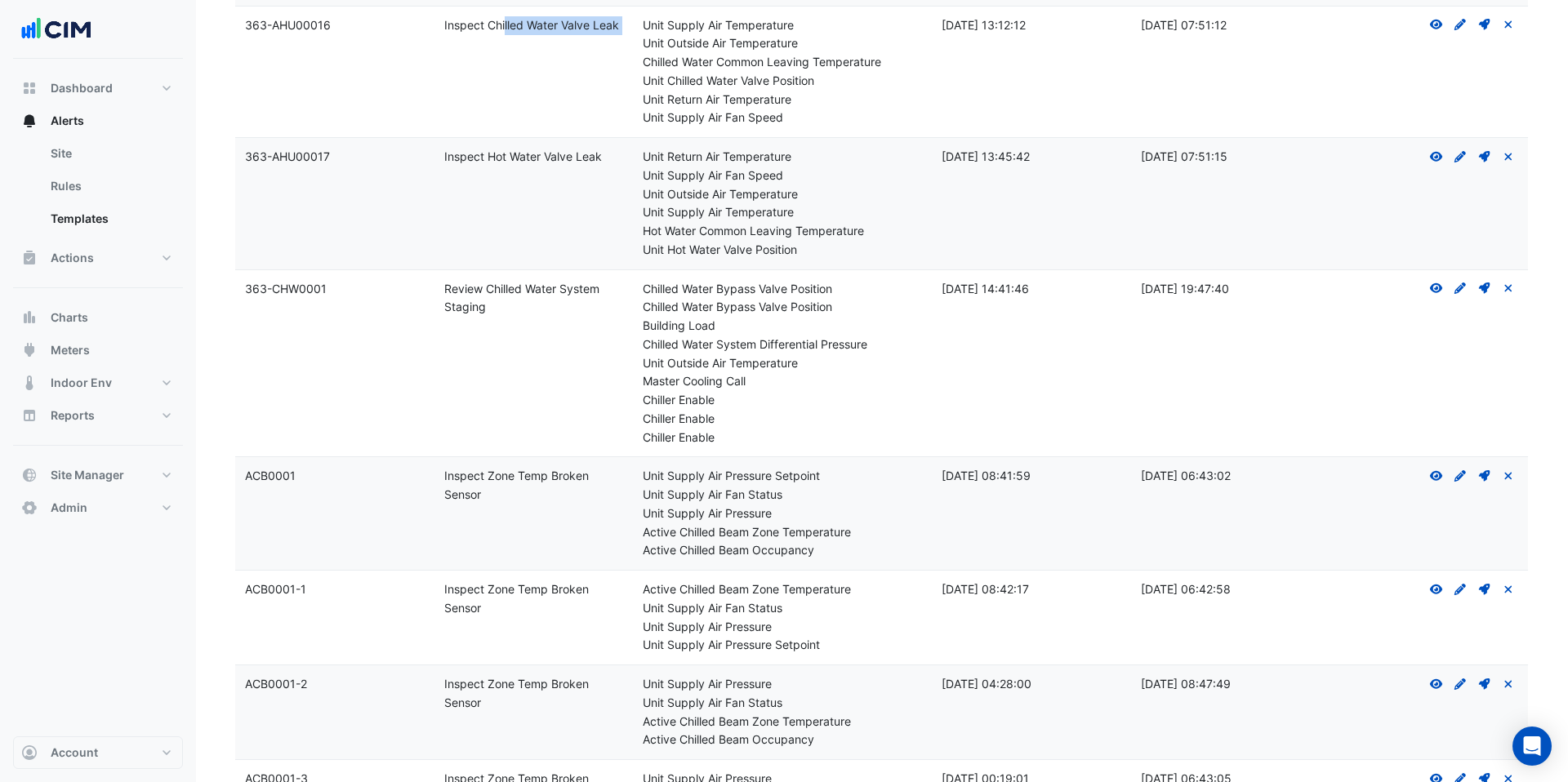
drag, startPoint x: 503, startPoint y: 312, endPoint x: 434, endPoint y: 292, distance: 71.8
click at [434, 292] on datatable-body-cell "Rule Name: Review Chilled Water System Staging" at bounding box center [533, 363] width 199 height 187
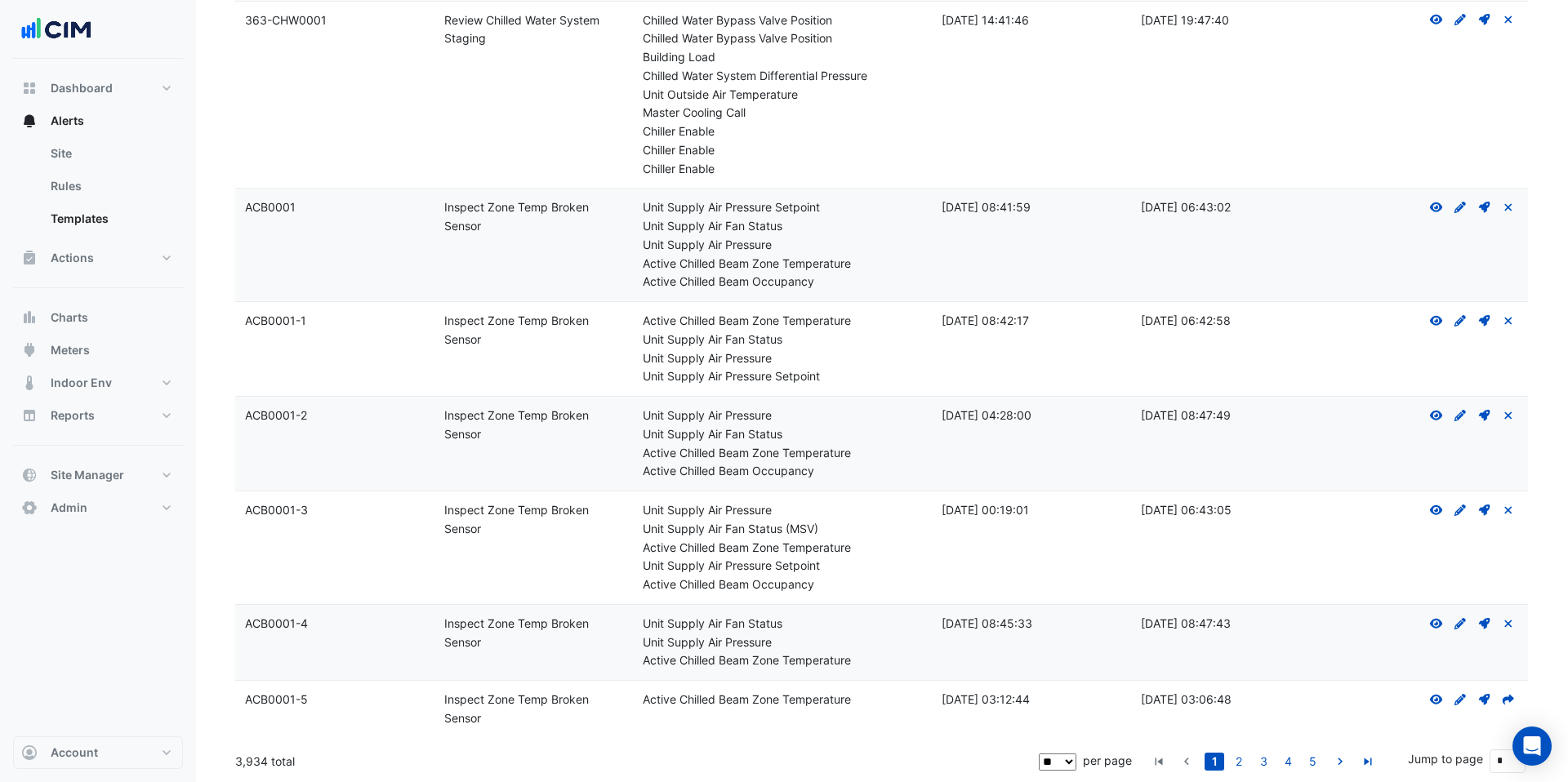
drag, startPoint x: 264, startPoint y: 757, endPoint x: 231, endPoint y: 757, distance: 33.0
click at [231, 757] on div "Template Name Rule Name Metadata Types Select Metadata Type Search only primary…" at bounding box center [881, 121] width 1313 height 1322
click at [1063, 757] on select "** ** ** ***" at bounding box center [1057, 762] width 38 height 17
select select "***"
click at [1041, 753] on select "** ** ** ***" at bounding box center [1057, 762] width 38 height 17
